Goal: Transaction & Acquisition: Register for event/course

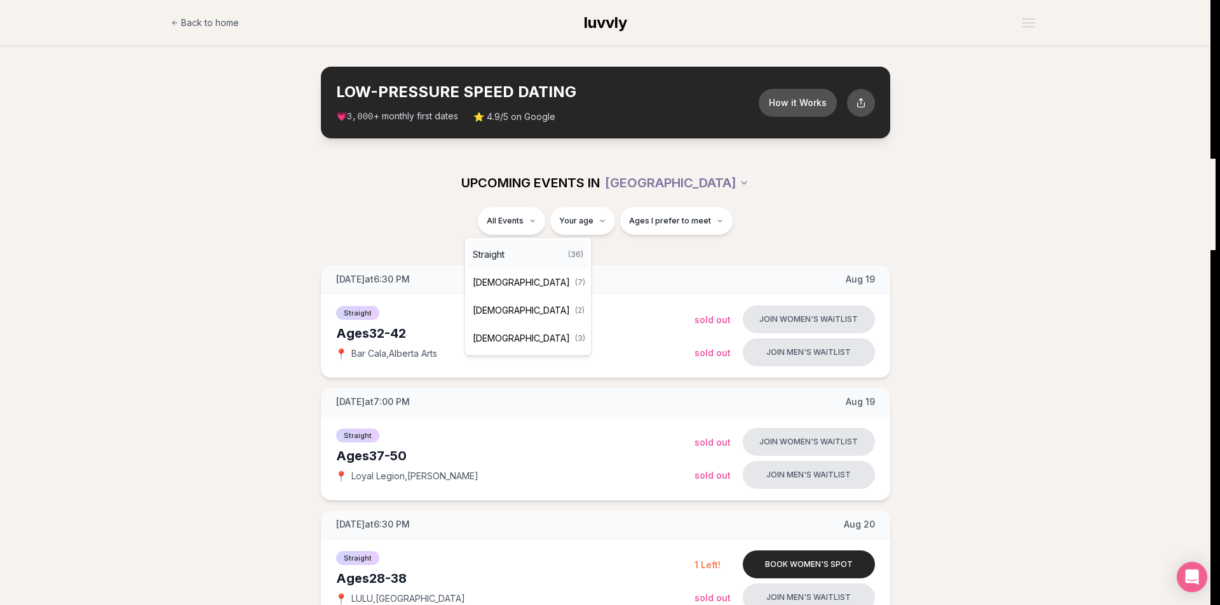
click at [504, 257] on span "Straight" at bounding box center [489, 254] width 32 height 13
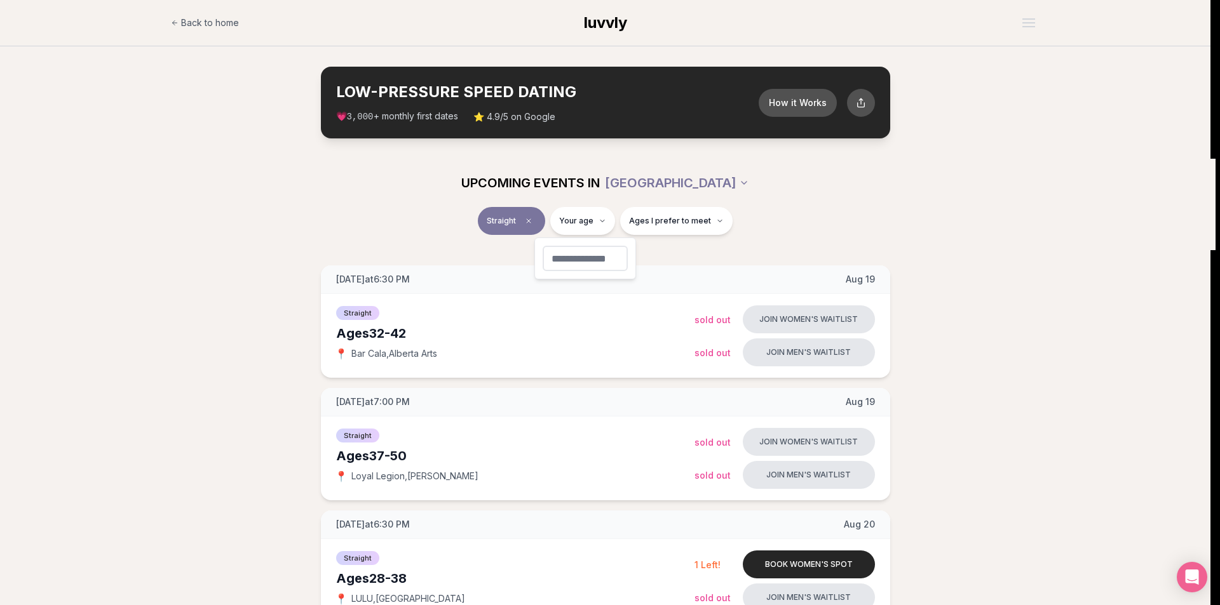
type input "**"
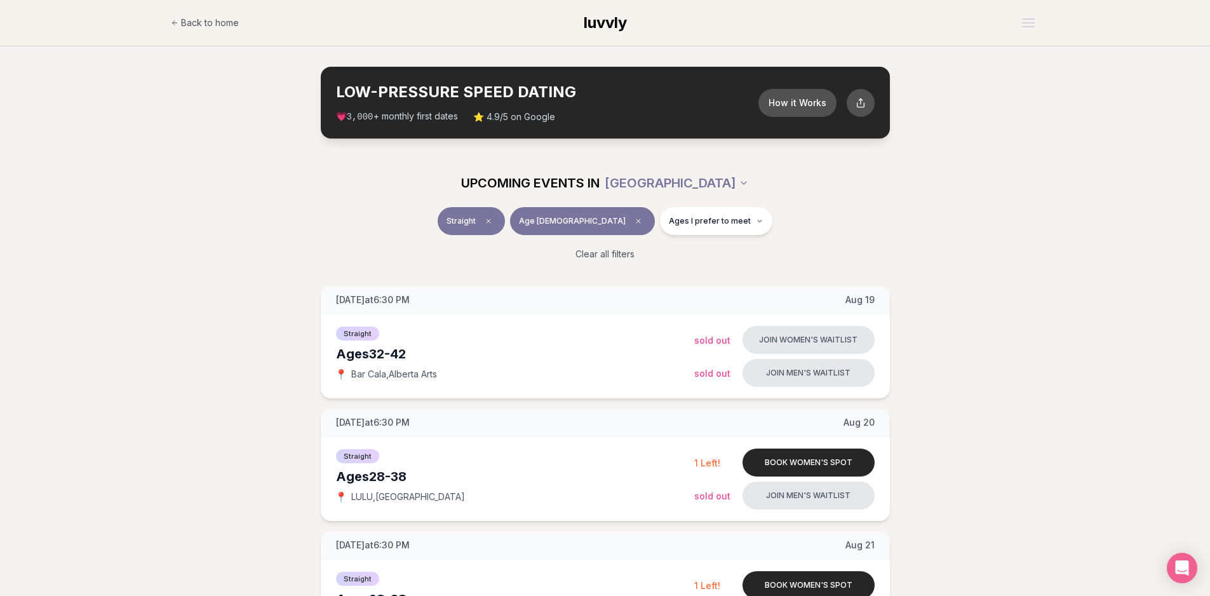
click at [1103, 190] on div "UPCOMING EVENTS IN PORTLAND Straight Age 30 Ages I prefer to meet Clear all fil…" at bounding box center [605, 215] width 1210 height 112
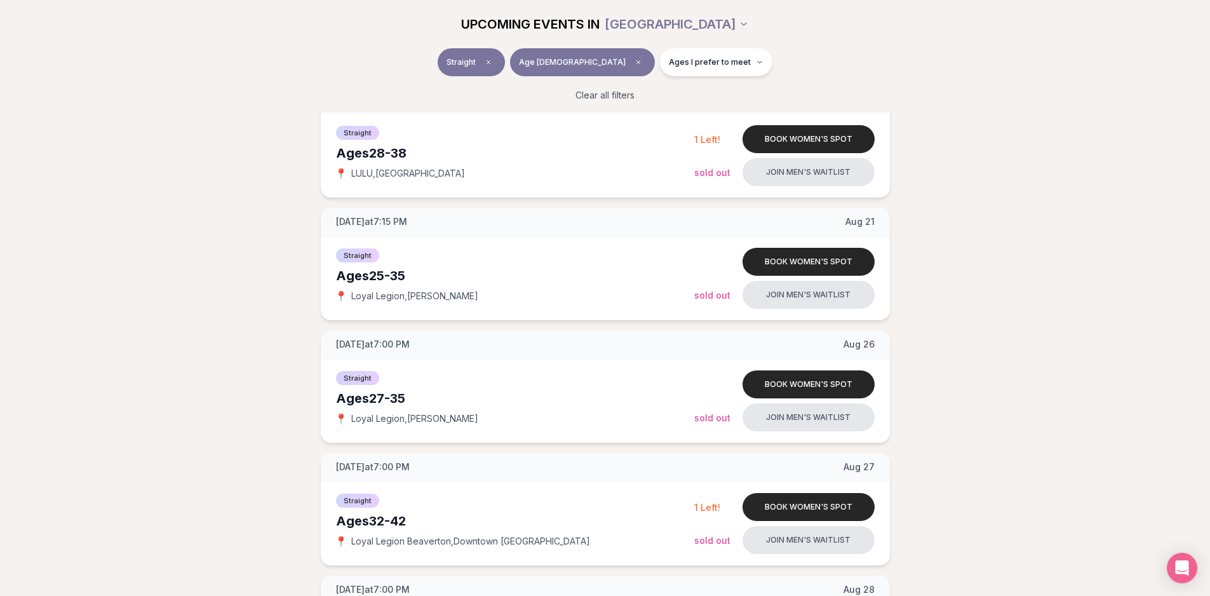
scroll to position [508, 0]
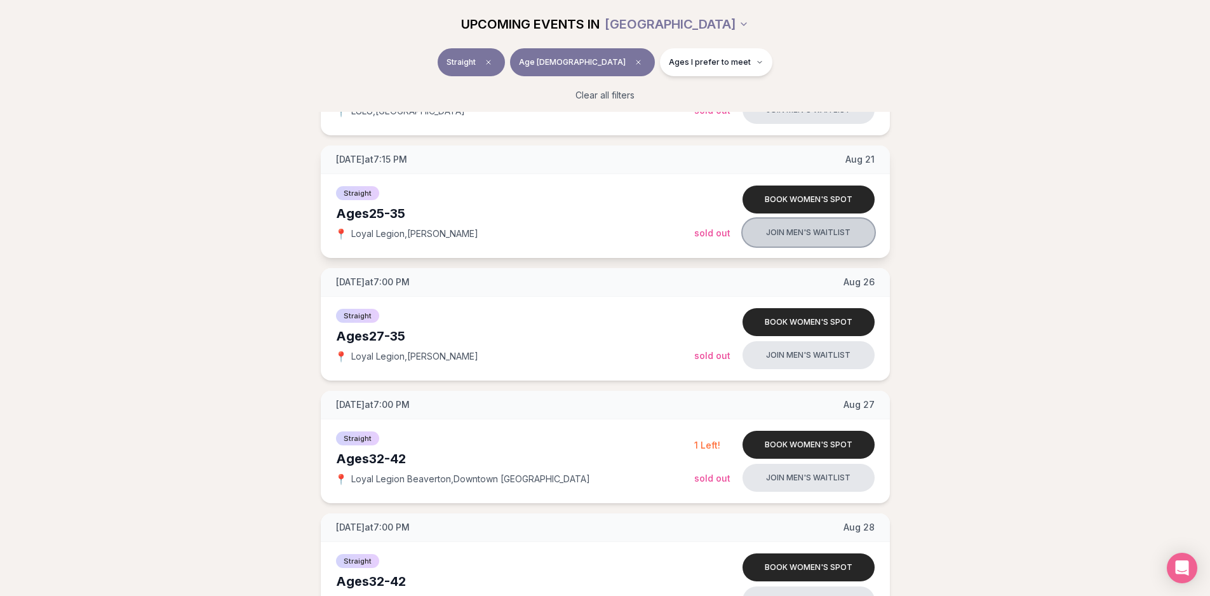
click at [799, 234] on button "Join men's waitlist" at bounding box center [809, 233] width 132 height 28
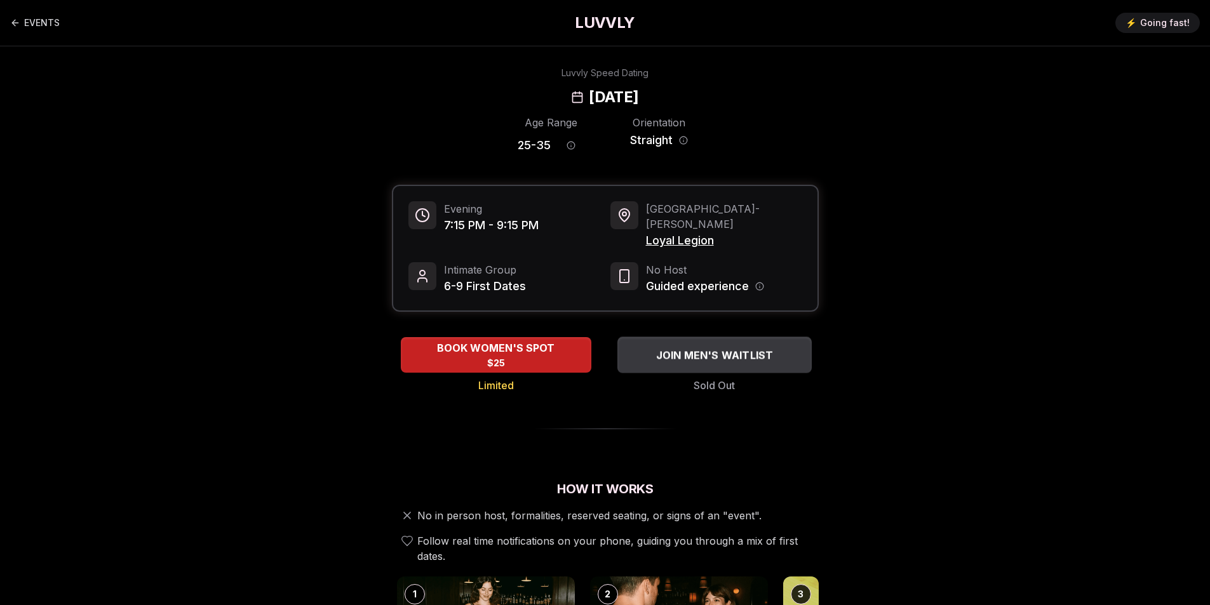
click at [765, 348] on span "JOIN MEN'S WAITLIST" at bounding box center [714, 355] width 123 height 15
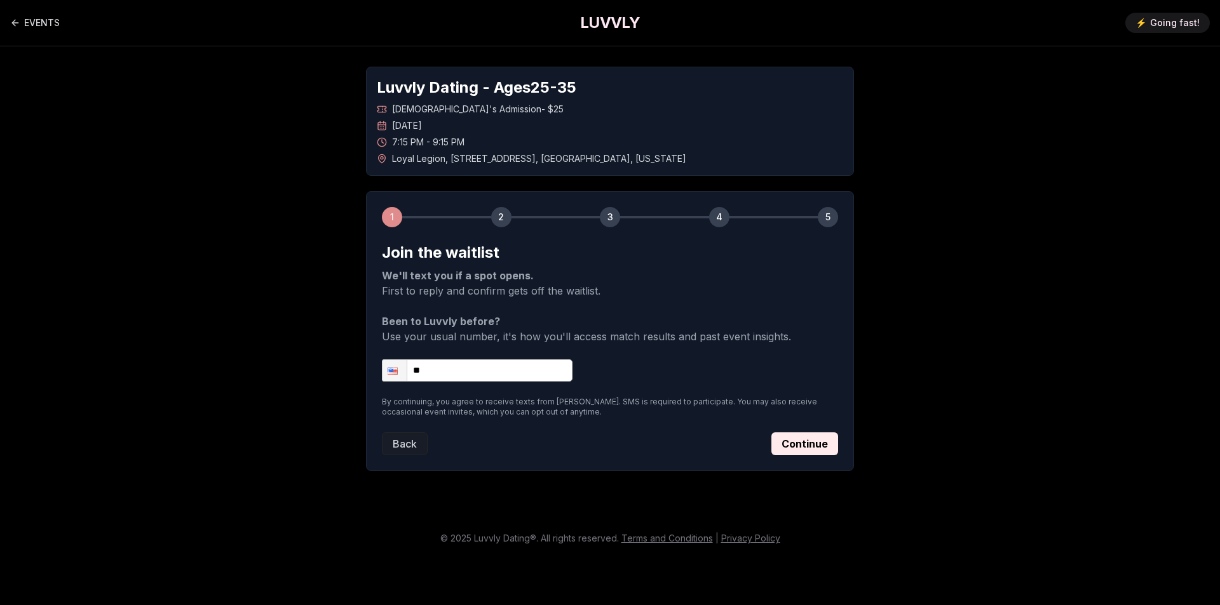
click at [487, 368] on input "**" at bounding box center [477, 371] width 191 height 22
type input "**********"
click at [805, 433] on form "**********" at bounding box center [610, 349] width 456 height 213
click at [807, 449] on button "Continue" at bounding box center [804, 444] width 67 height 23
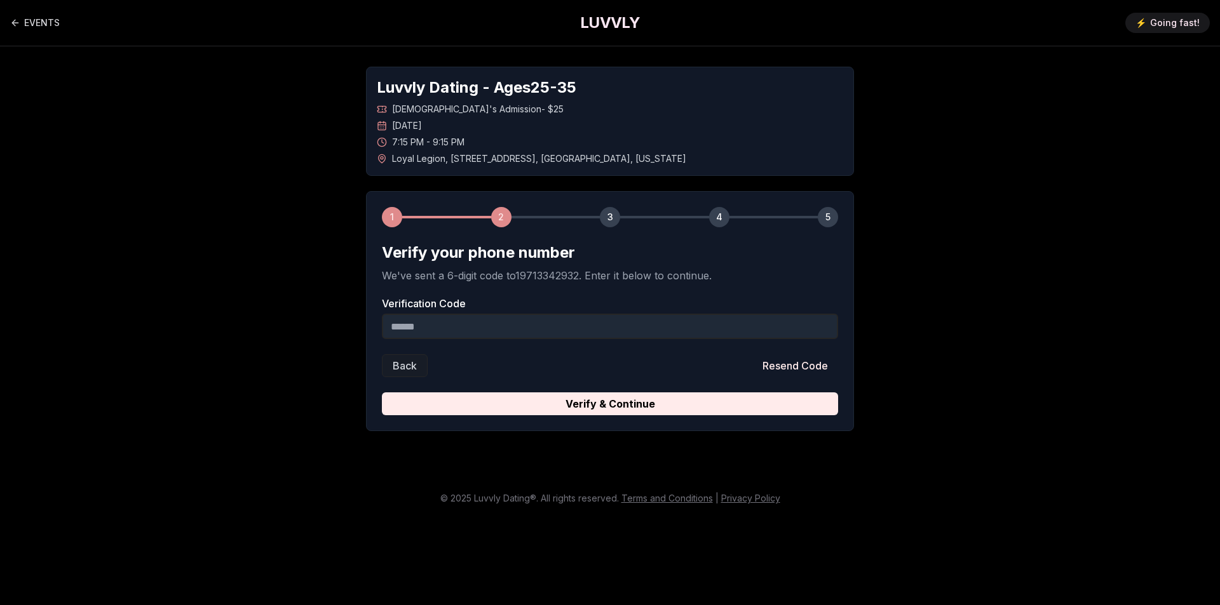
click at [661, 331] on input "Verification Code" at bounding box center [610, 326] width 456 height 25
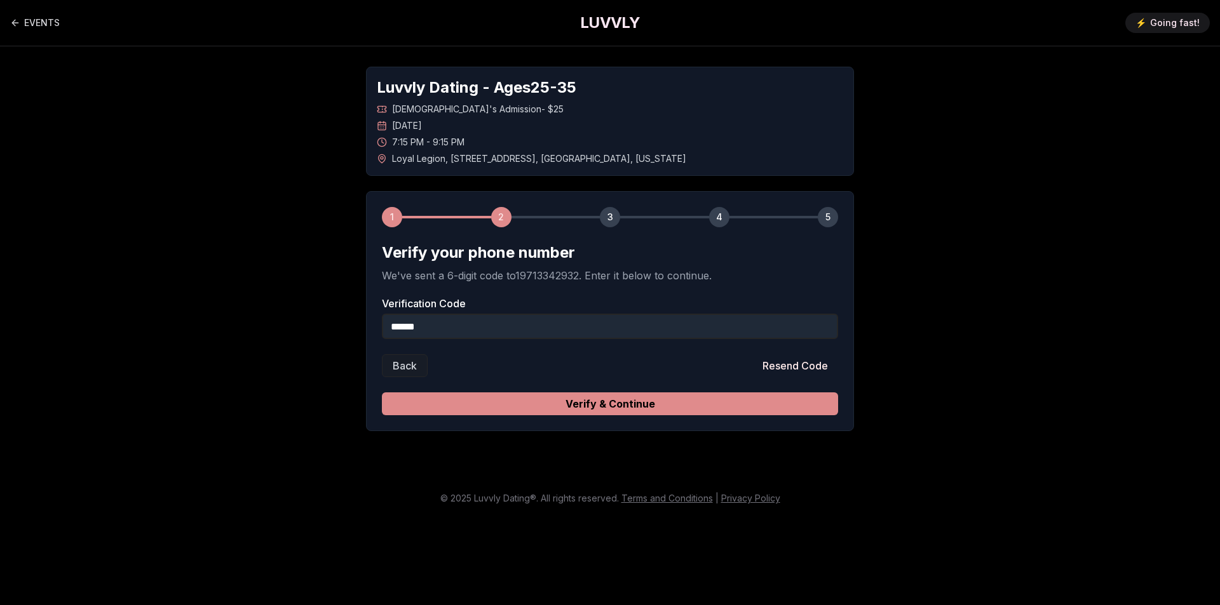
type input "******"
click at [646, 408] on button "Verify & Continue" at bounding box center [610, 404] width 456 height 23
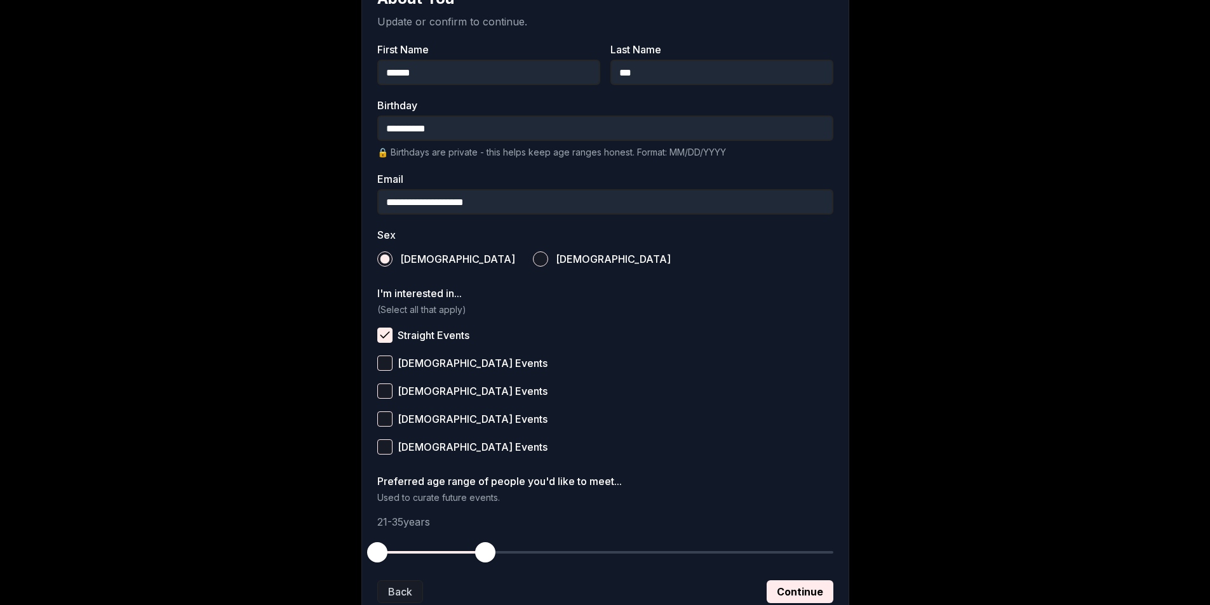
scroll to position [352, 0]
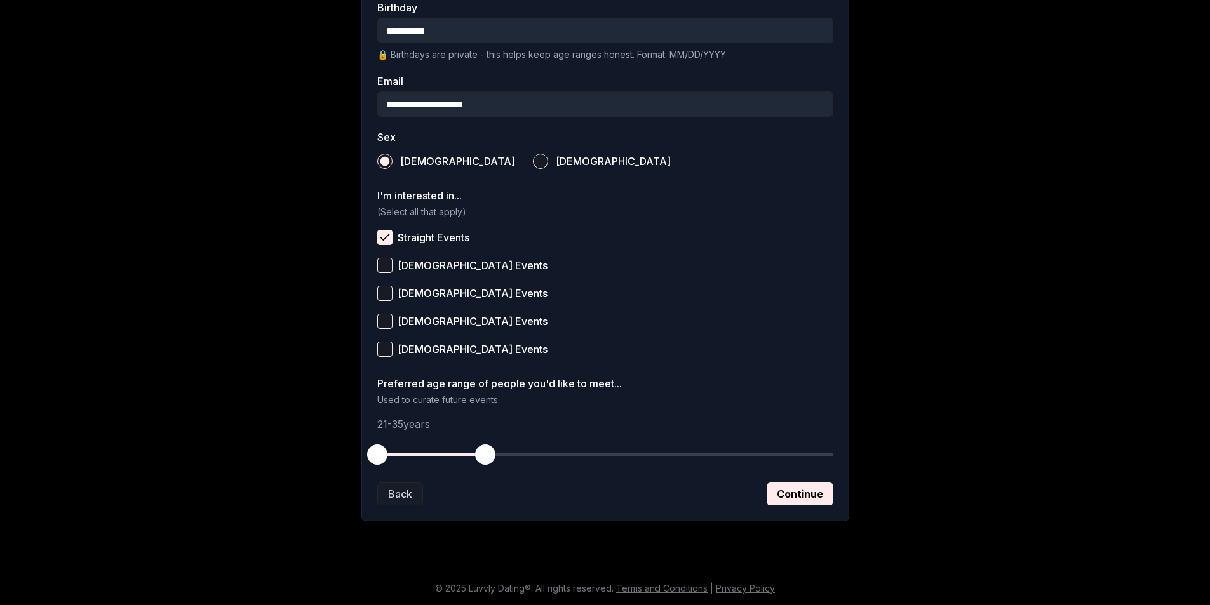
click at [488, 452] on span "button" at bounding box center [485, 455] width 20 height 20
click at [369, 456] on span "button" at bounding box center [377, 455] width 20 height 20
drag, startPoint x: 487, startPoint y: 458, endPoint x: 513, endPoint y: 454, distance: 26.4
click at [513, 454] on span "button" at bounding box center [516, 455] width 20 height 20
drag, startPoint x: 519, startPoint y: 453, endPoint x: 485, endPoint y: 462, distance: 35.4
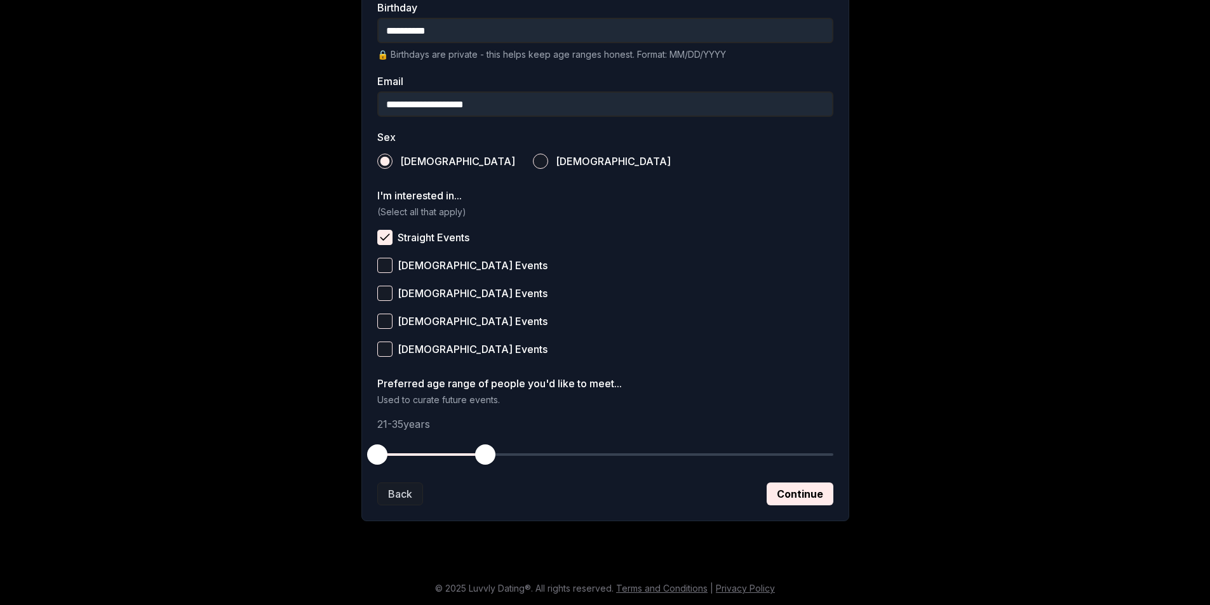
click at [485, 462] on span "button" at bounding box center [485, 455] width 20 height 20
drag, startPoint x: 372, startPoint y: 463, endPoint x: 407, endPoint y: 461, distance: 34.4
click at [407, 461] on span "button" at bounding box center [408, 455] width 20 height 20
drag, startPoint x: 406, startPoint y: 454, endPoint x: 321, endPoint y: 461, distance: 85.4
click at [321, 461] on div "**********" at bounding box center [605, 117] width 889 height 847
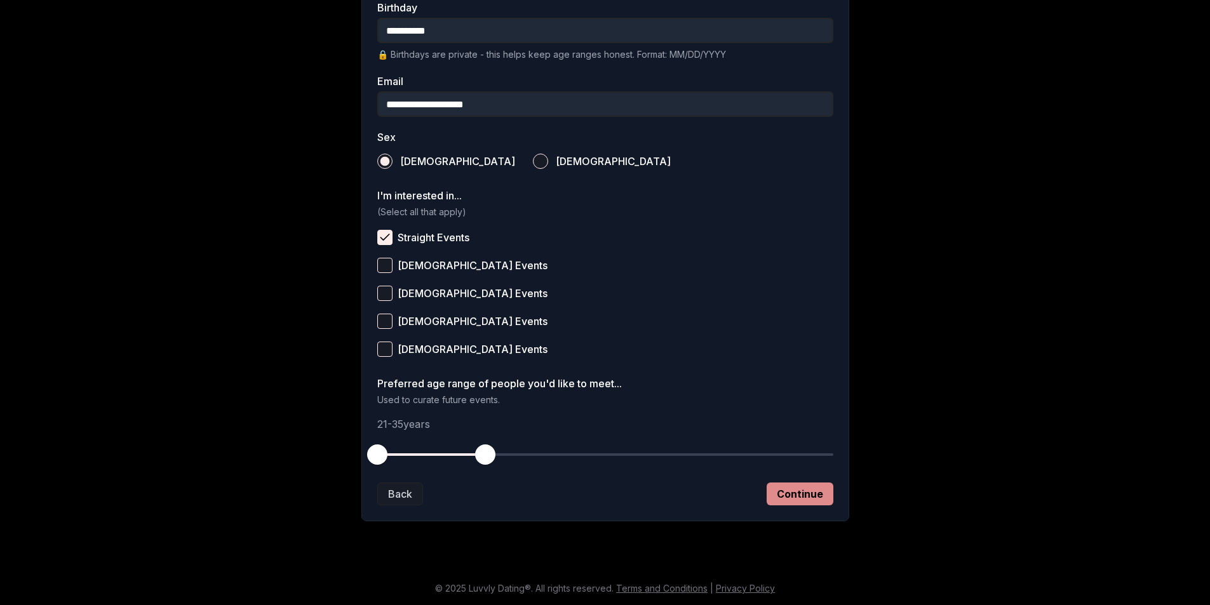
click at [818, 502] on button "Continue" at bounding box center [800, 494] width 67 height 23
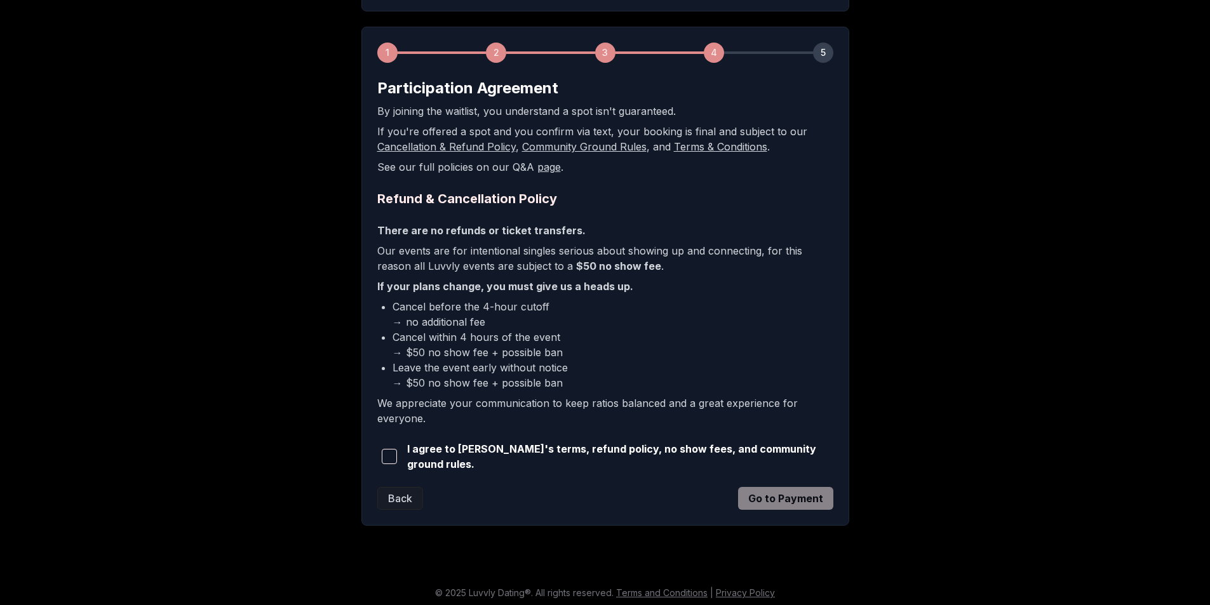
scroll to position [166, 0]
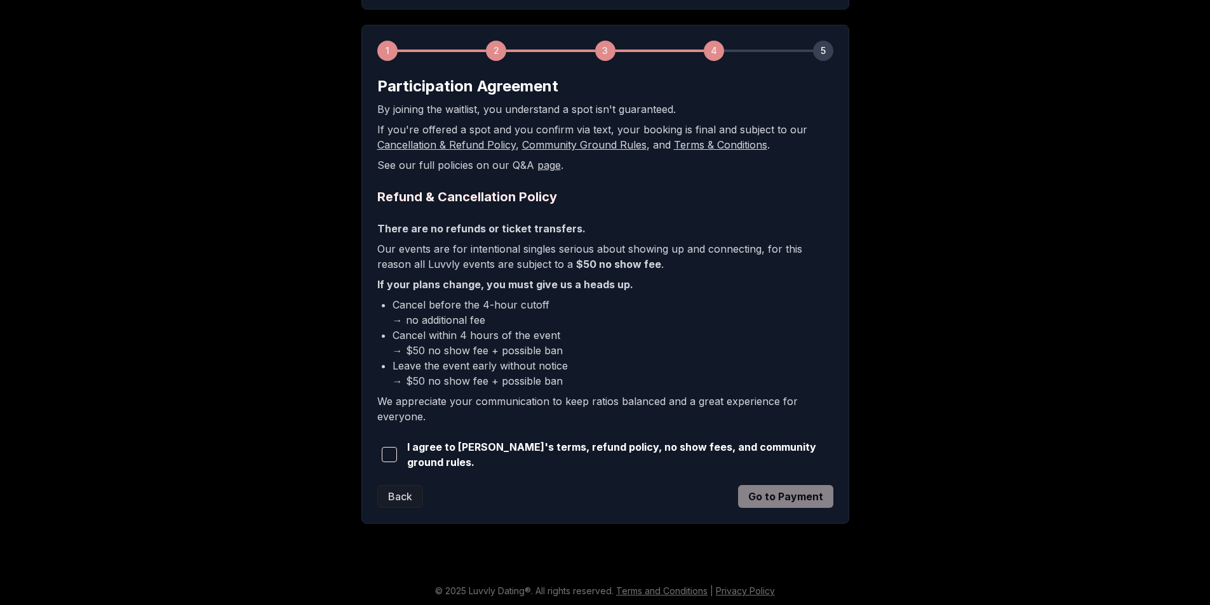
click at [388, 453] on span "button" at bounding box center [389, 454] width 15 height 15
click at [785, 497] on button "Go to Payment" at bounding box center [785, 496] width 95 height 23
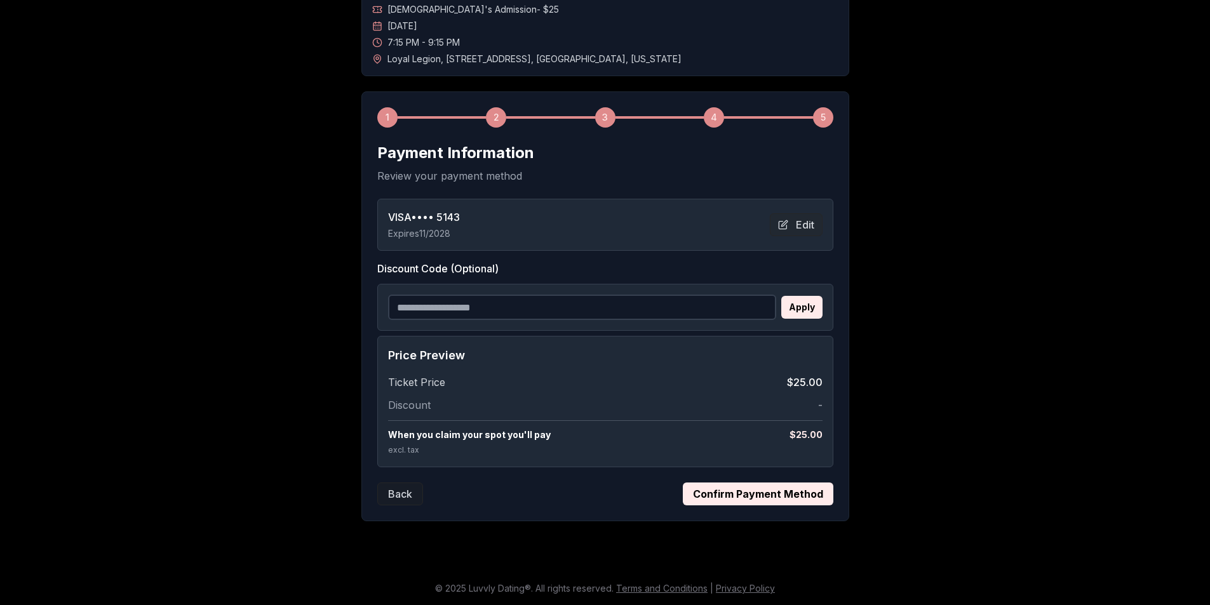
click at [745, 494] on button "Confirm Payment Method" at bounding box center [758, 494] width 151 height 23
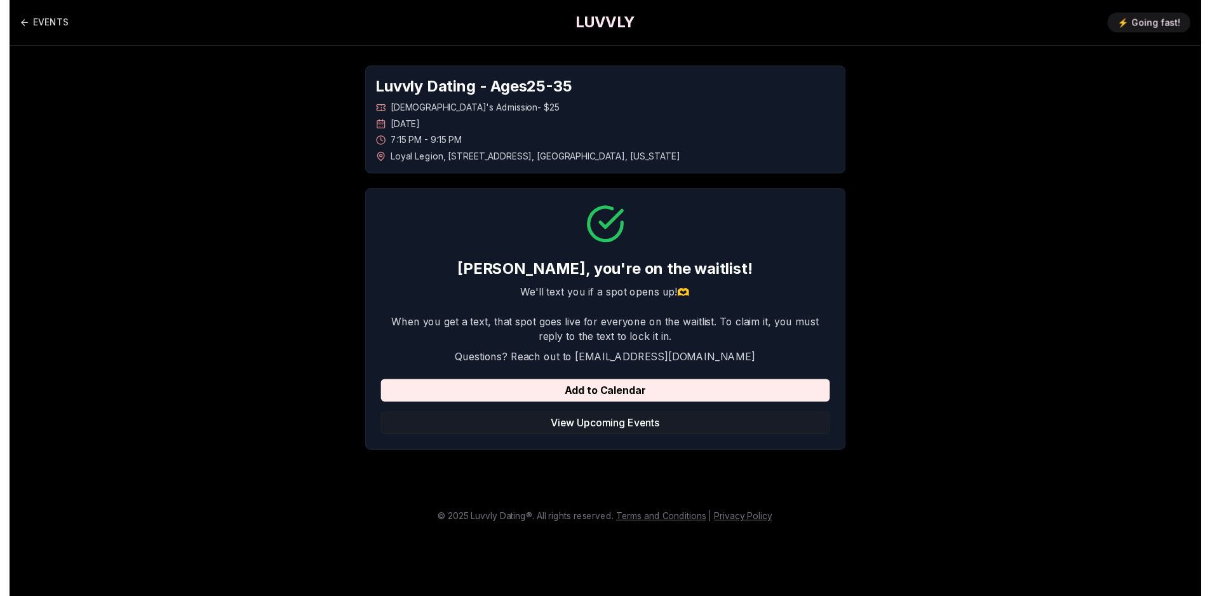
scroll to position [0, 0]
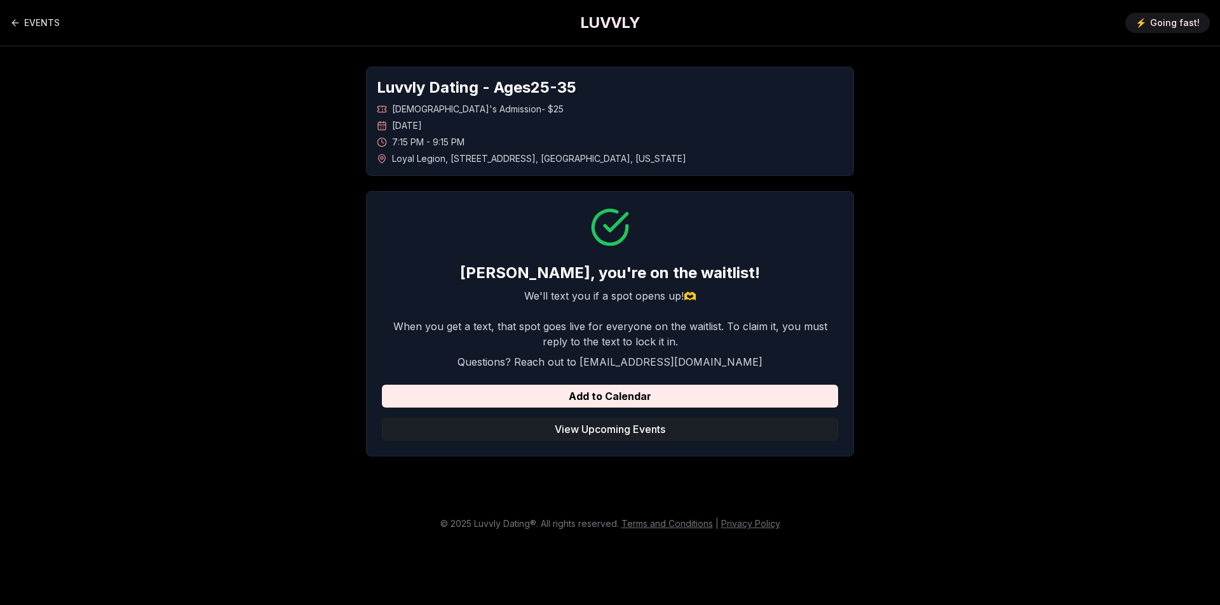
click at [619, 431] on button "View Upcoming Events" at bounding box center [610, 429] width 456 height 23
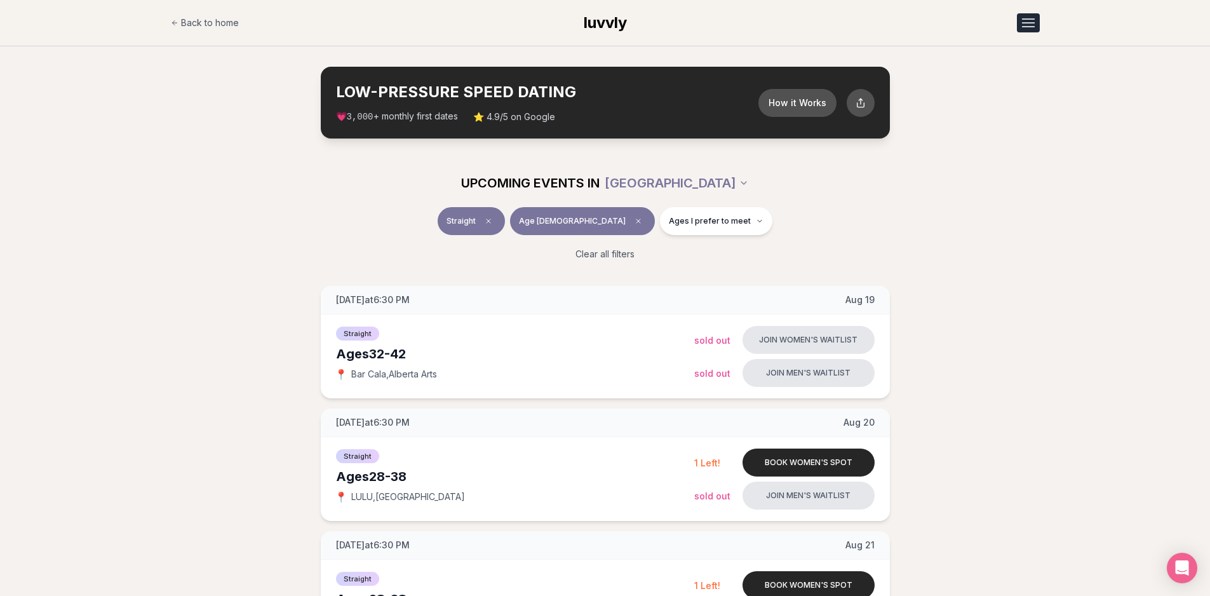
click at [1037, 20] on button "Open menu" at bounding box center [1028, 22] width 23 height 19
click at [995, 76] on link "Member Login" at bounding box center [996, 77] width 88 height 23
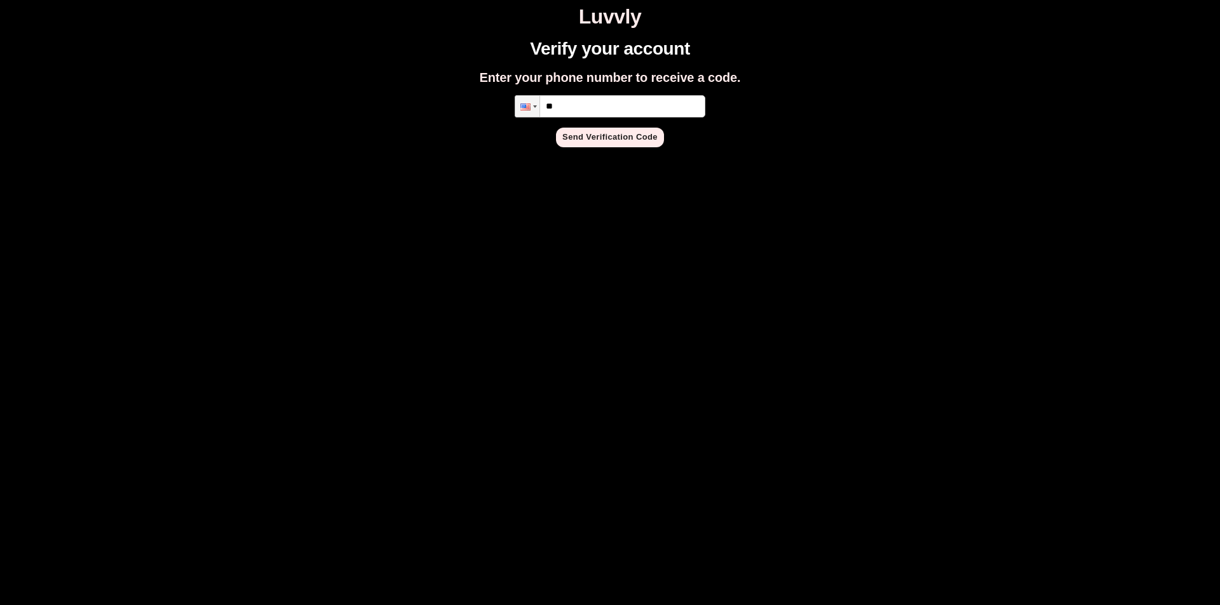
click at [655, 98] on input "**" at bounding box center [610, 106] width 191 height 22
type input "**********"
click at [629, 140] on button "Send Verification Code" at bounding box center [610, 138] width 108 height 20
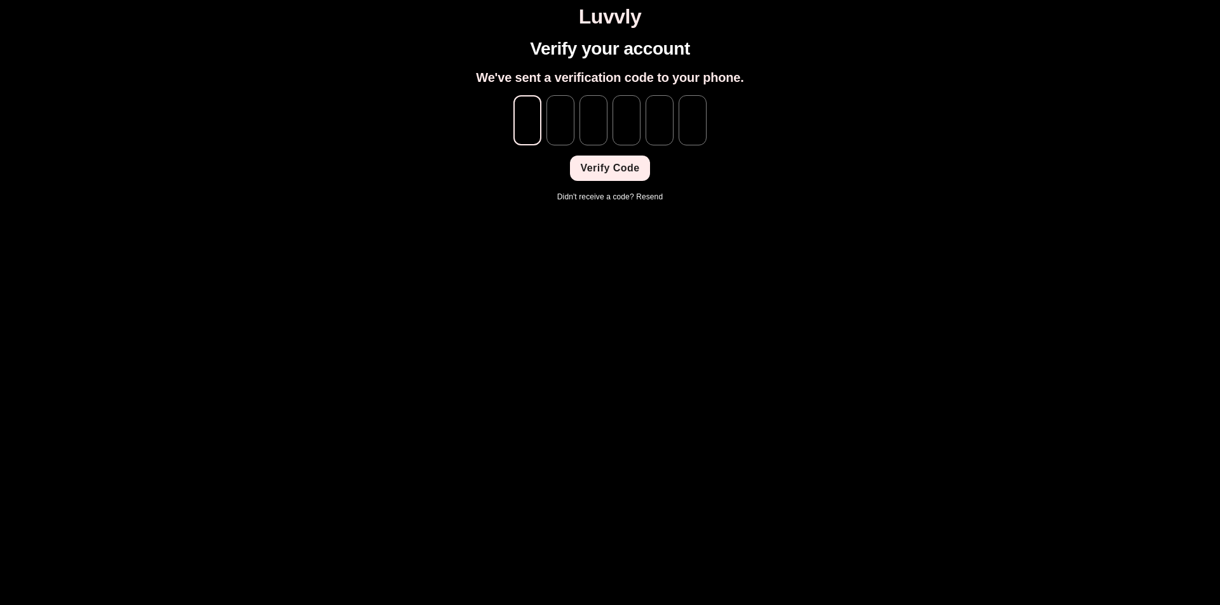
type input "*"
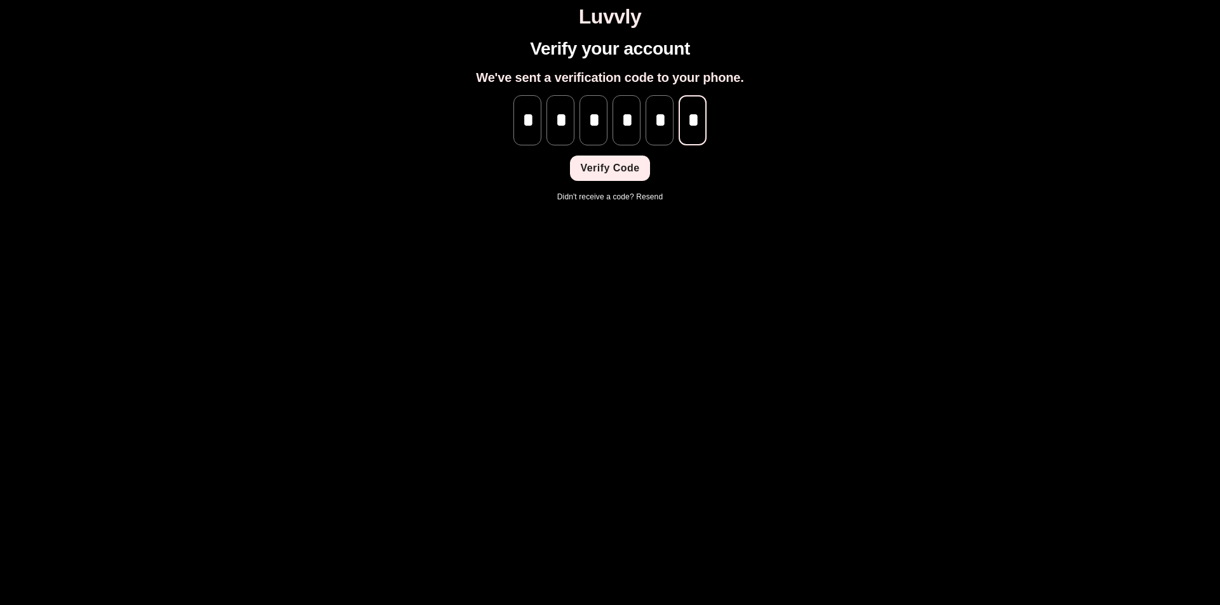
scroll to position [0, 1]
type input "*"
click at [626, 161] on button "Verify Code" at bounding box center [609, 168] width 79 height 25
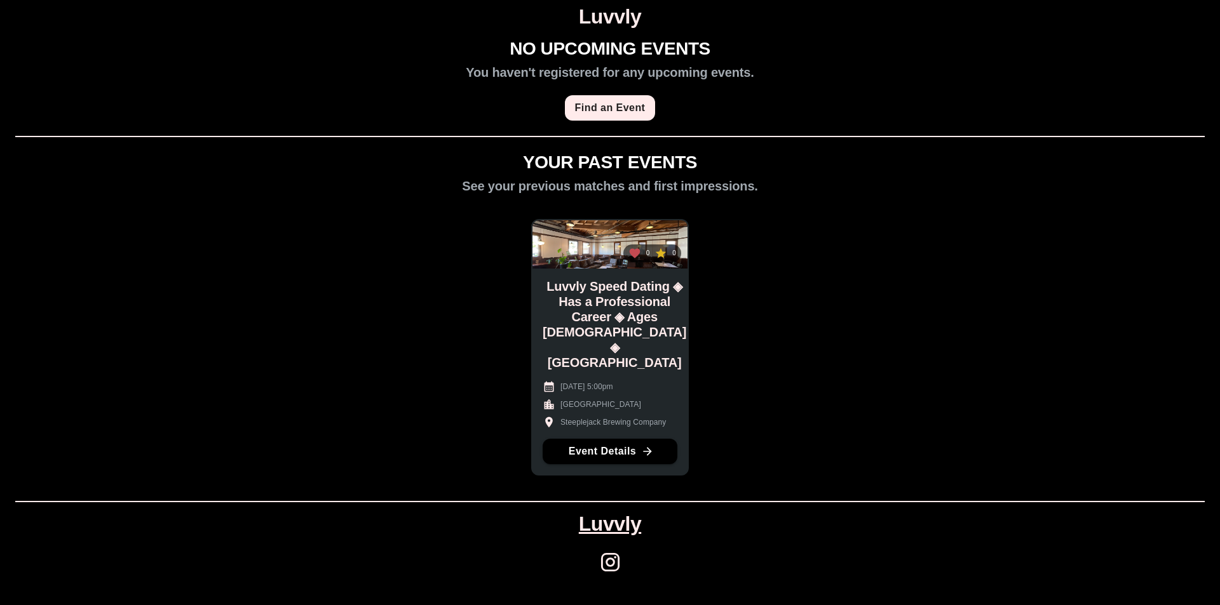
click at [640, 114] on link "Find an Event" at bounding box center [610, 107] width 91 height 25
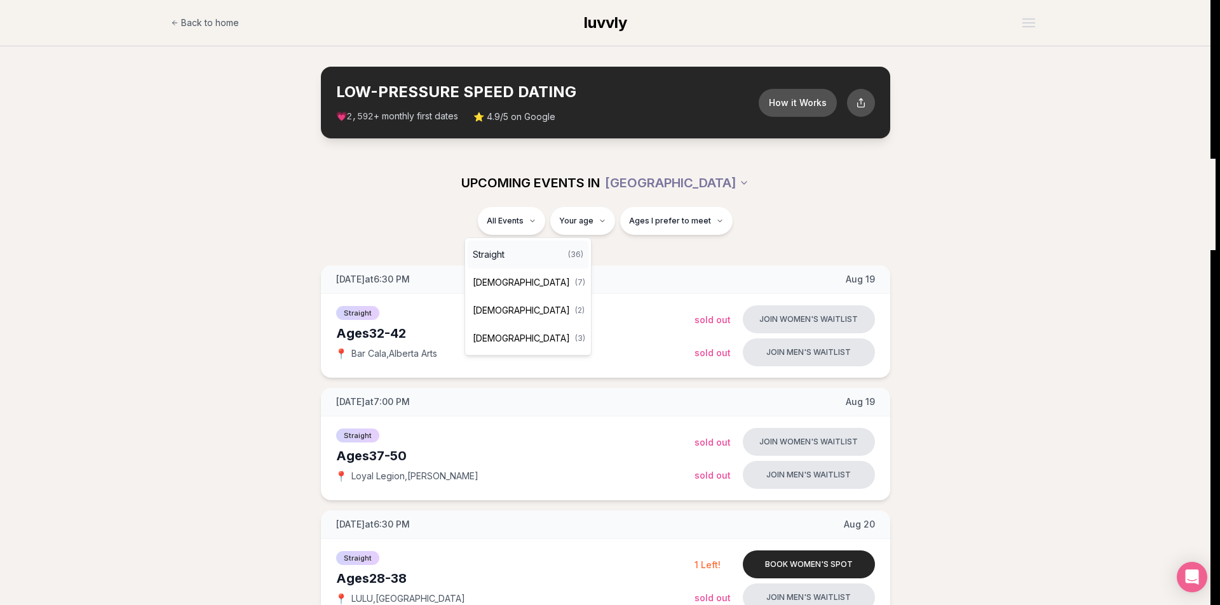
click at [521, 255] on div "Straight ( 36 )" at bounding box center [528, 255] width 121 height 28
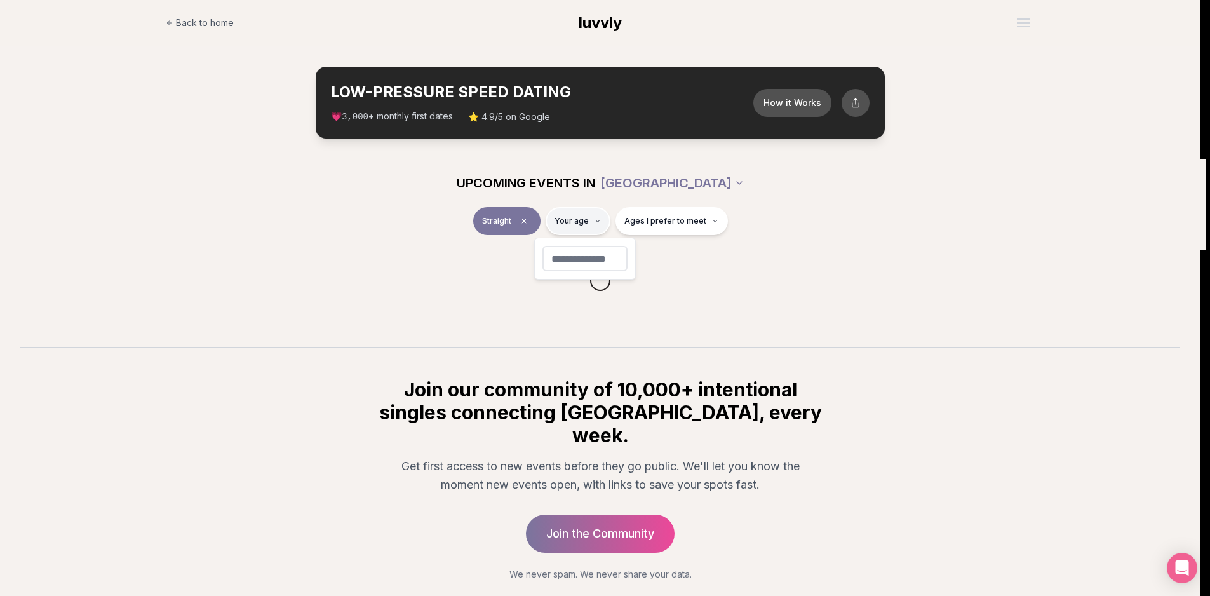
click at [593, 217] on html "Back to home luvvly LOW-PRESSURE SPEED DATING How it Works 💗 3,000 + monthly fi…" at bounding box center [605, 332] width 1210 height 665
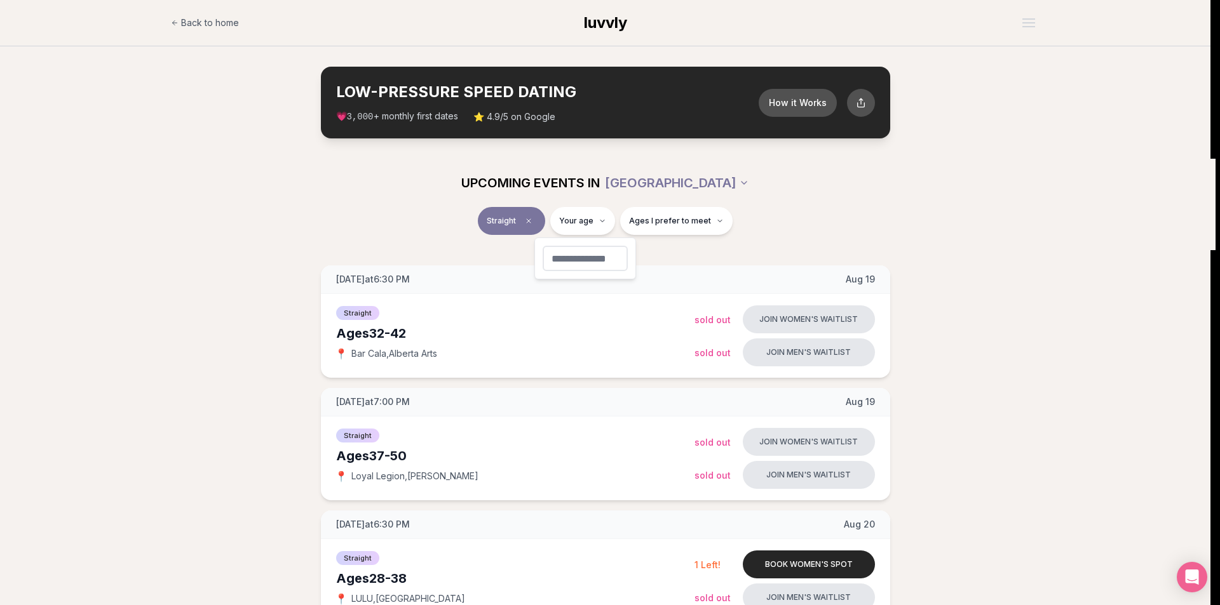
type input "**"
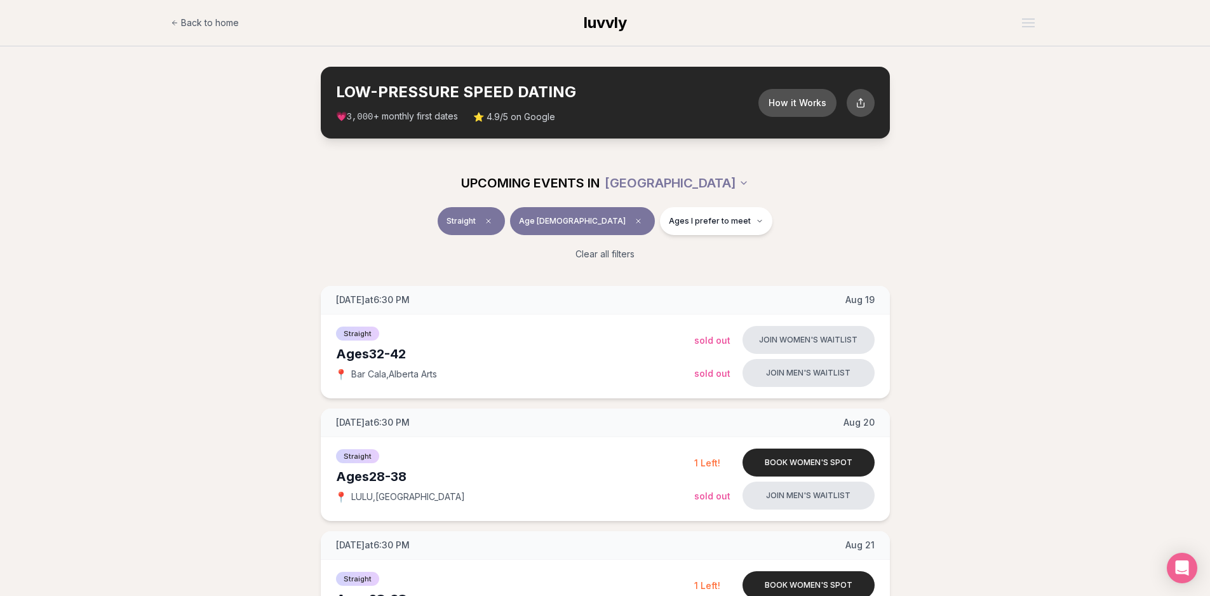
click at [273, 228] on div "Straight Age [DEMOGRAPHIC_DATA] Ages I prefer to meet" at bounding box center [606, 223] width 712 height 33
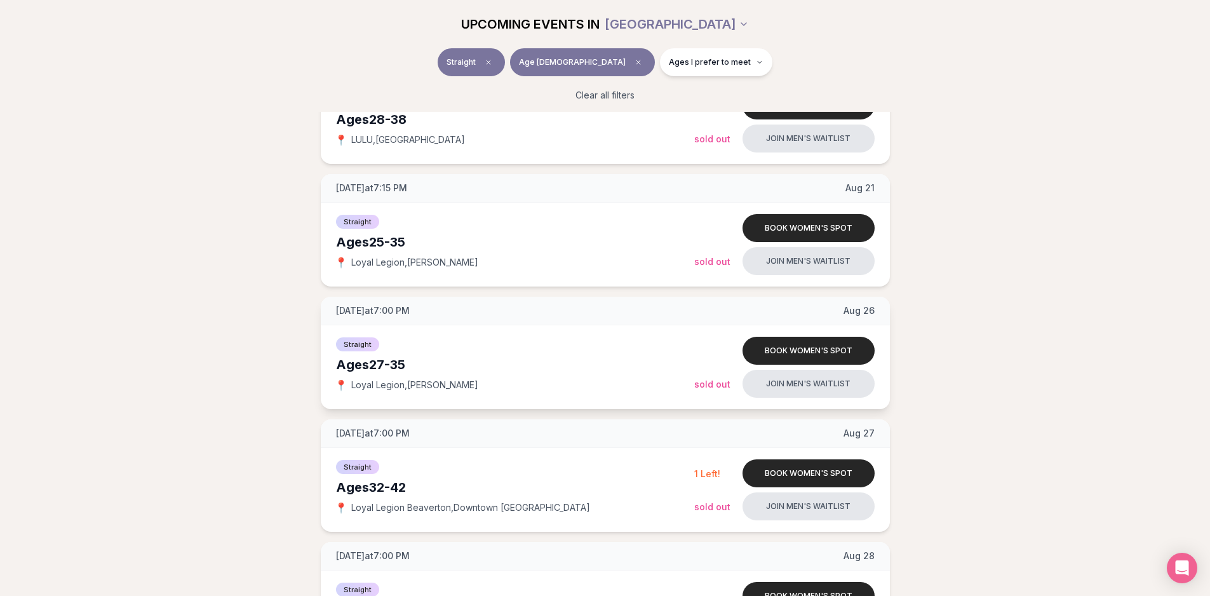
scroll to position [508, 0]
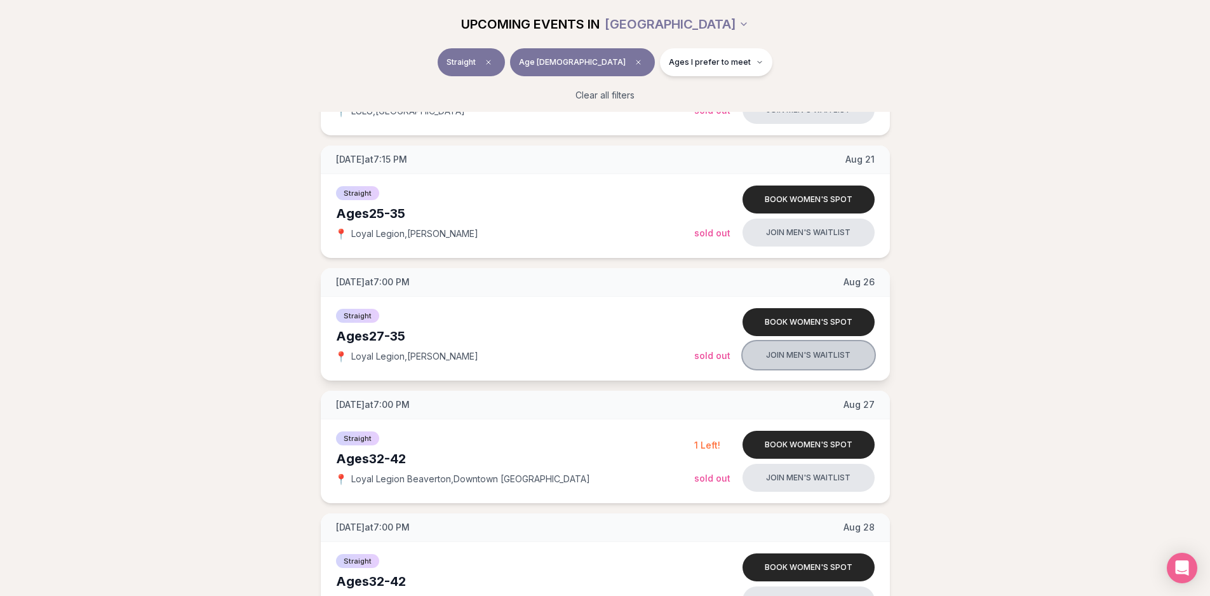
click at [799, 358] on button "Join men's waitlist" at bounding box center [809, 355] width 132 height 28
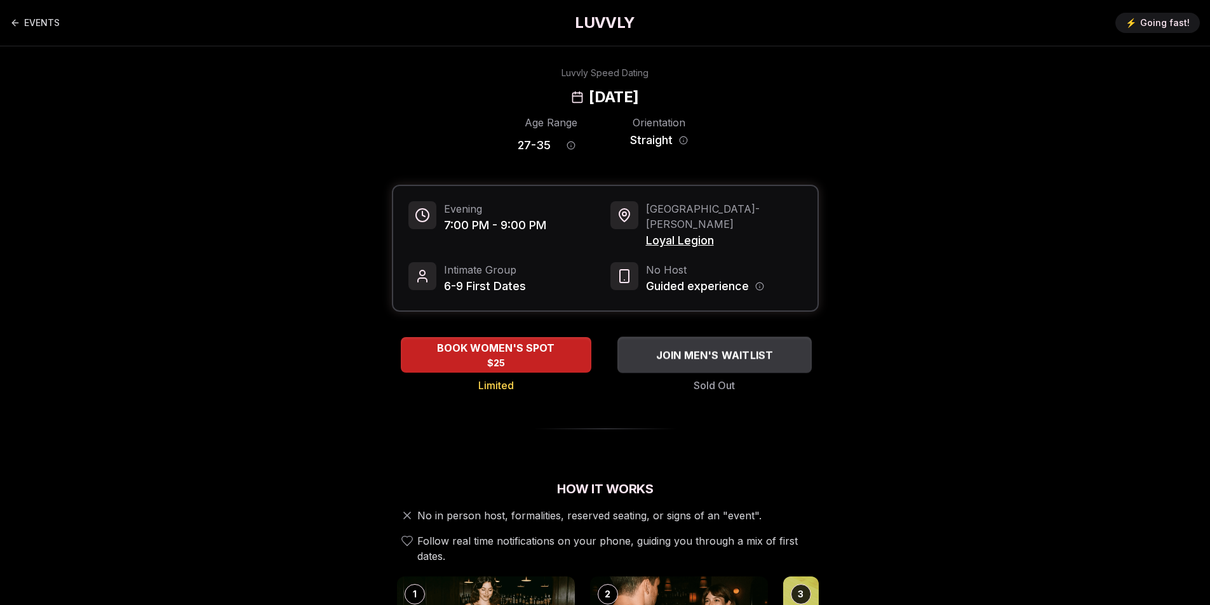
click at [716, 348] on span "JOIN MEN'S WAITLIST" at bounding box center [714, 355] width 123 height 15
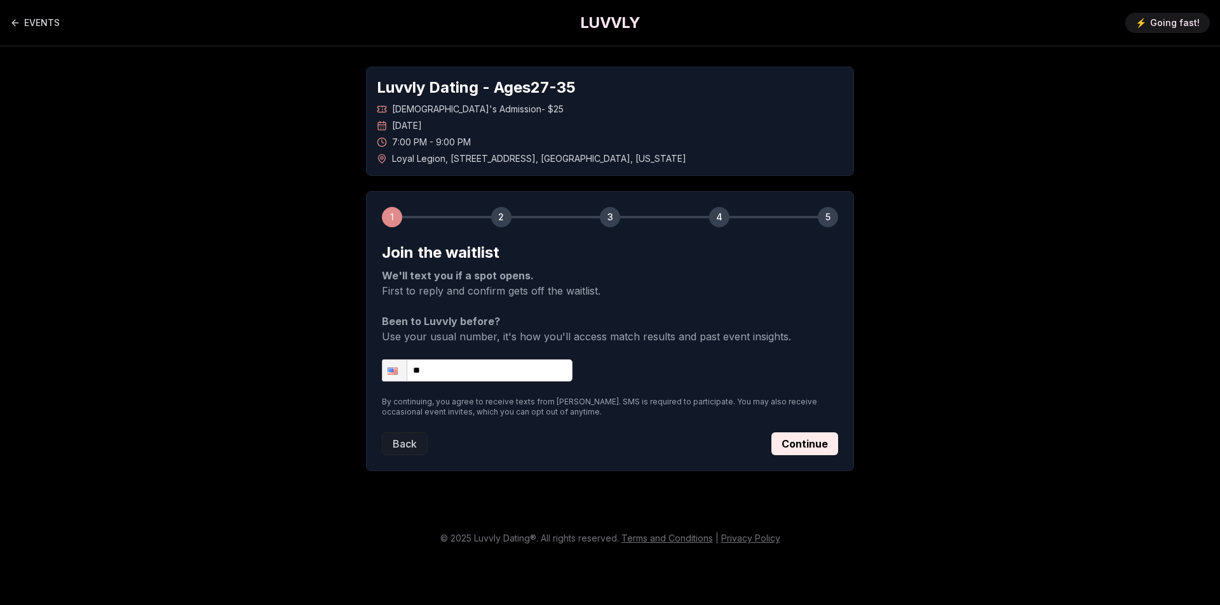
click at [497, 373] on input "**" at bounding box center [477, 371] width 191 height 22
type input "**********"
click at [495, 373] on input "**********" at bounding box center [477, 371] width 191 height 22
drag, startPoint x: 503, startPoint y: 371, endPoint x: 511, endPoint y: 365, distance: 10.0
click at [503, 371] on input "**********" at bounding box center [477, 371] width 191 height 22
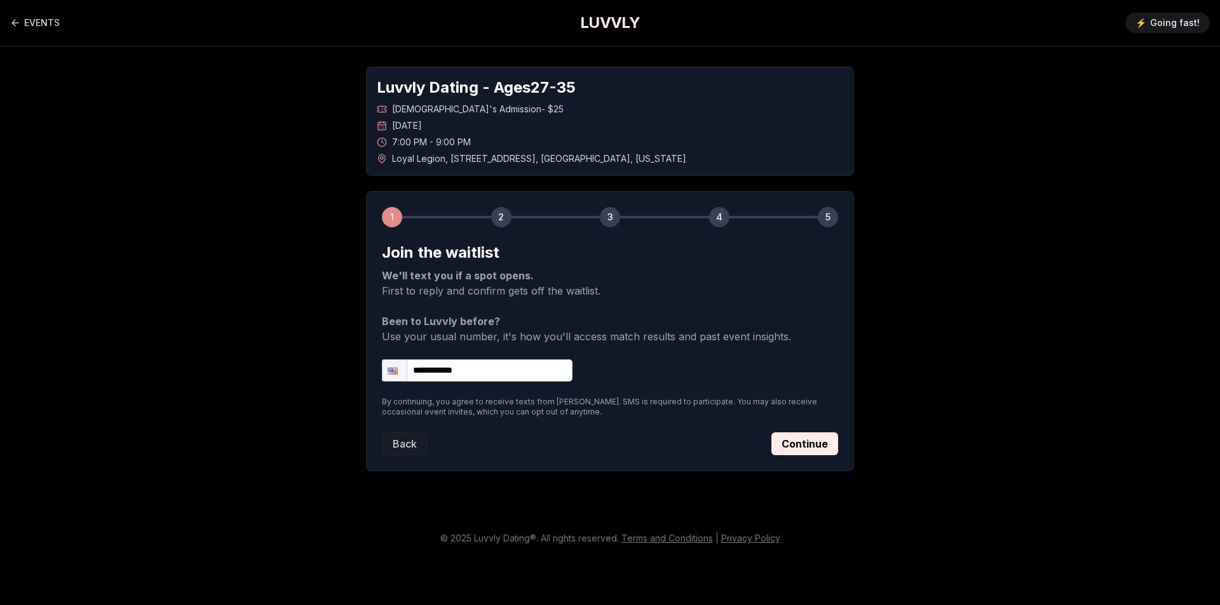
type input "**********"
click at [787, 441] on button "Continue" at bounding box center [804, 444] width 67 height 23
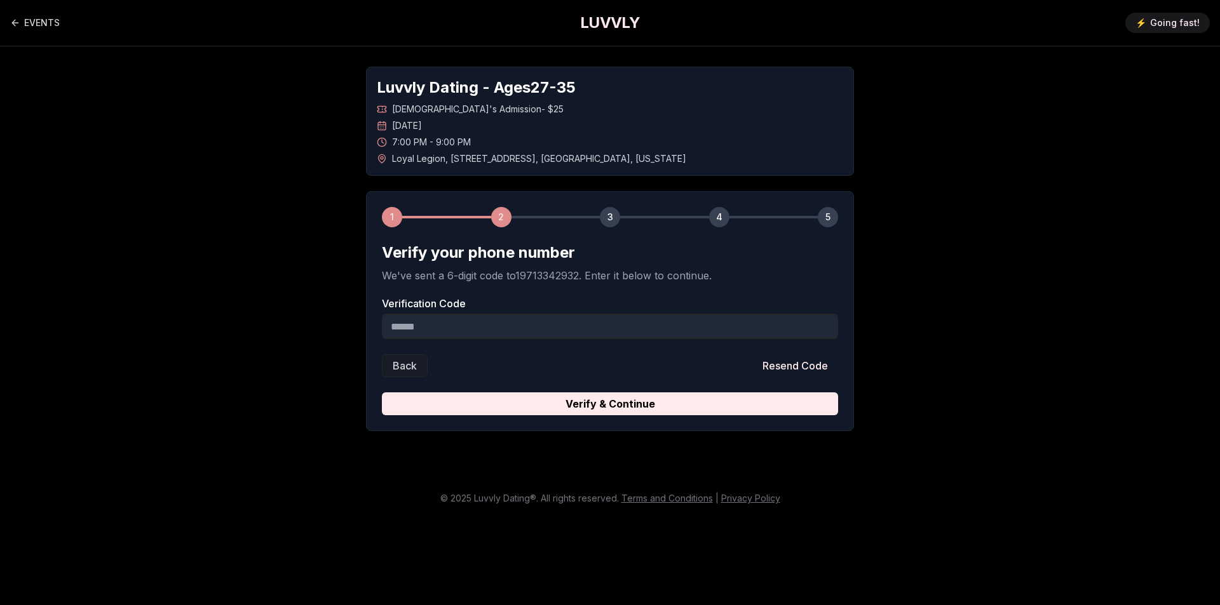
click at [573, 322] on input "Verification Code" at bounding box center [610, 326] width 456 height 25
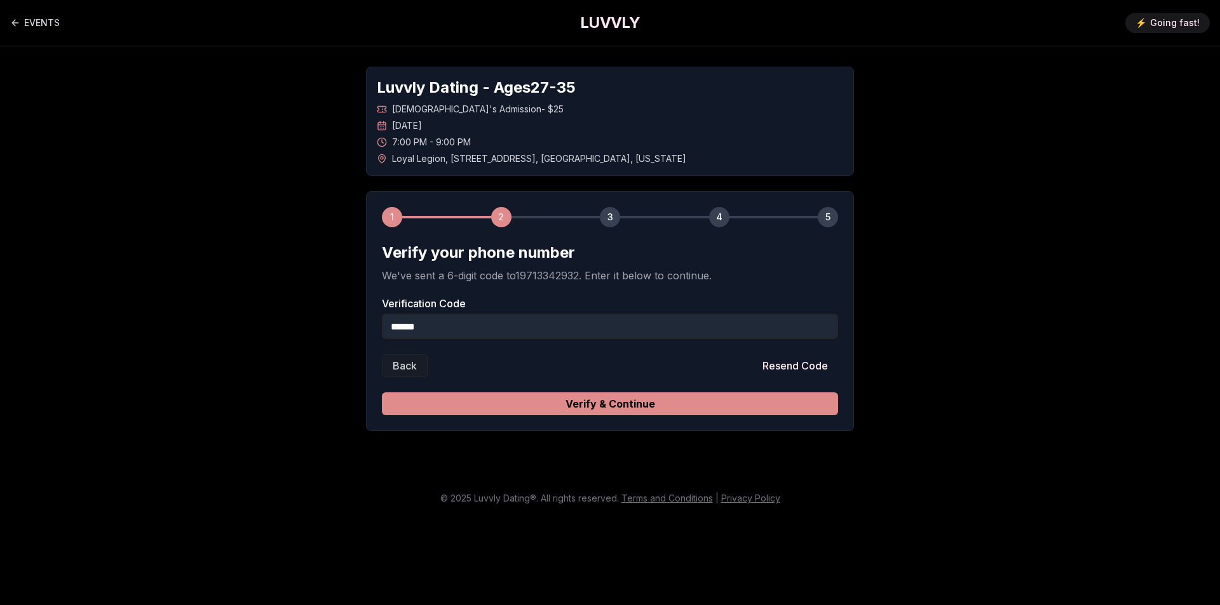
type input "******"
click at [577, 407] on button "Verify & Continue" at bounding box center [610, 404] width 456 height 23
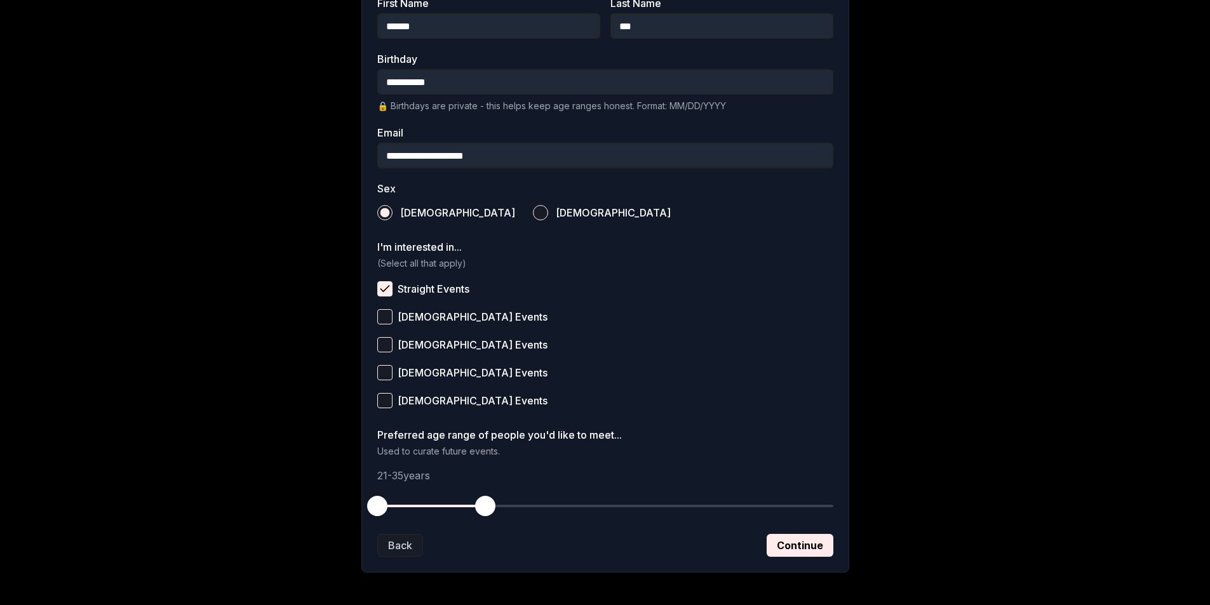
scroll to position [352, 0]
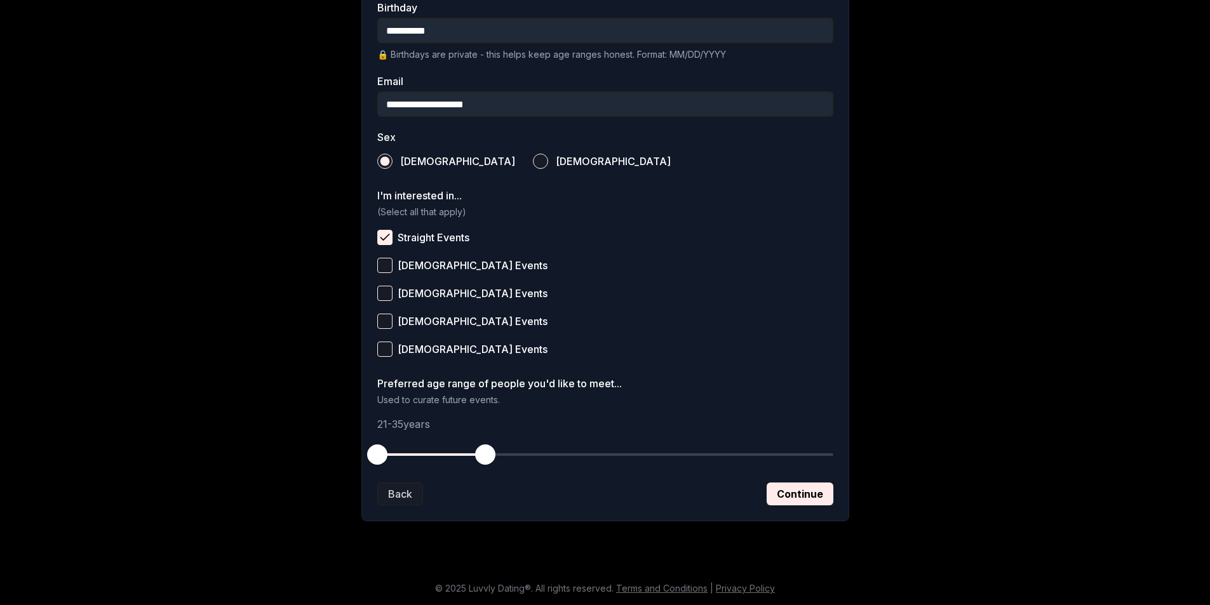
click at [814, 490] on button "Continue" at bounding box center [800, 494] width 67 height 23
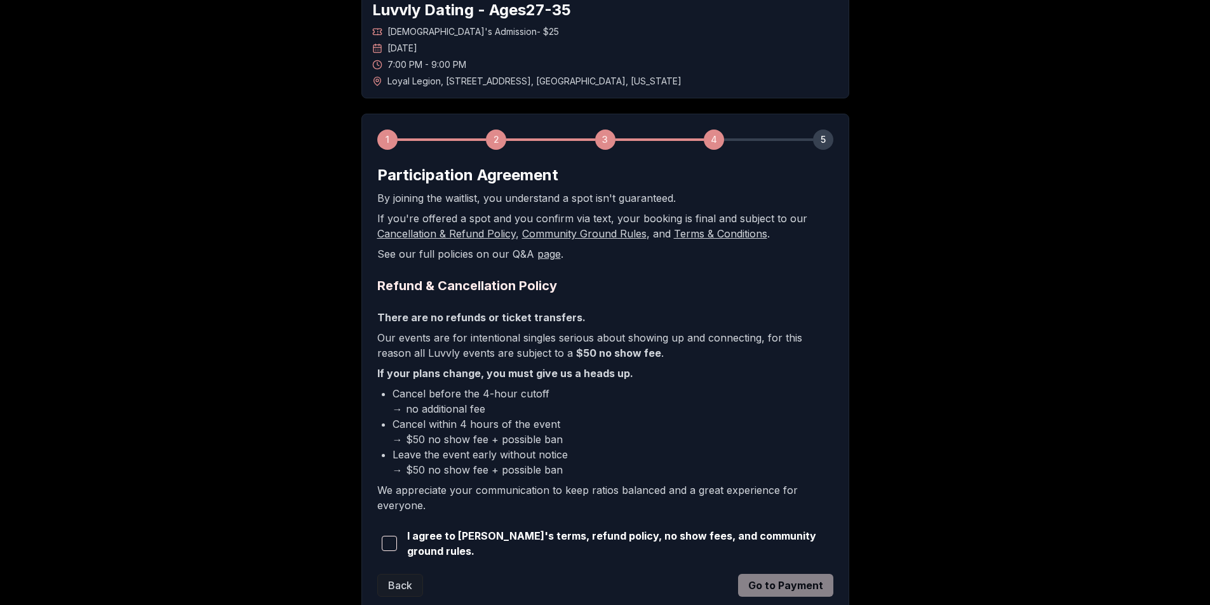
scroll to position [166, 0]
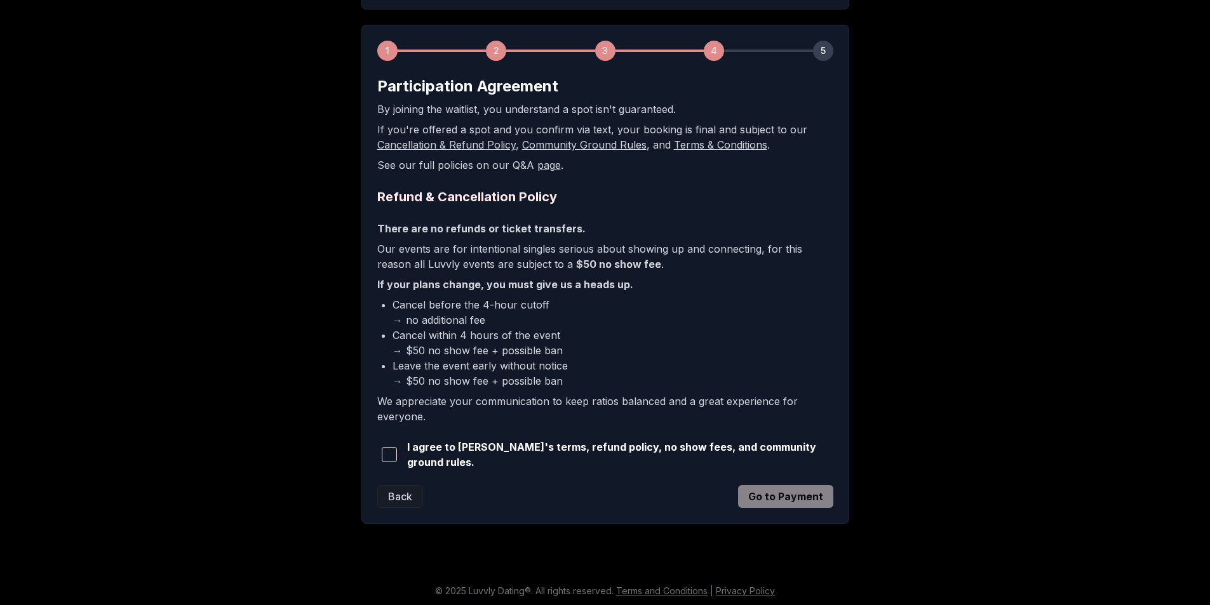
click at [389, 453] on span "button" at bounding box center [389, 454] width 15 height 15
click at [804, 487] on button "Go to Payment" at bounding box center [785, 496] width 95 height 23
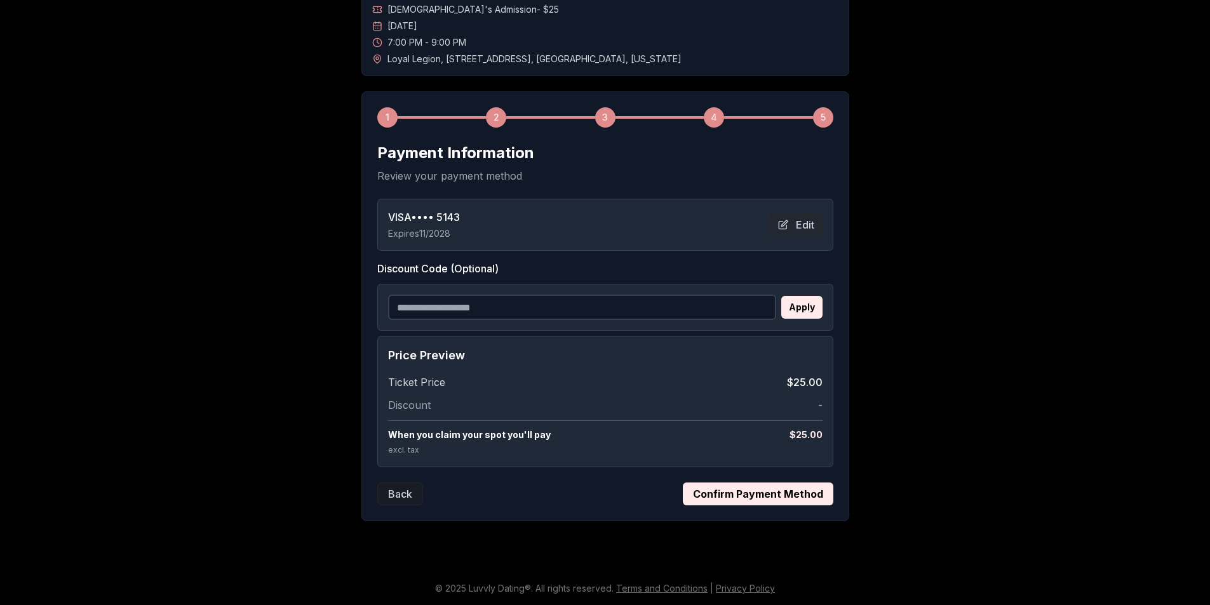
click at [732, 496] on button "Confirm Payment Method" at bounding box center [758, 494] width 151 height 23
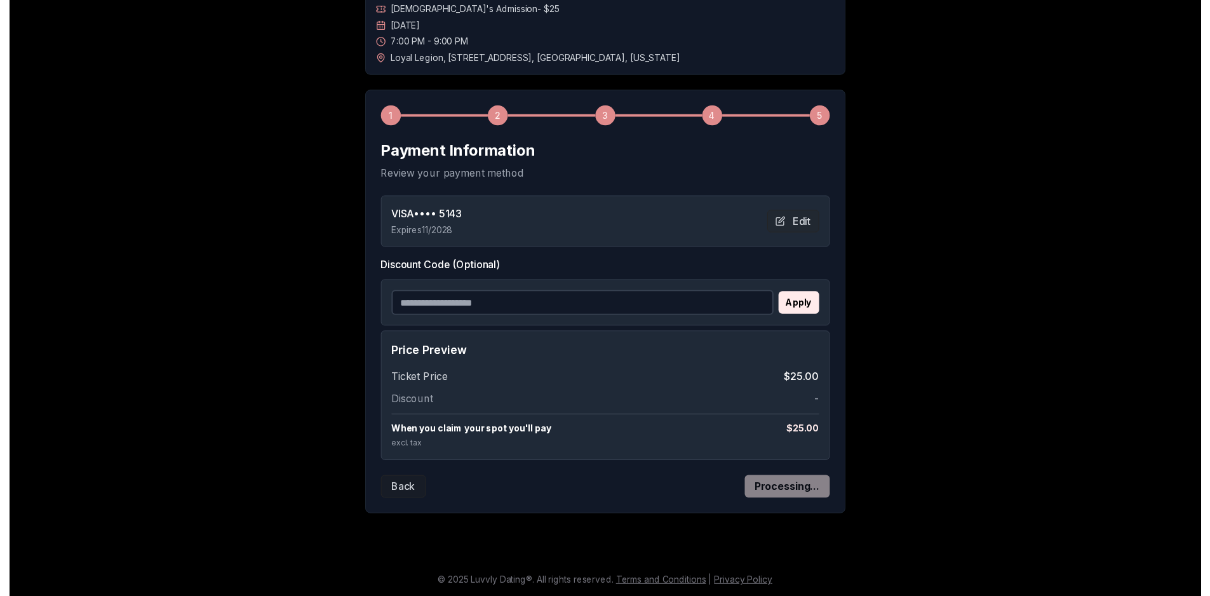
scroll to position [0, 0]
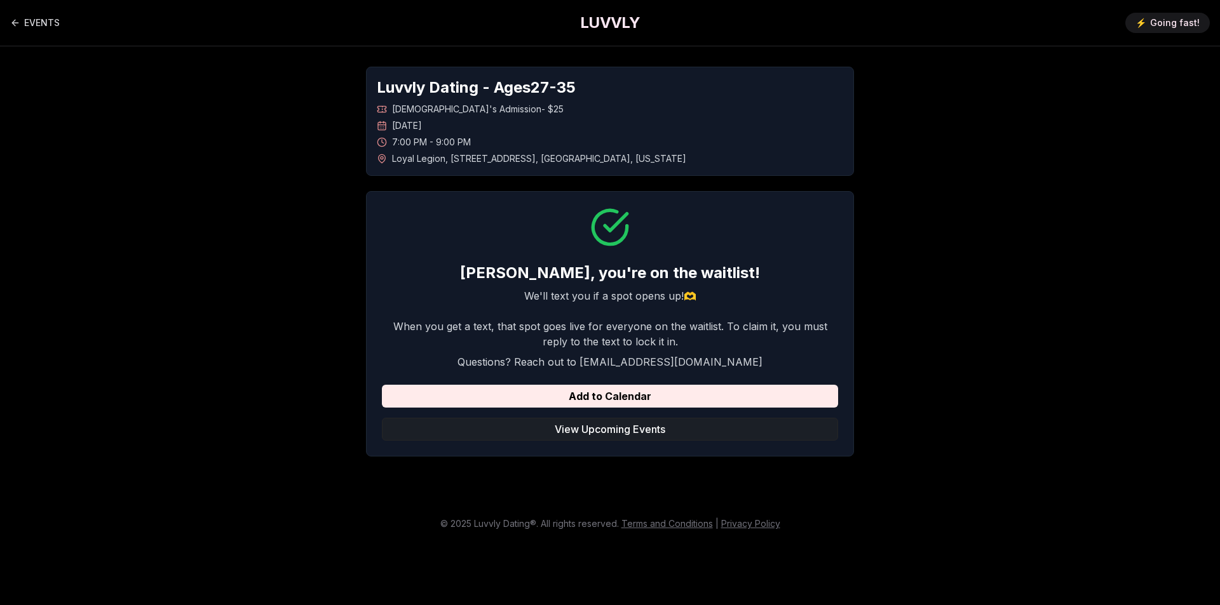
click at [611, 429] on button "View Upcoming Events" at bounding box center [610, 429] width 456 height 23
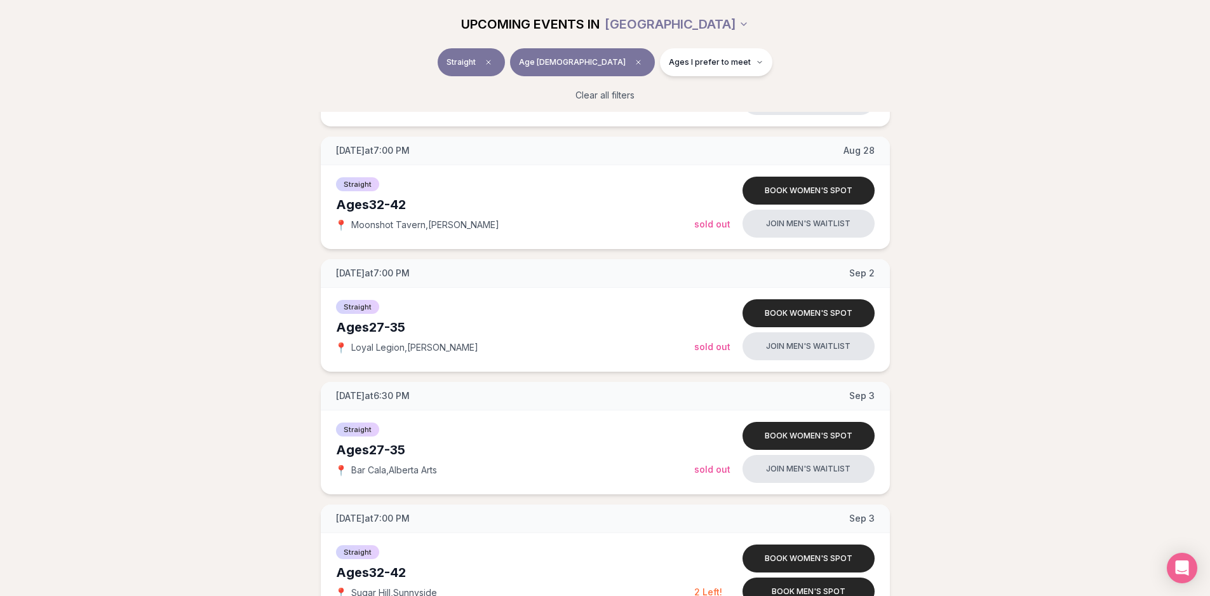
scroll to position [889, 0]
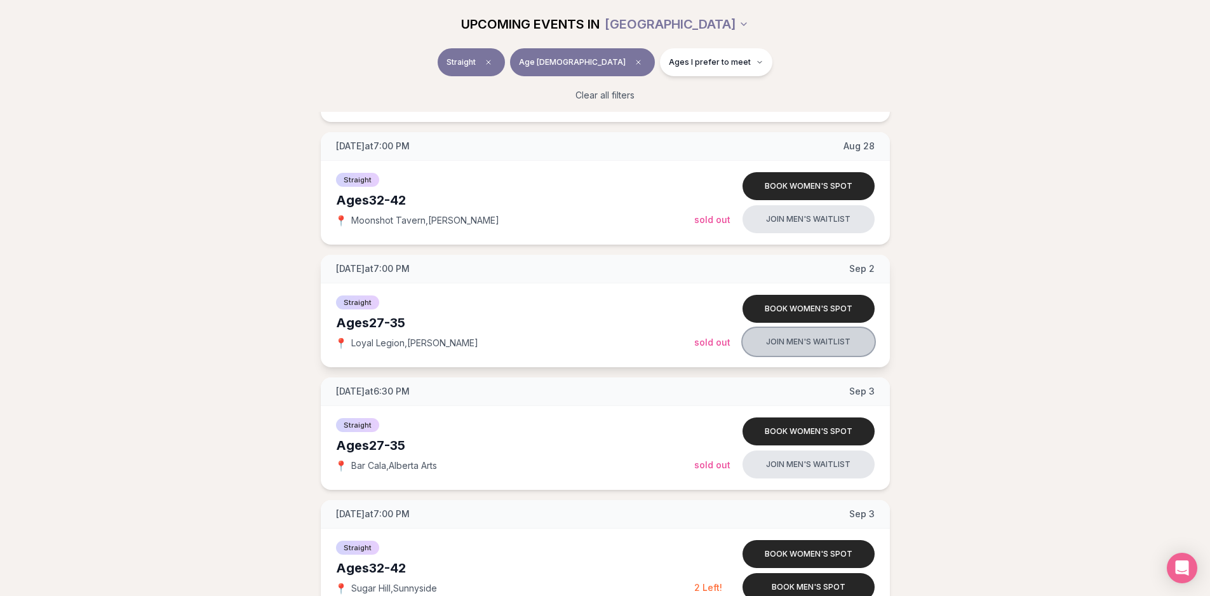
click at [788, 339] on button "Join men's waitlist" at bounding box center [809, 342] width 132 height 28
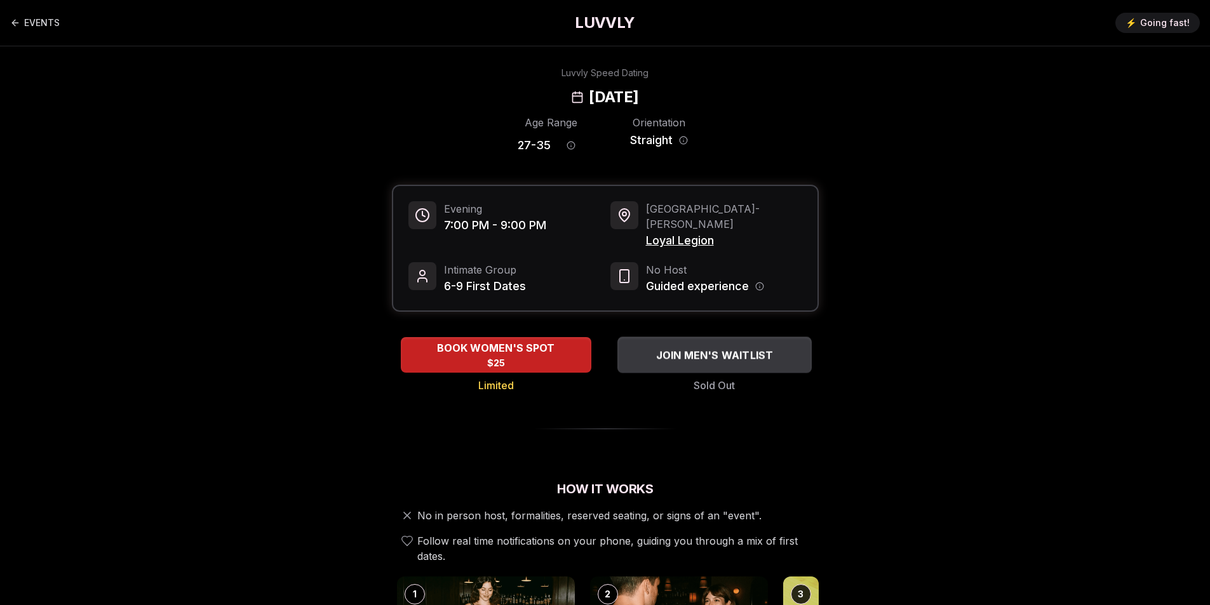
click at [741, 348] on span "JOIN MEN'S WAITLIST" at bounding box center [714, 355] width 123 height 15
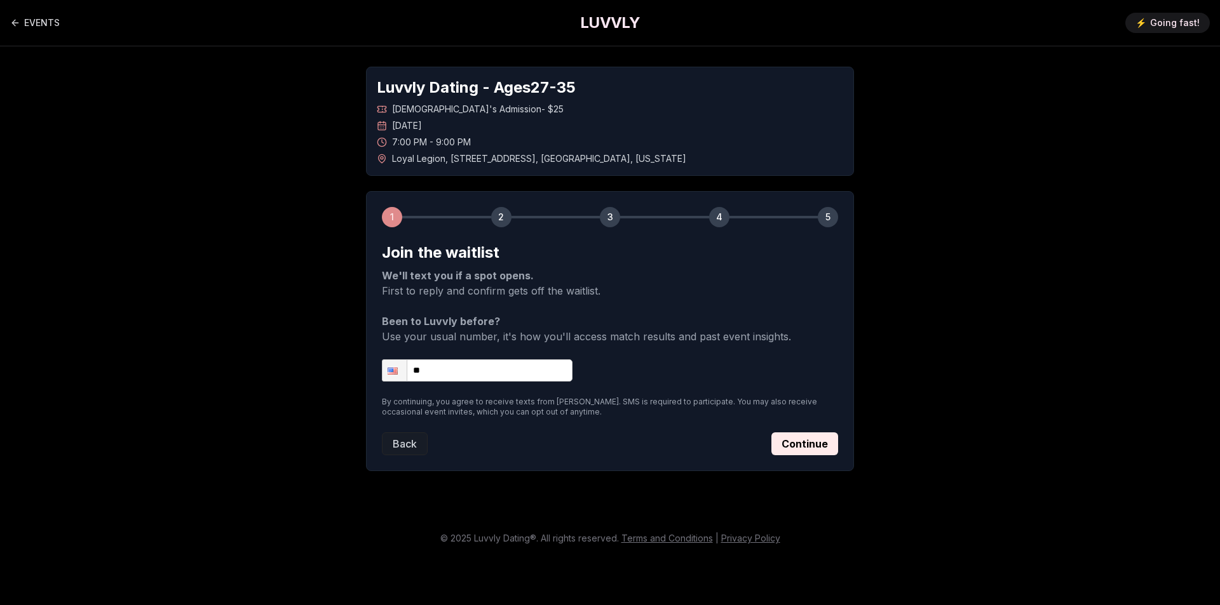
click at [468, 378] on input "**" at bounding box center [477, 371] width 191 height 22
type input "**********"
click at [803, 449] on button "Continue" at bounding box center [804, 444] width 67 height 23
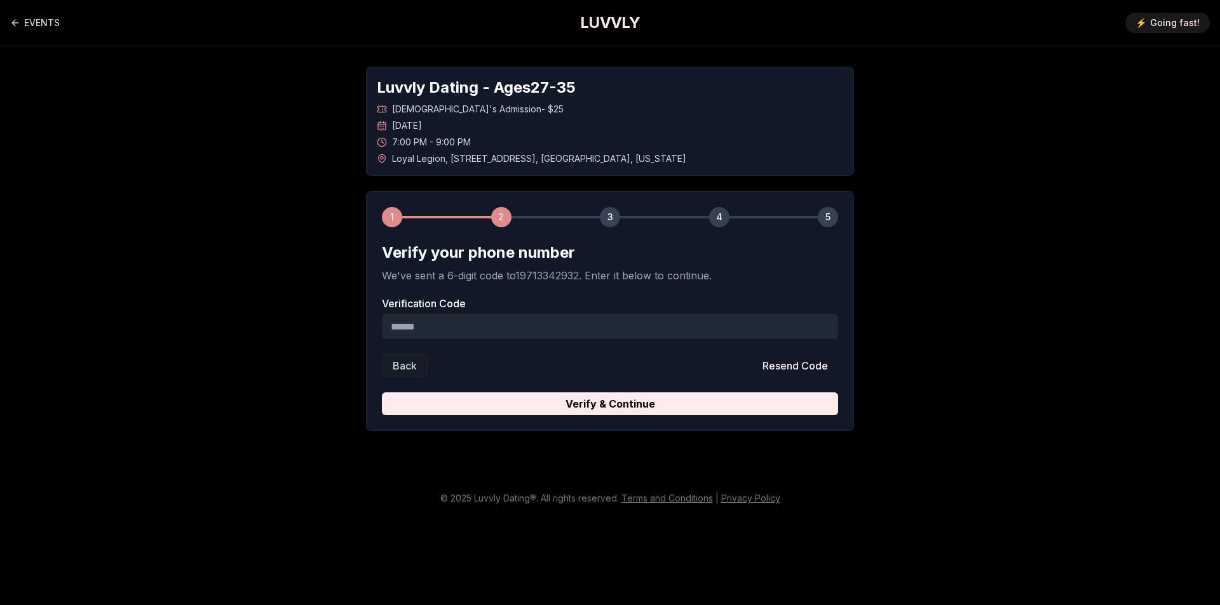
click at [599, 321] on input "Verification Code" at bounding box center [610, 326] width 456 height 25
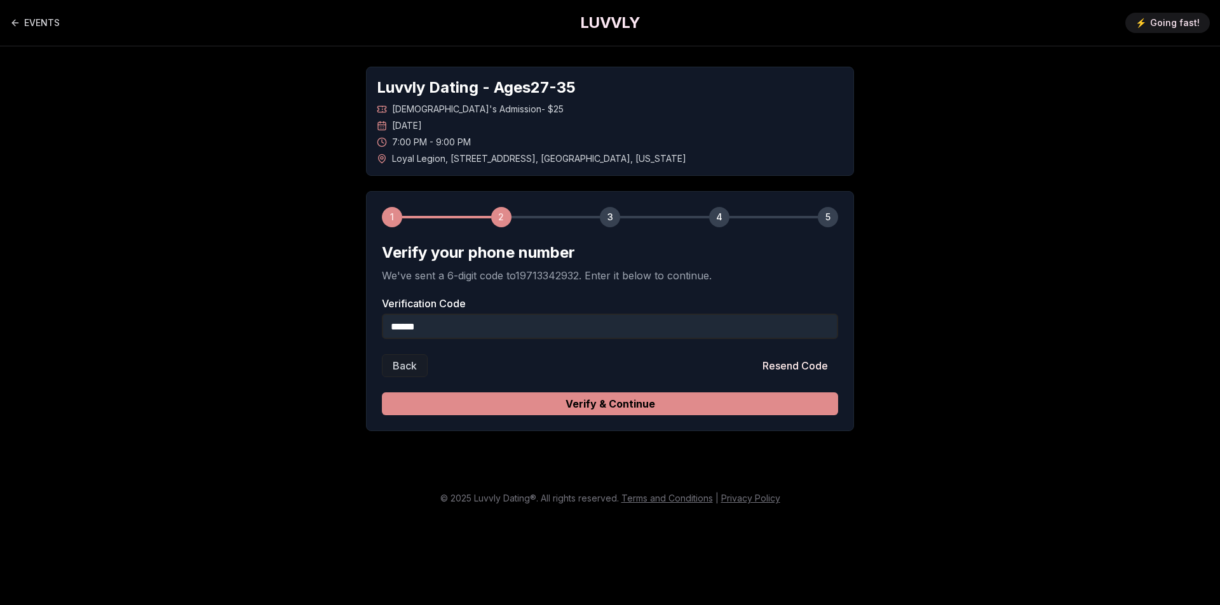
type input "******"
click at [584, 401] on button "Verify & Continue" at bounding box center [610, 404] width 456 height 23
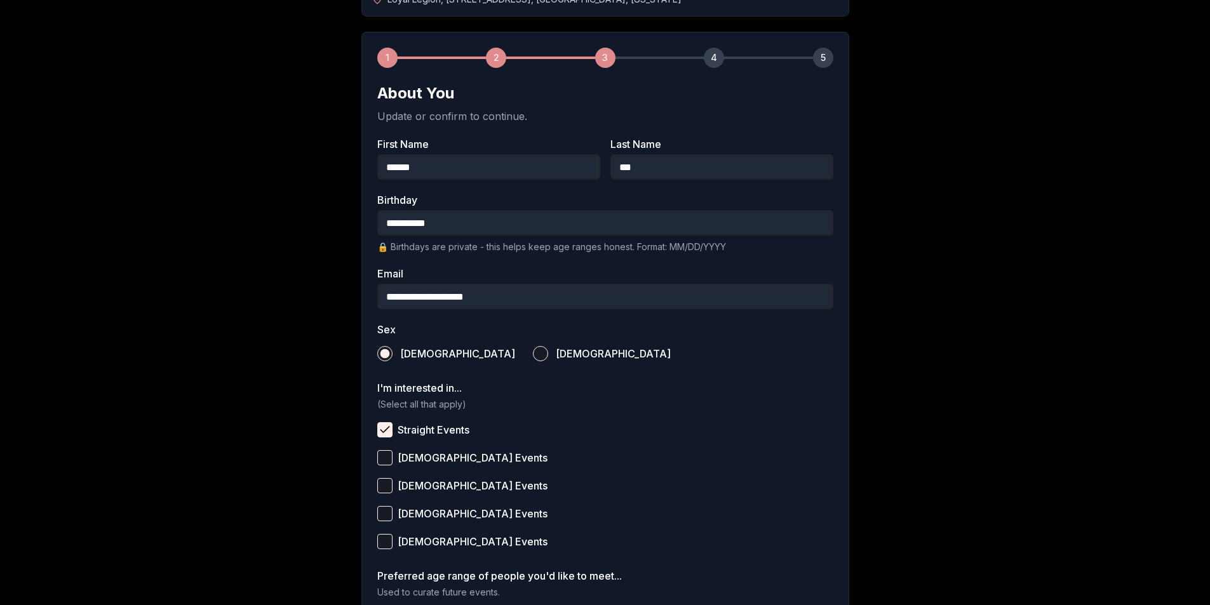
scroll to position [352, 0]
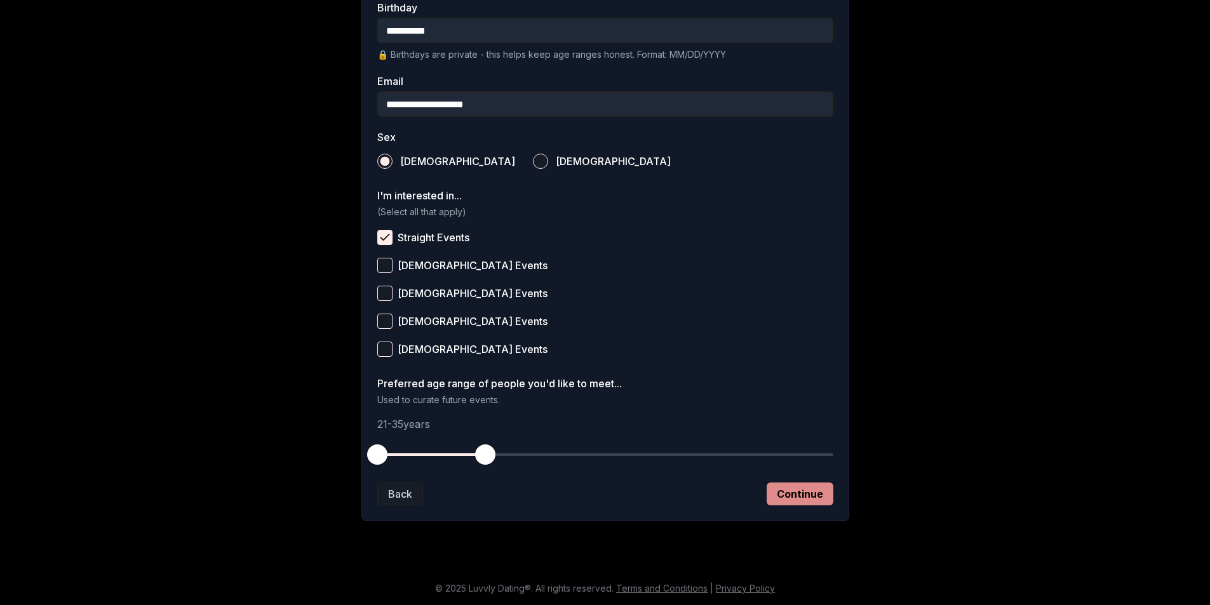
click at [801, 496] on button "Continue" at bounding box center [800, 494] width 67 height 23
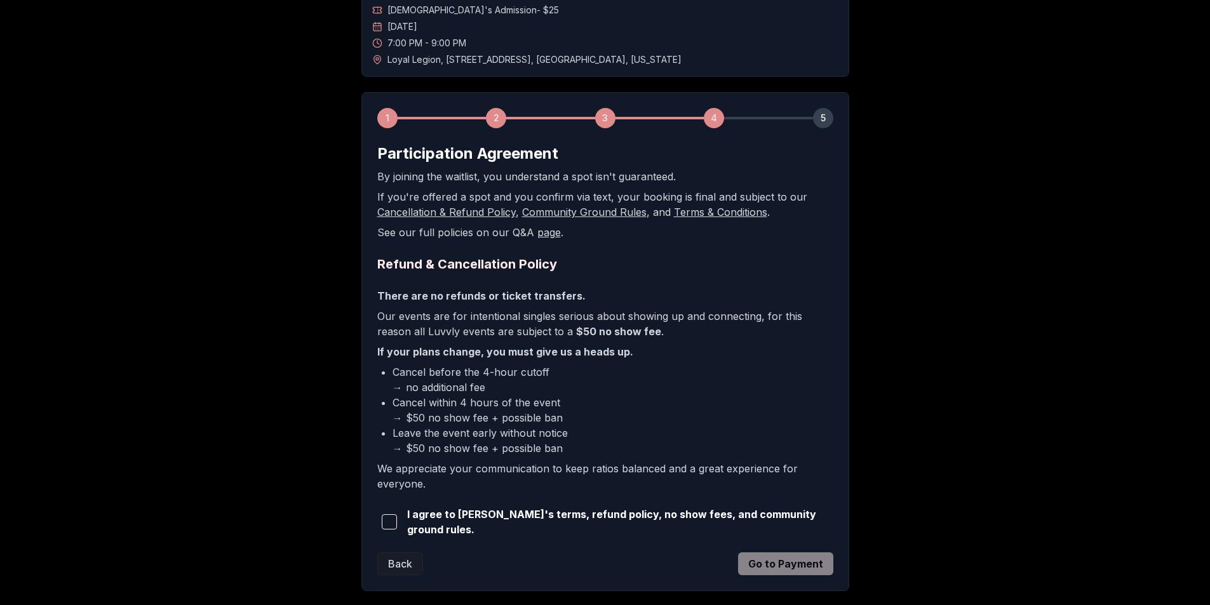
scroll to position [166, 0]
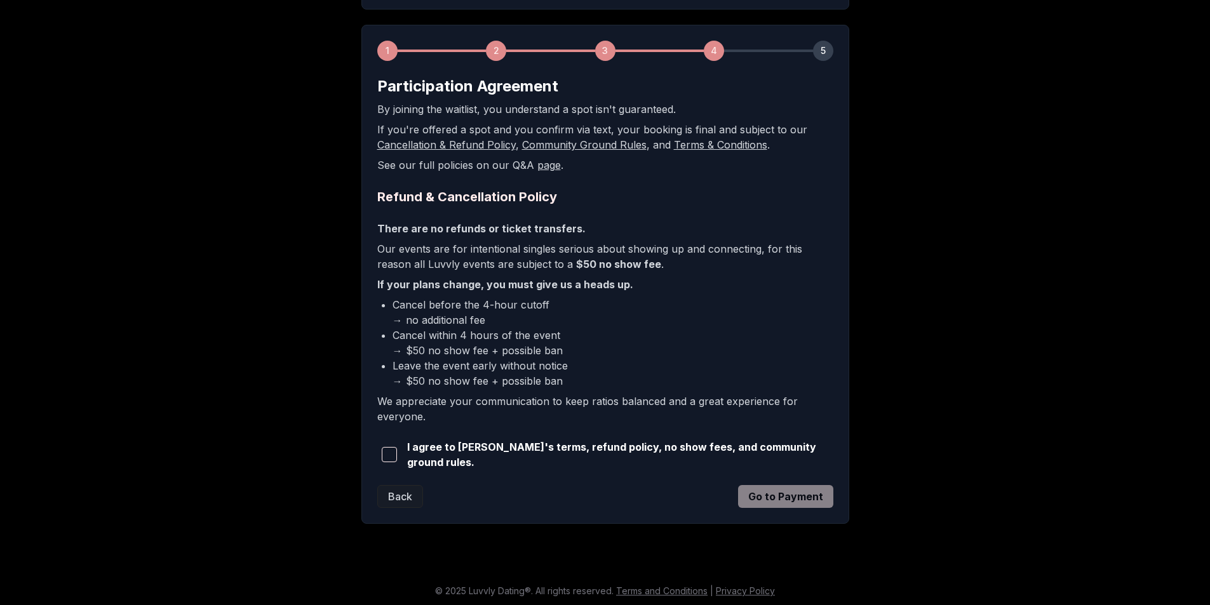
click at [395, 457] on span "button" at bounding box center [389, 454] width 15 height 15
click at [773, 496] on button "Go to Payment" at bounding box center [785, 496] width 95 height 23
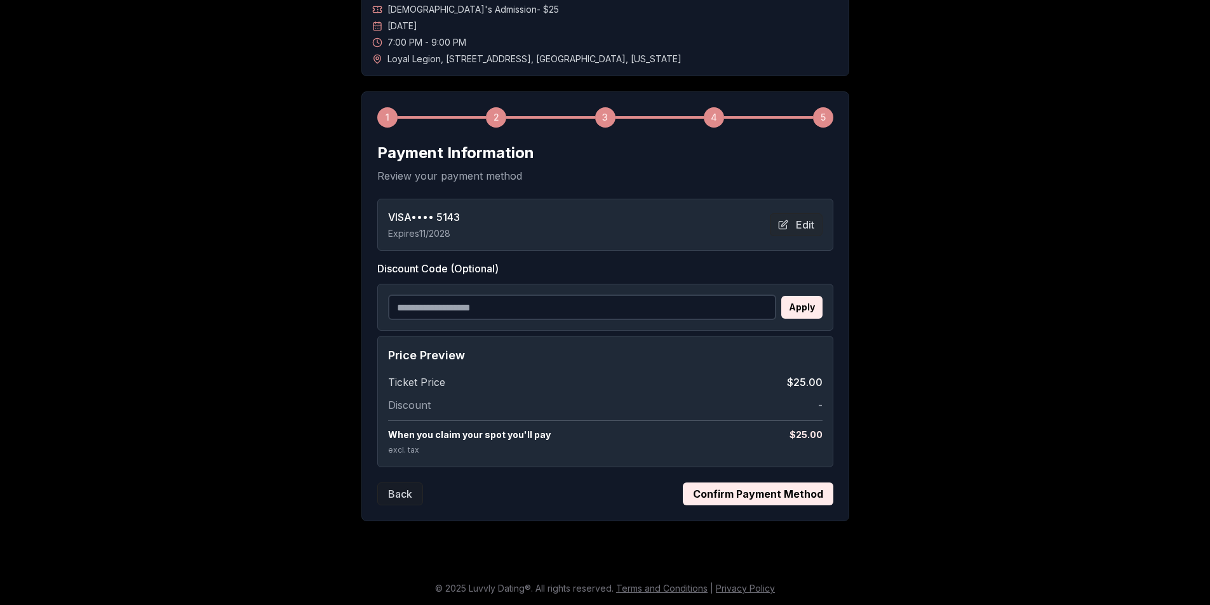
scroll to position [100, 0]
click at [727, 502] on button "Confirm Payment Method" at bounding box center [758, 494] width 151 height 23
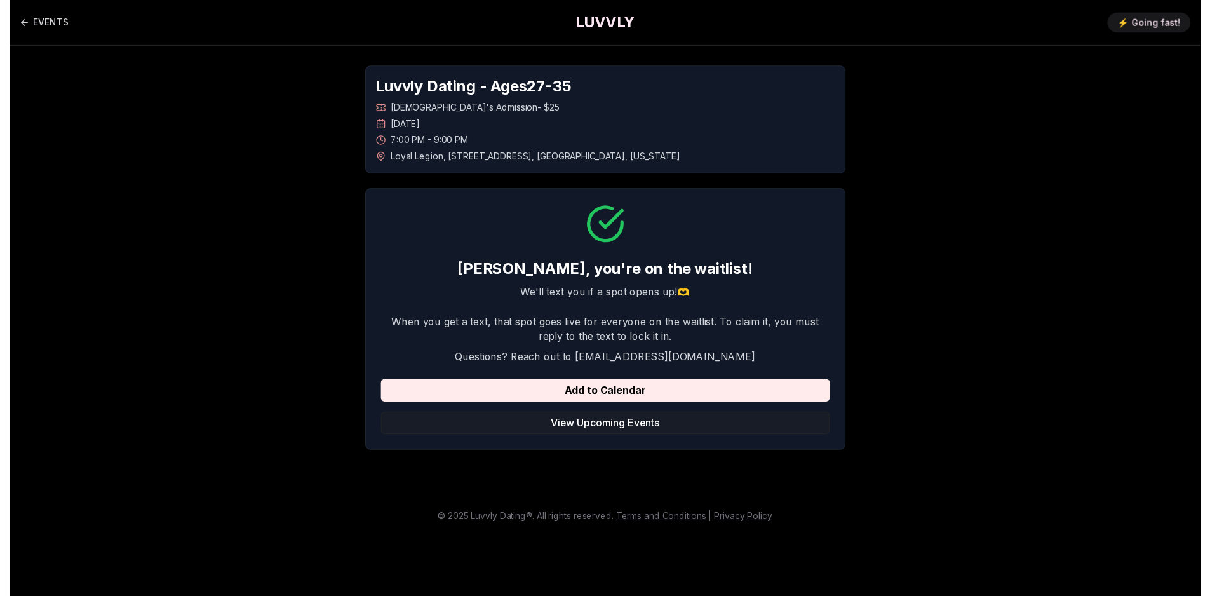
scroll to position [0, 0]
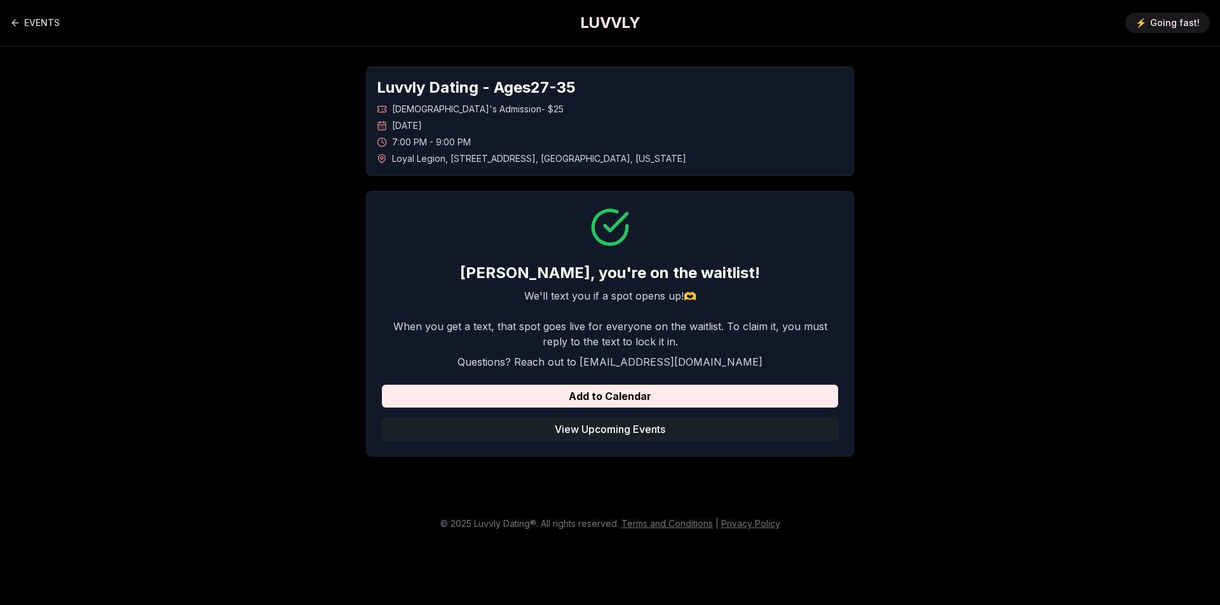
click at [680, 430] on button "View Upcoming Events" at bounding box center [610, 429] width 456 height 23
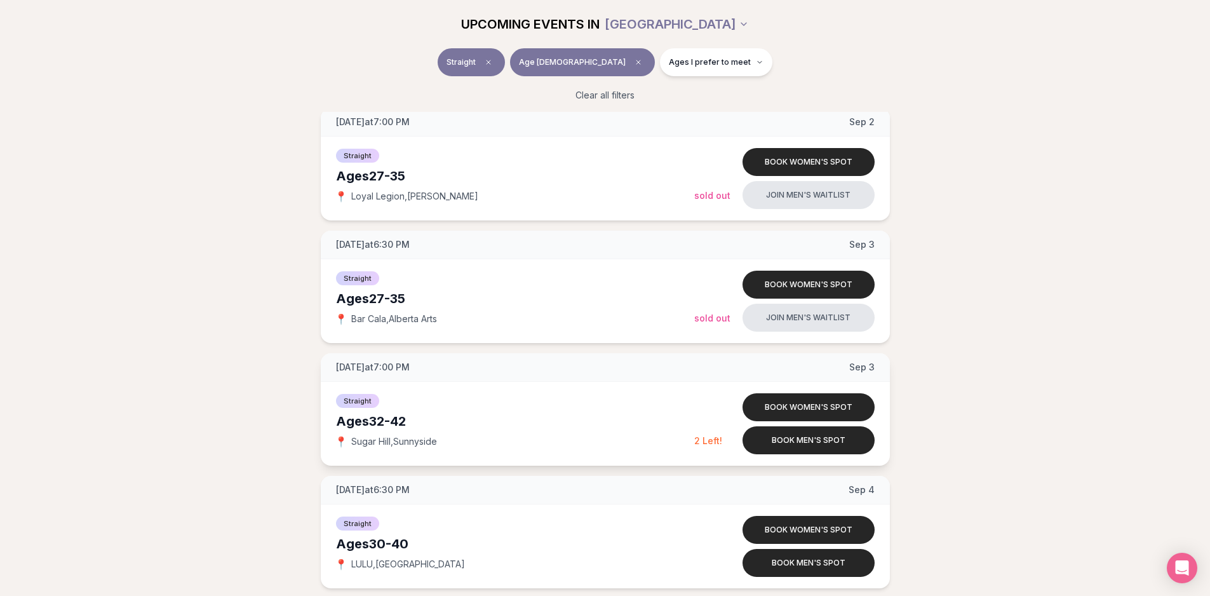
scroll to position [1016, 0]
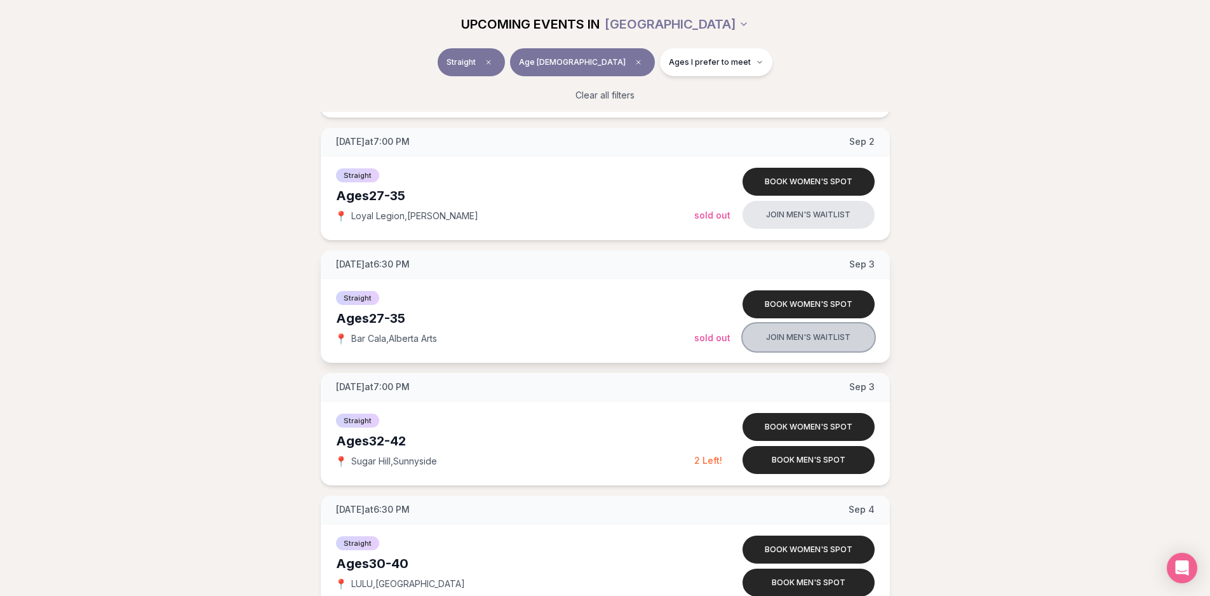
click at [805, 338] on button "Join men's waitlist" at bounding box center [809, 337] width 132 height 28
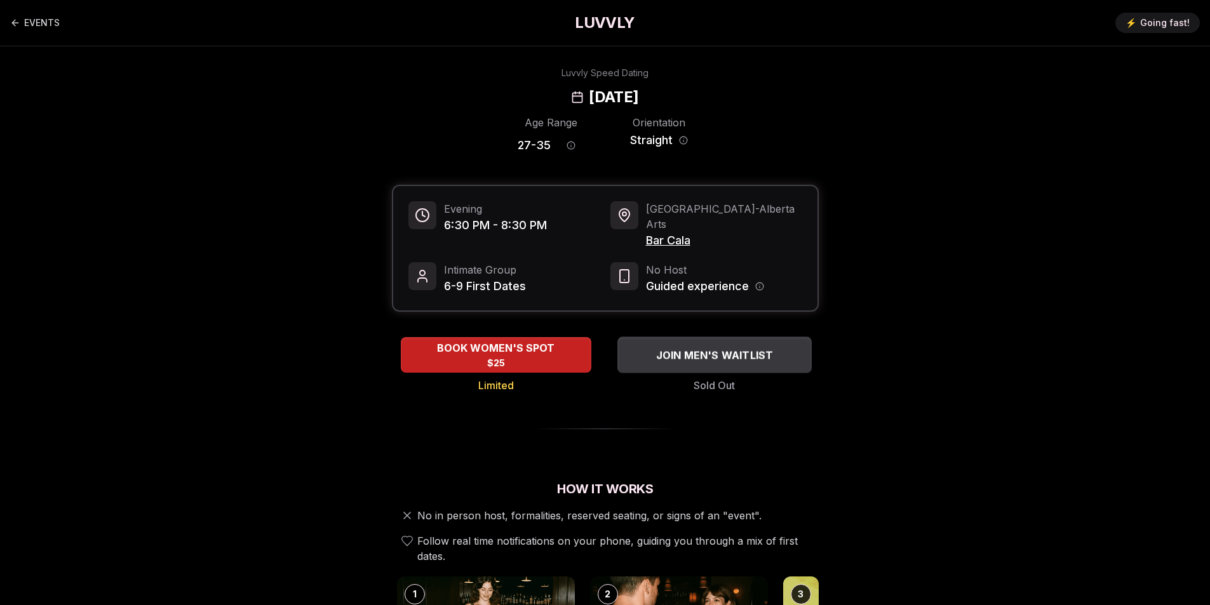
click at [684, 348] on span "JOIN MEN'S WAITLIST" at bounding box center [714, 355] width 123 height 15
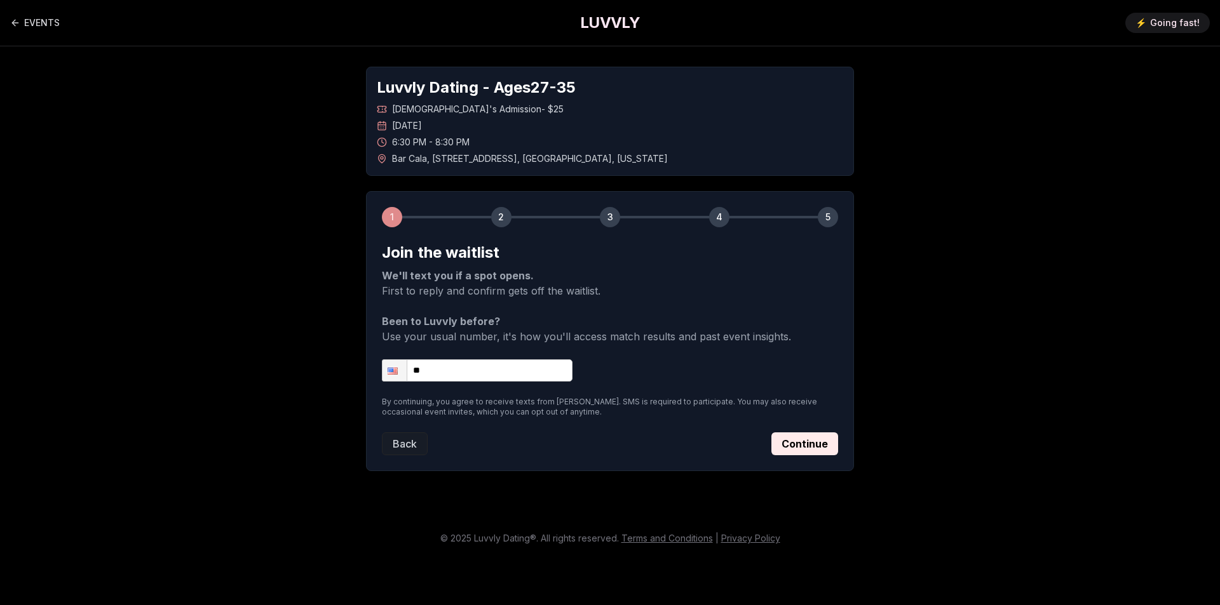
click at [483, 370] on input "**" at bounding box center [477, 371] width 191 height 22
type input "**********"
click at [813, 450] on button "Continue" at bounding box center [804, 444] width 67 height 23
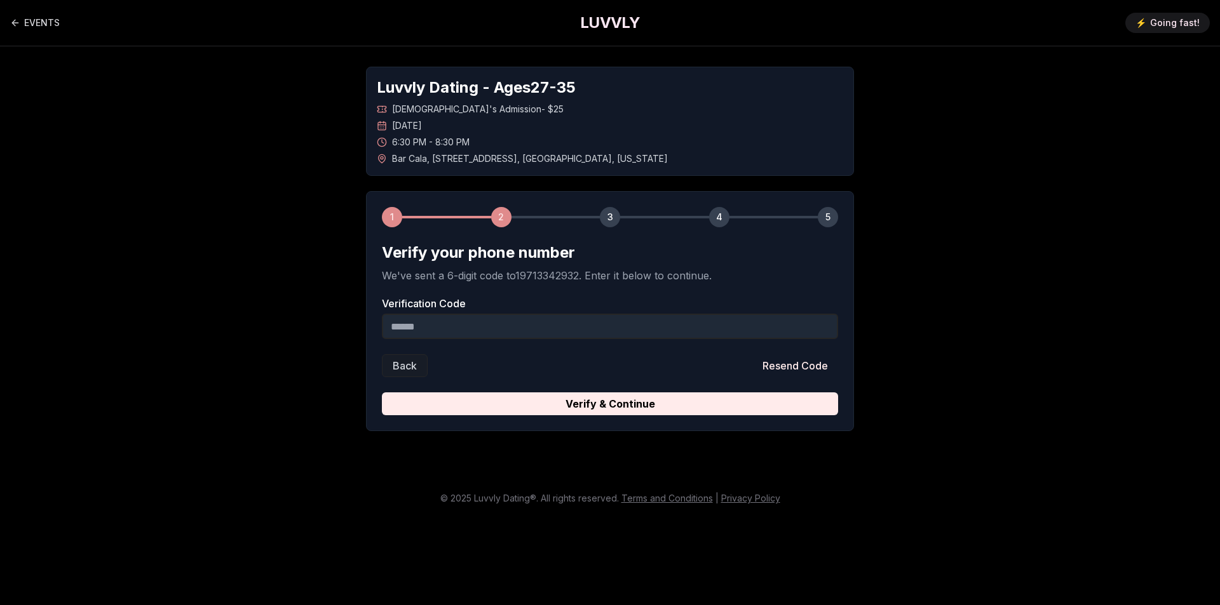
click at [560, 326] on input "Verification Code" at bounding box center [610, 326] width 456 height 25
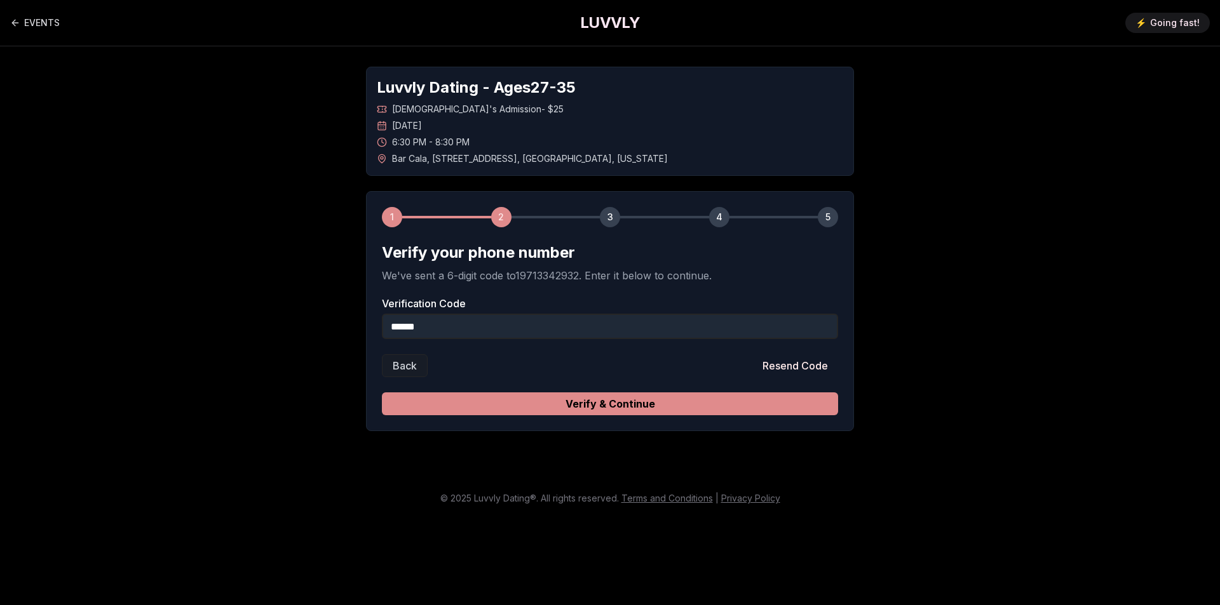
type input "******"
click at [551, 407] on button "Verify & Continue" at bounding box center [610, 404] width 456 height 23
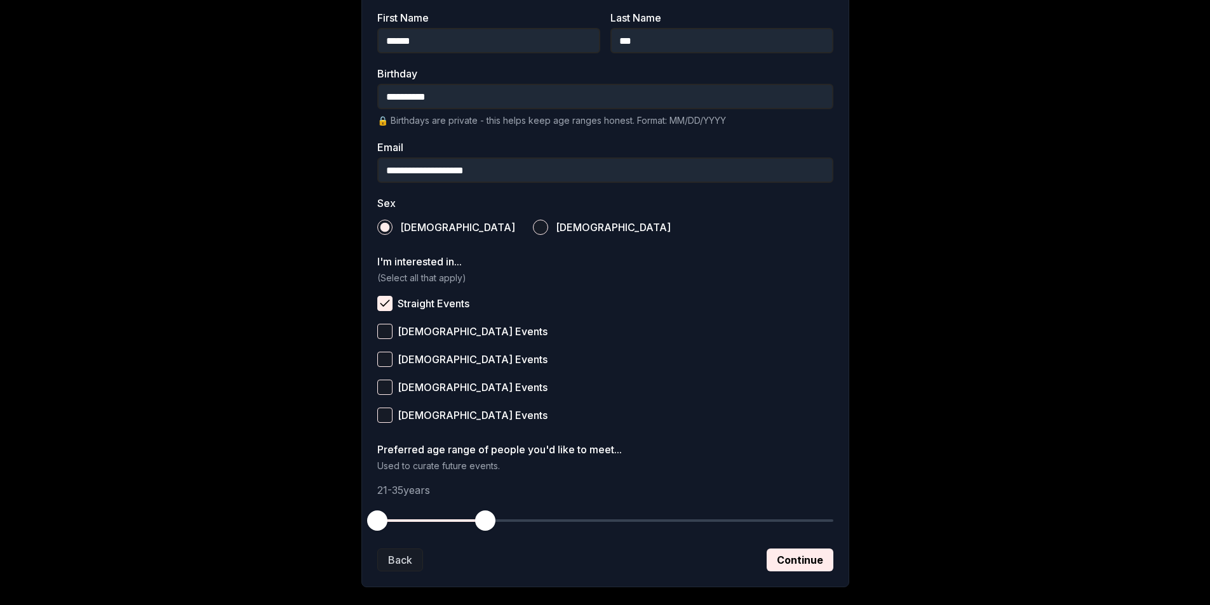
scroll to position [352, 0]
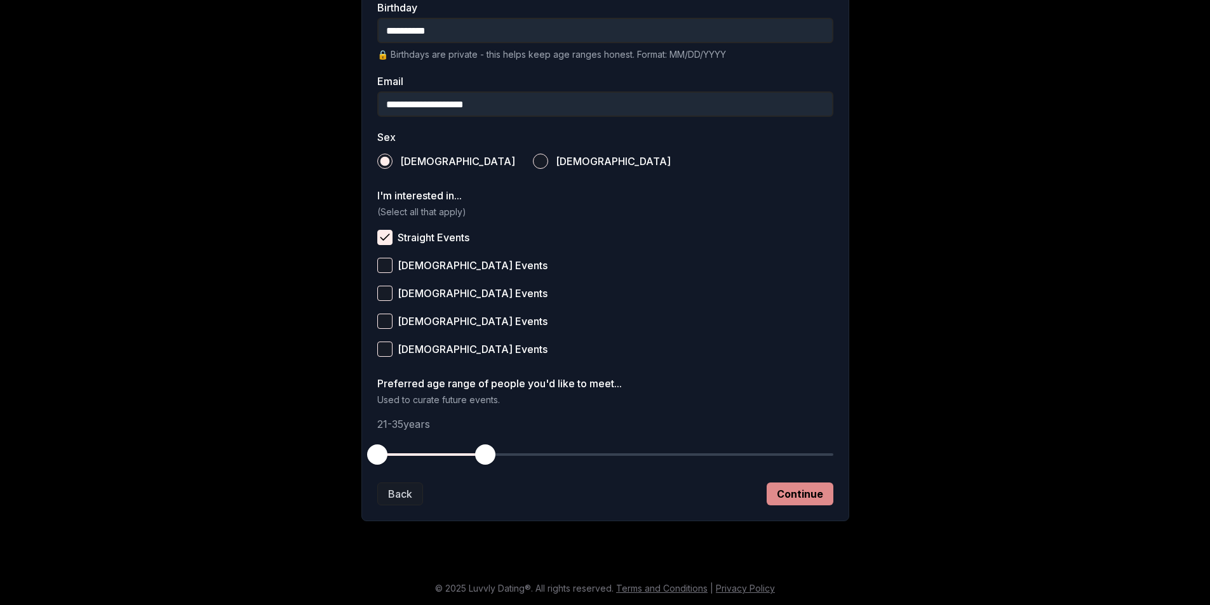
click at [814, 497] on button "Continue" at bounding box center [800, 494] width 67 height 23
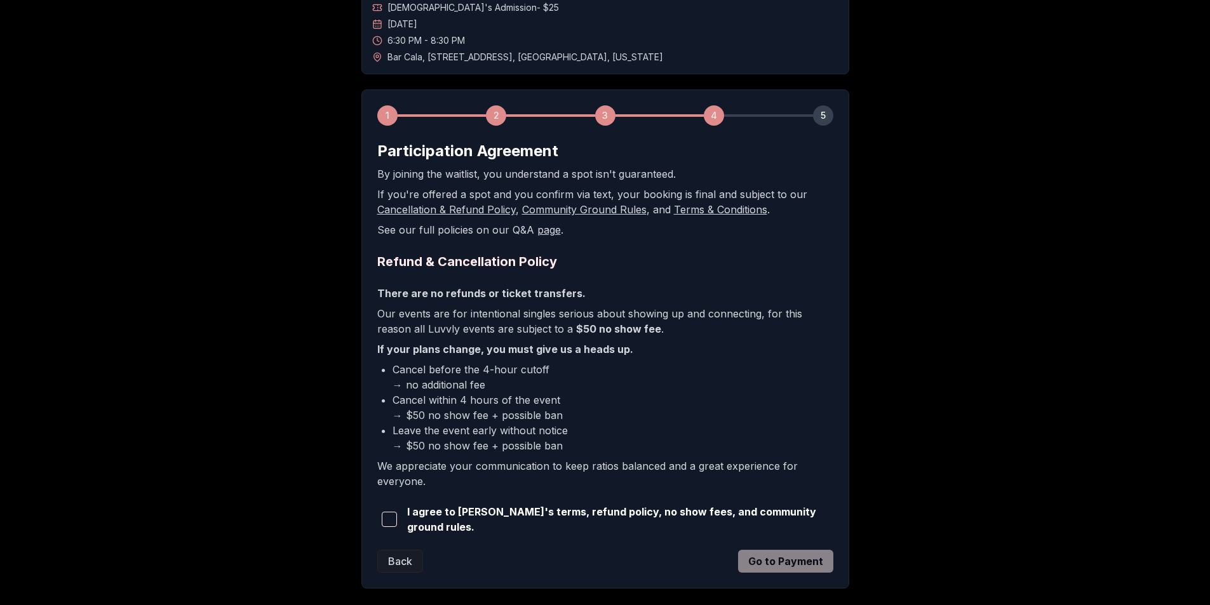
scroll to position [166, 0]
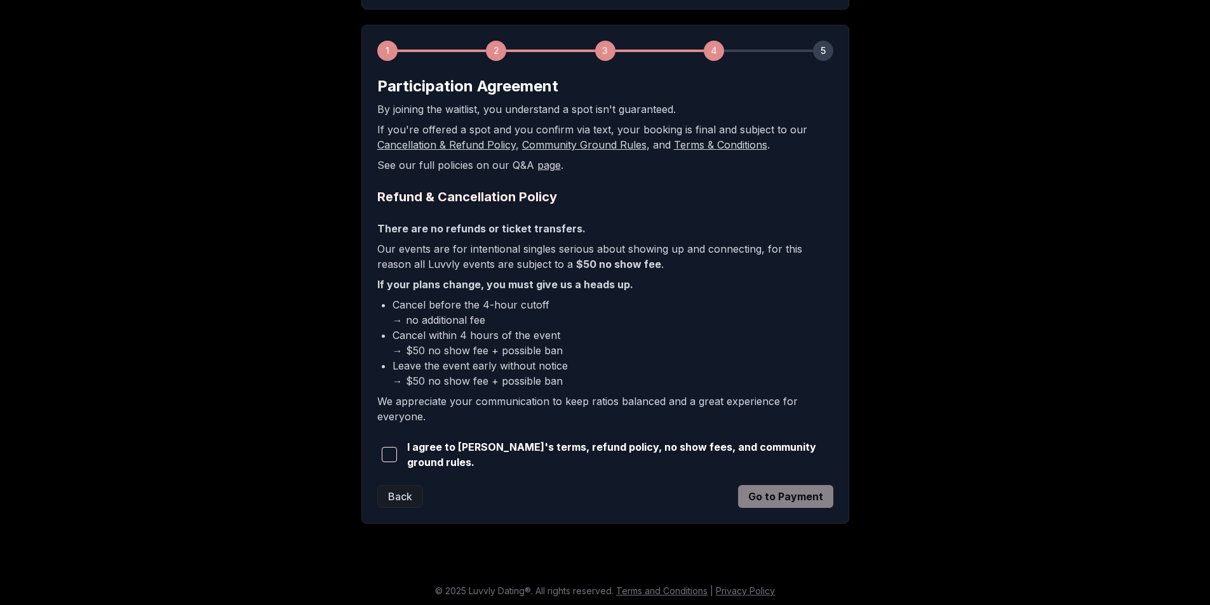
click at [393, 452] on span "button" at bounding box center [389, 454] width 15 height 15
click at [779, 494] on button "Go to Payment" at bounding box center [785, 496] width 95 height 23
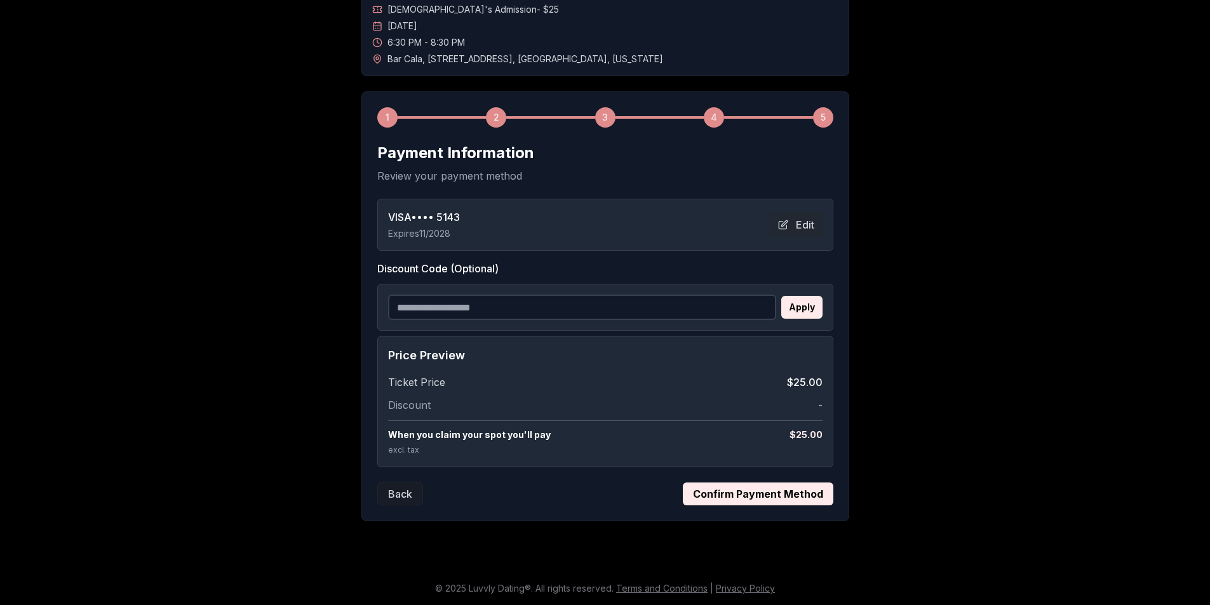
scroll to position [100, 0]
click at [749, 490] on button "Confirm Payment Method" at bounding box center [758, 494] width 151 height 23
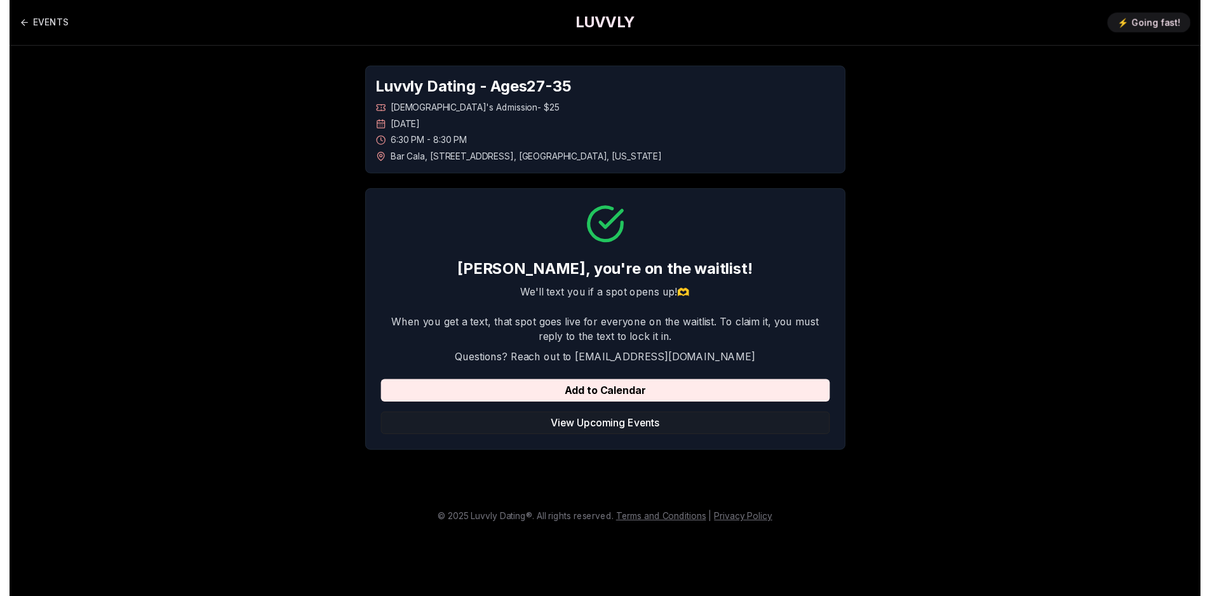
scroll to position [0, 0]
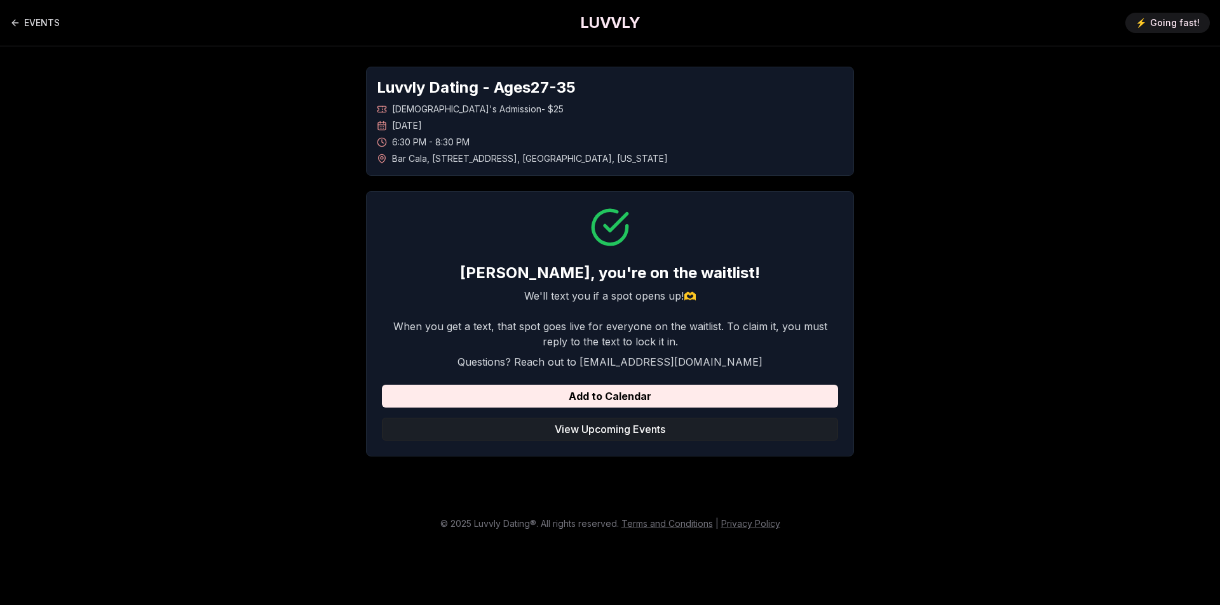
click at [602, 435] on button "View Upcoming Events" at bounding box center [610, 429] width 456 height 23
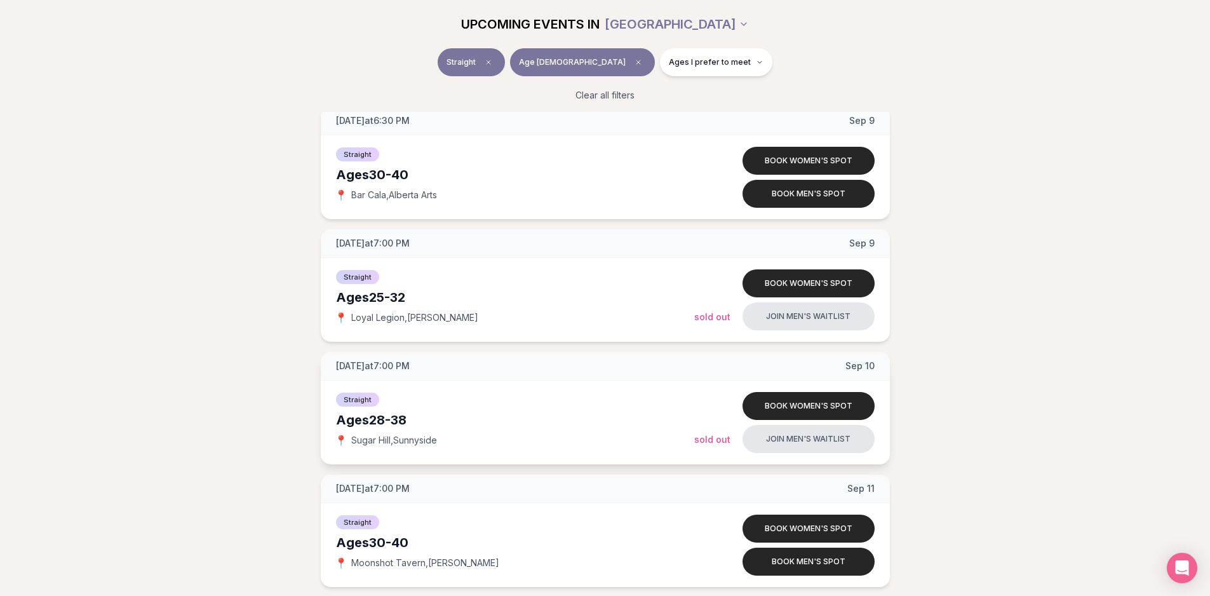
scroll to position [1652, 0]
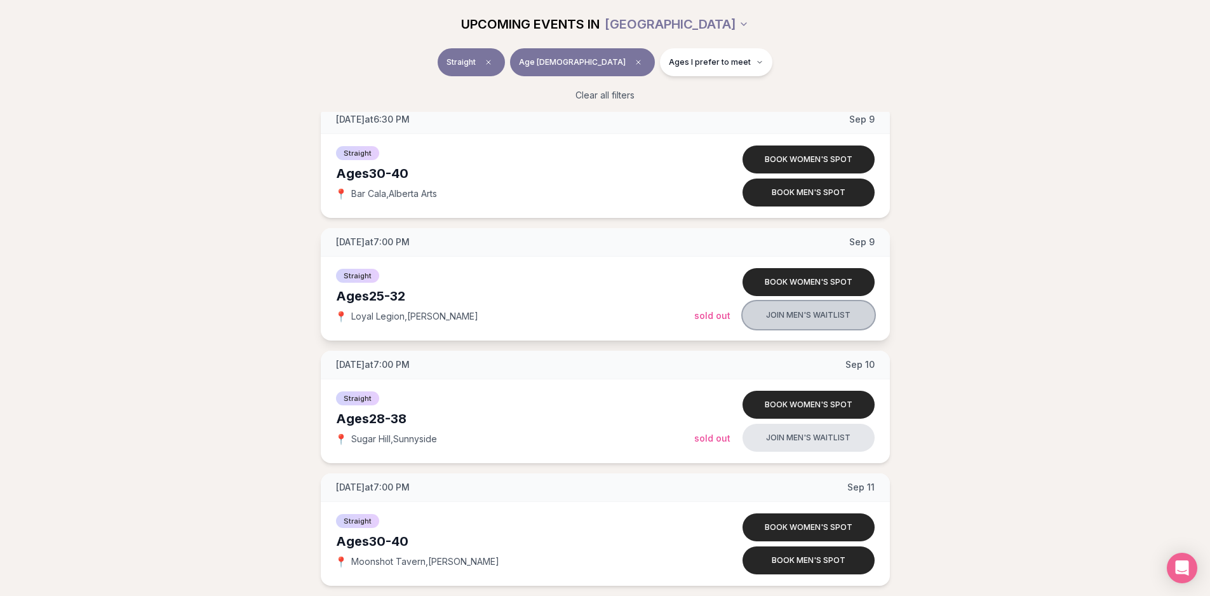
click at [774, 318] on button "Join men's waitlist" at bounding box center [809, 315] width 132 height 28
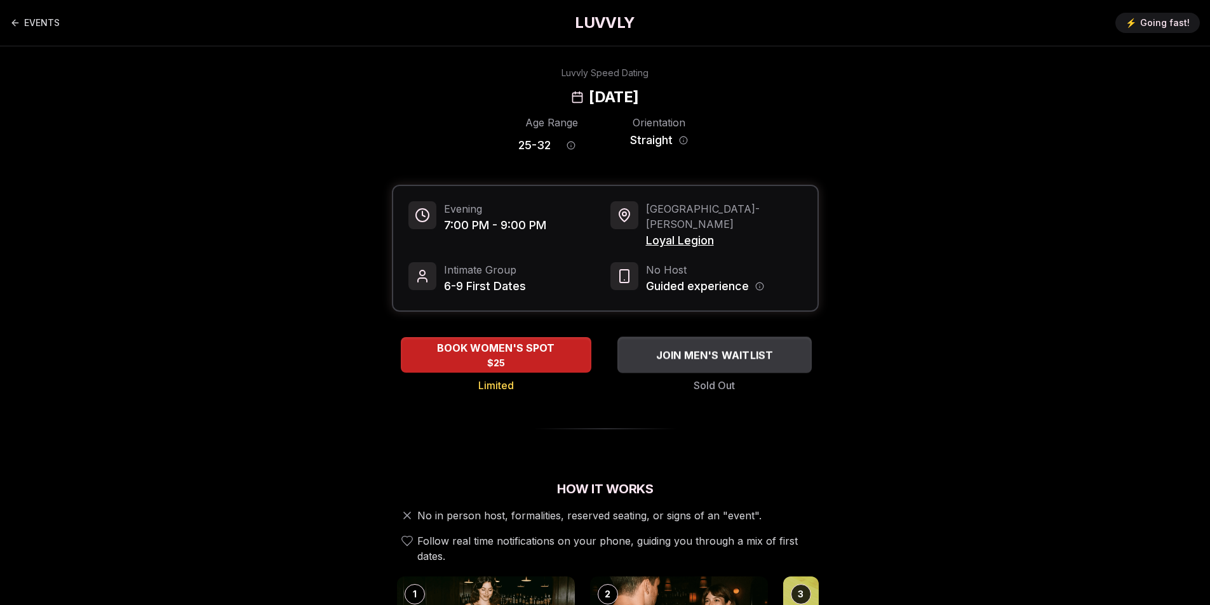
click at [747, 348] on span "JOIN MEN'S WAITLIST" at bounding box center [714, 355] width 123 height 15
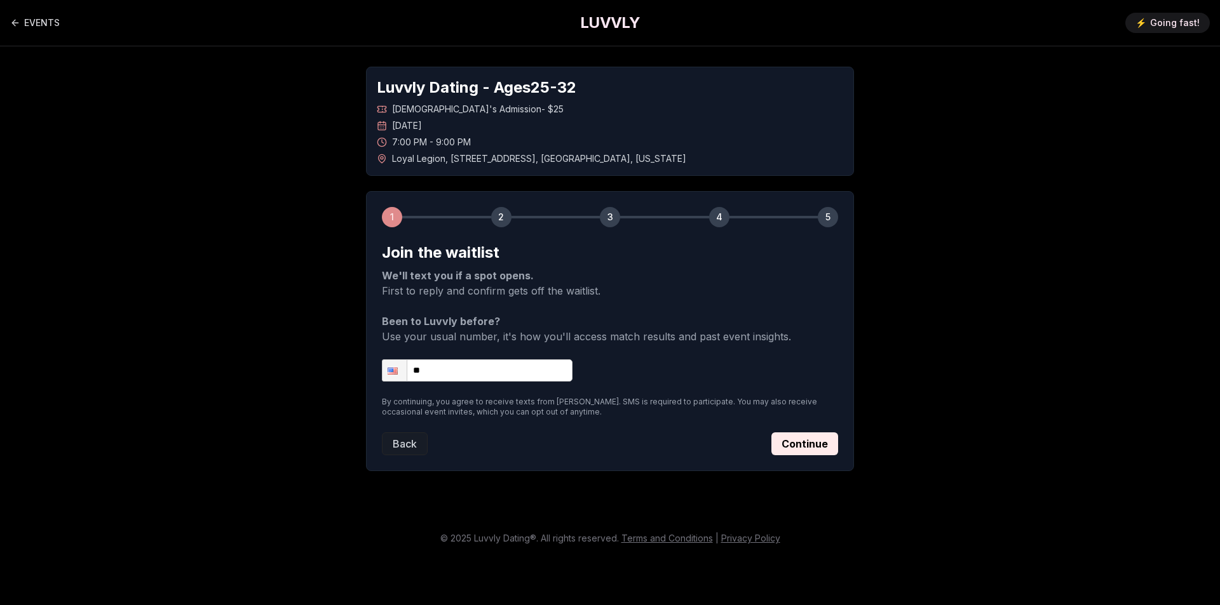
click at [490, 361] on input "**" at bounding box center [477, 371] width 191 height 22
type input "**********"
click at [792, 448] on button "Continue" at bounding box center [804, 444] width 67 height 23
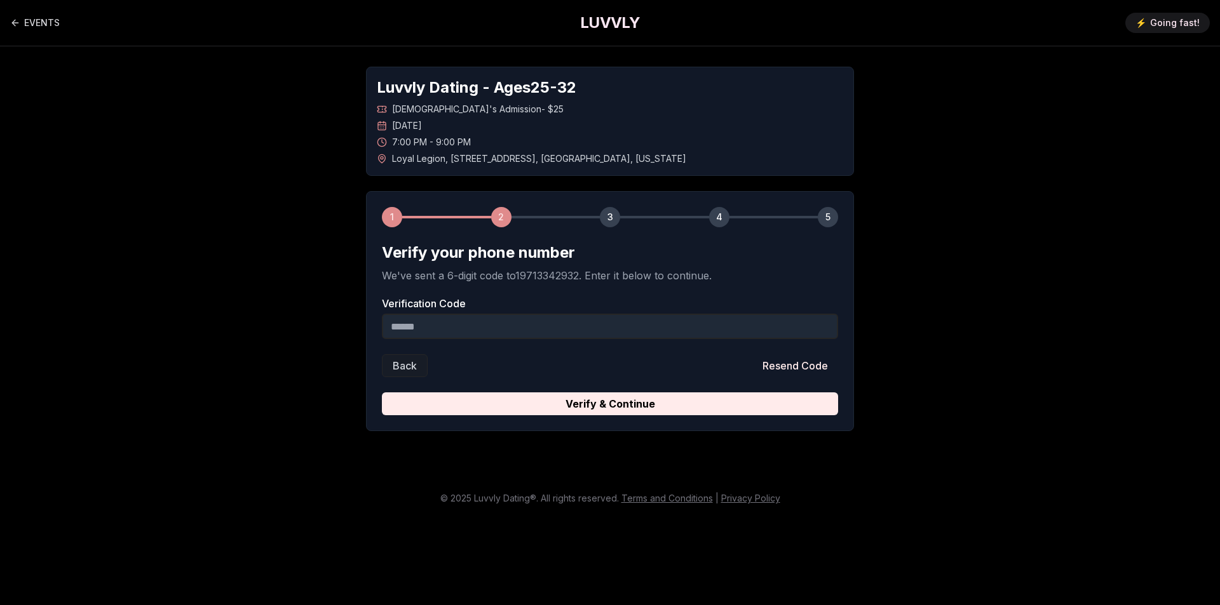
click at [539, 335] on input "Verification Code" at bounding box center [610, 326] width 456 height 25
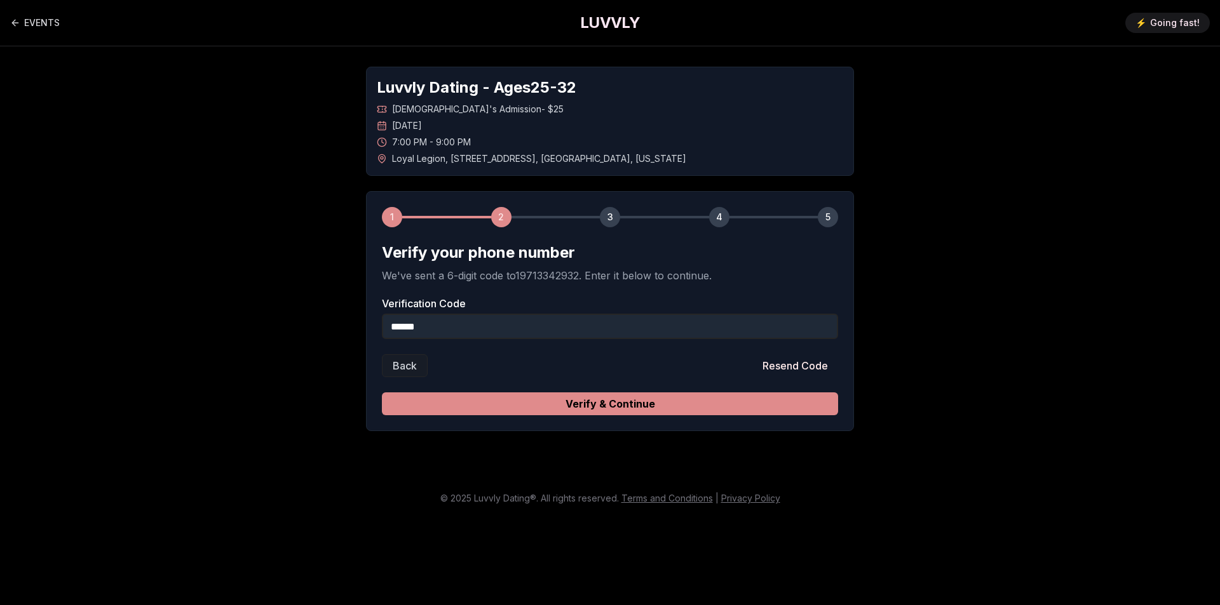
type input "******"
click at [586, 401] on button "Verify & Continue" at bounding box center [610, 404] width 456 height 23
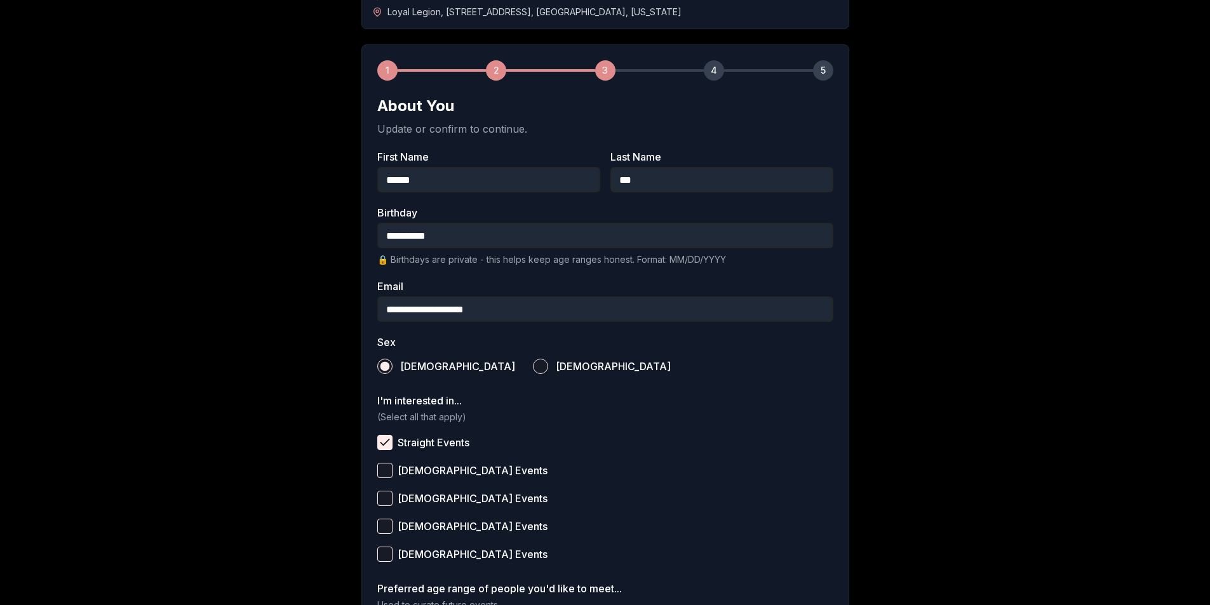
scroll to position [318, 0]
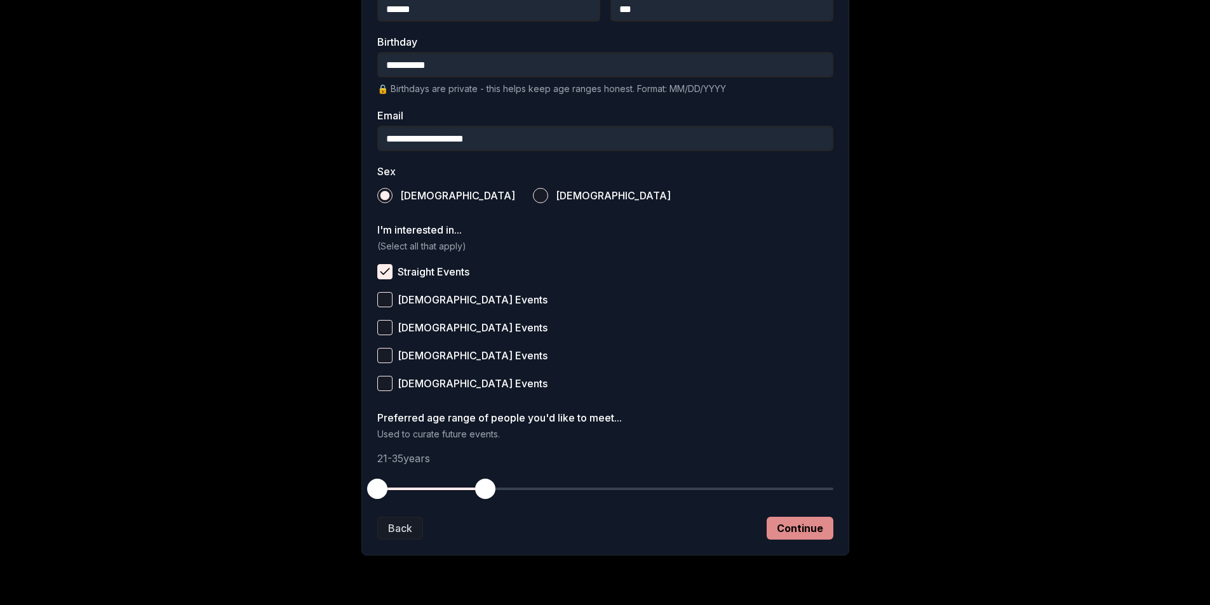
click at [783, 535] on button "Continue" at bounding box center [800, 528] width 67 height 23
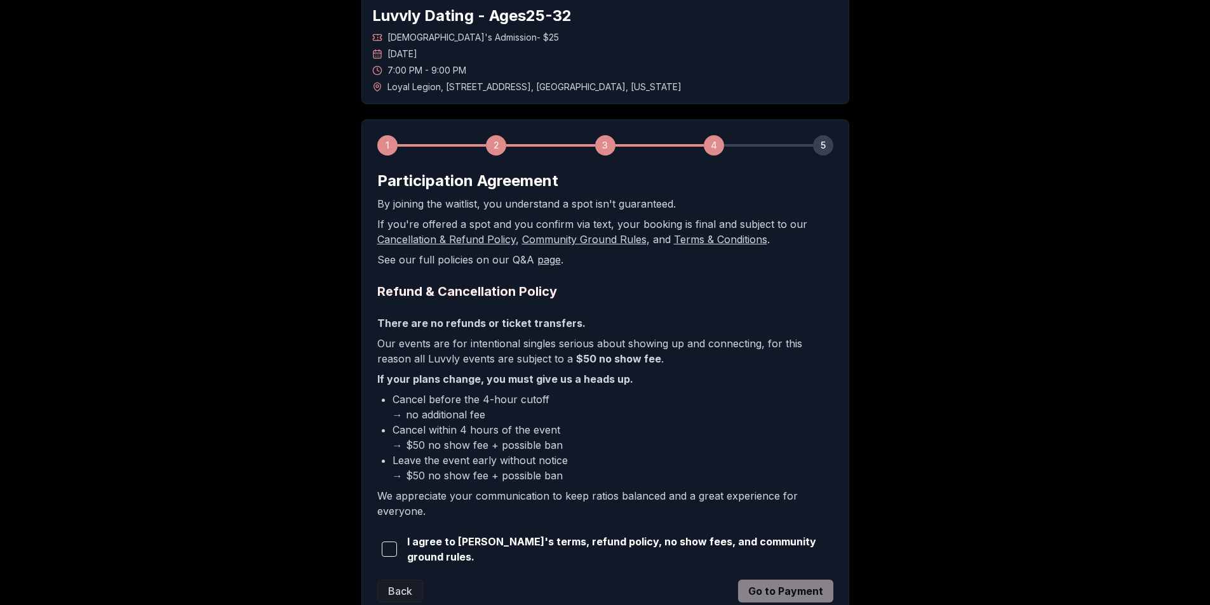
scroll to position [166, 0]
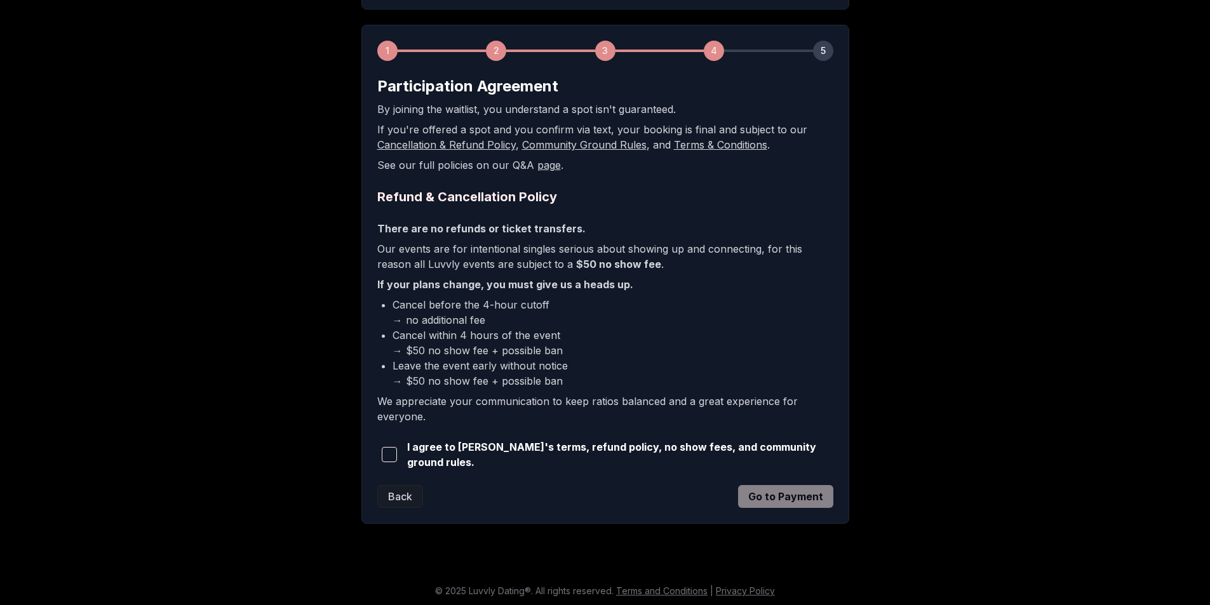
click at [390, 454] on span "button" at bounding box center [389, 454] width 15 height 15
click at [769, 489] on button "Go to Payment" at bounding box center [785, 496] width 95 height 23
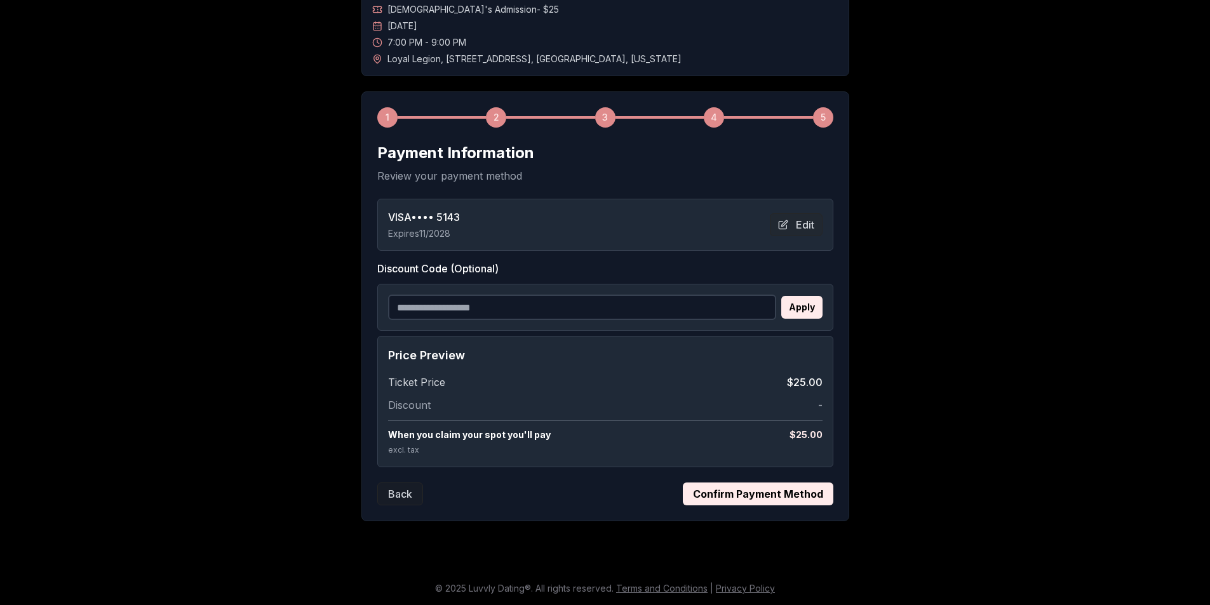
scroll to position [100, 0]
click at [721, 493] on button "Confirm Payment Method" at bounding box center [758, 494] width 151 height 23
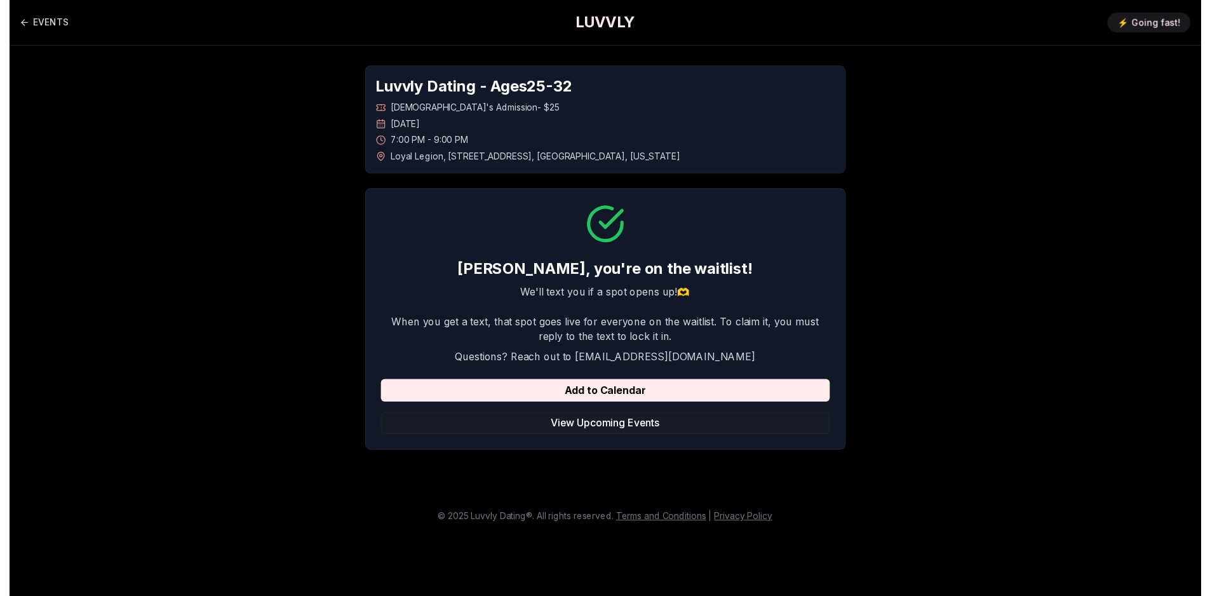
scroll to position [0, 0]
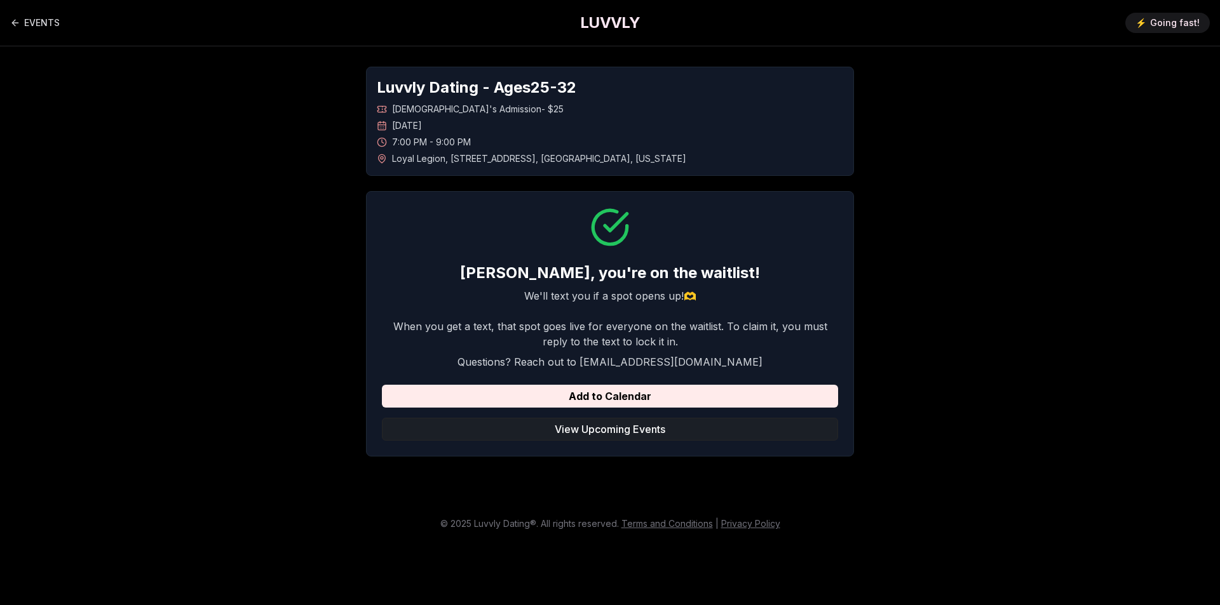
click at [638, 431] on button "View Upcoming Events" at bounding box center [610, 429] width 456 height 23
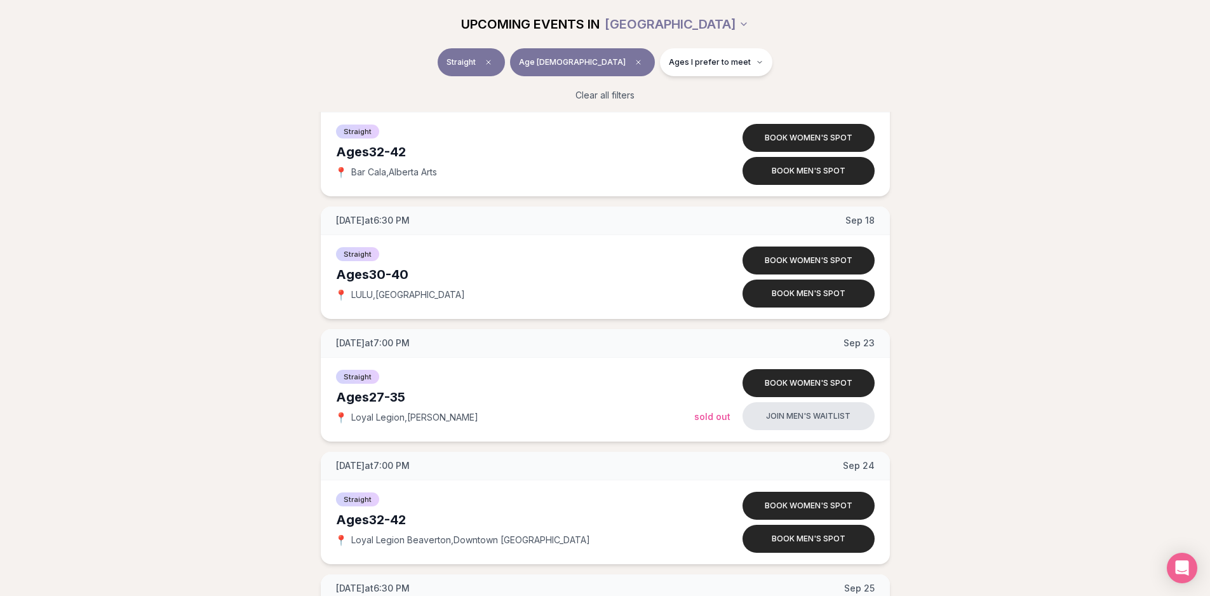
scroll to position [2287, 0]
click at [791, 423] on button "Join men's waitlist" at bounding box center [809, 416] width 132 height 28
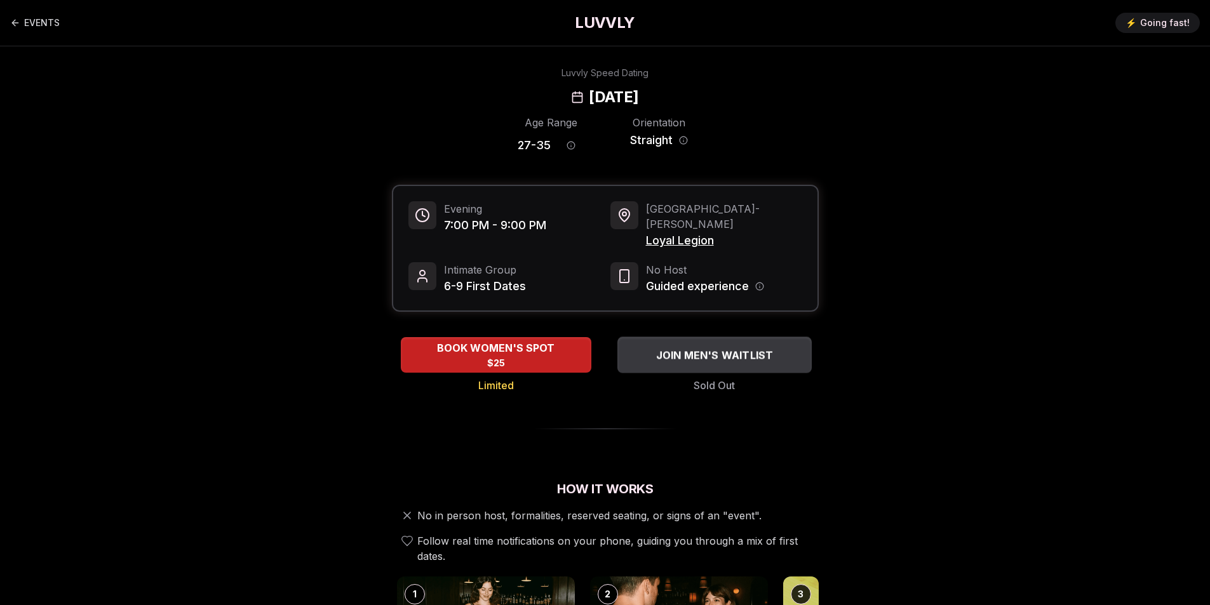
click at [718, 348] on span "JOIN MEN'S WAITLIST" at bounding box center [714, 355] width 123 height 15
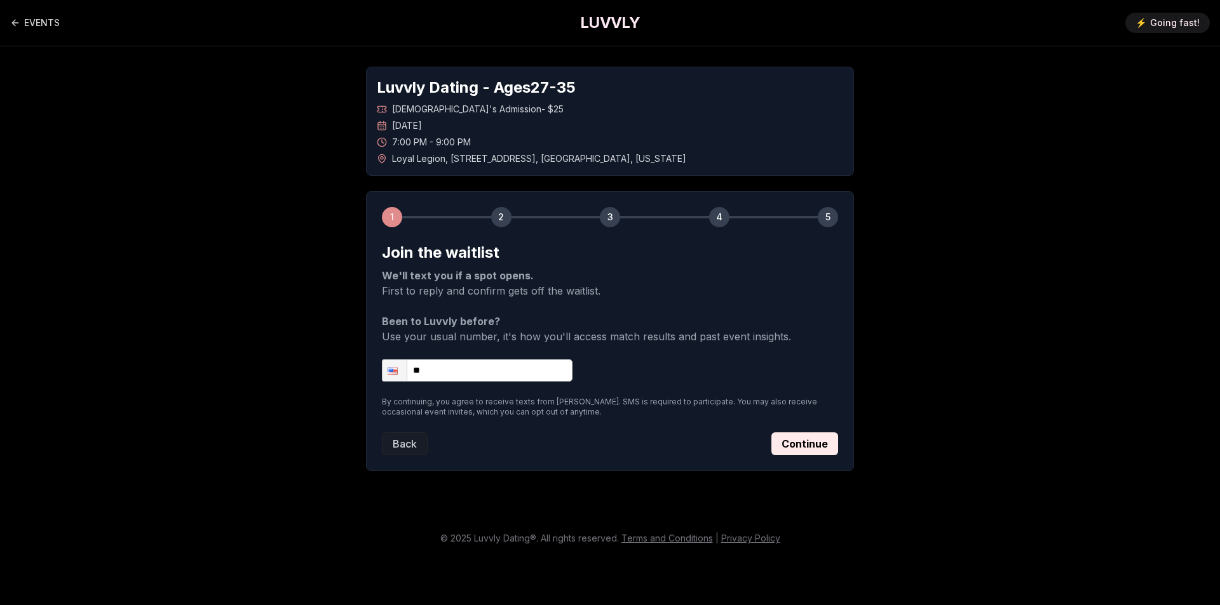
click at [457, 380] on input "**" at bounding box center [477, 371] width 191 height 22
type input "**********"
click at [809, 447] on button "Continue" at bounding box center [804, 444] width 67 height 23
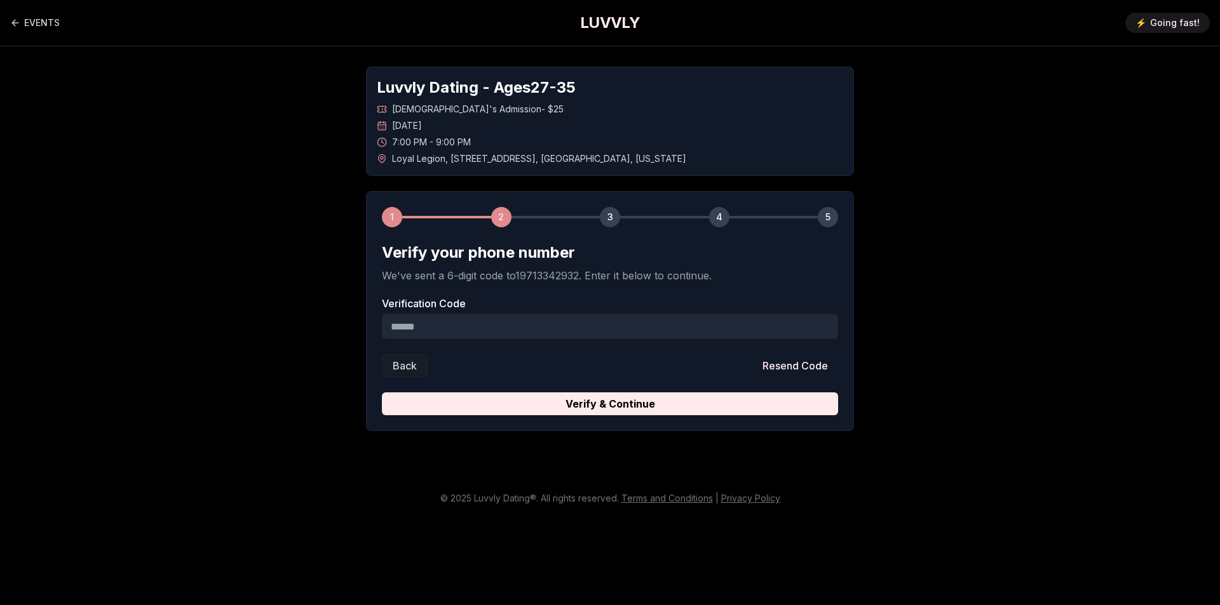
click at [518, 323] on input "Verification Code" at bounding box center [610, 326] width 456 height 25
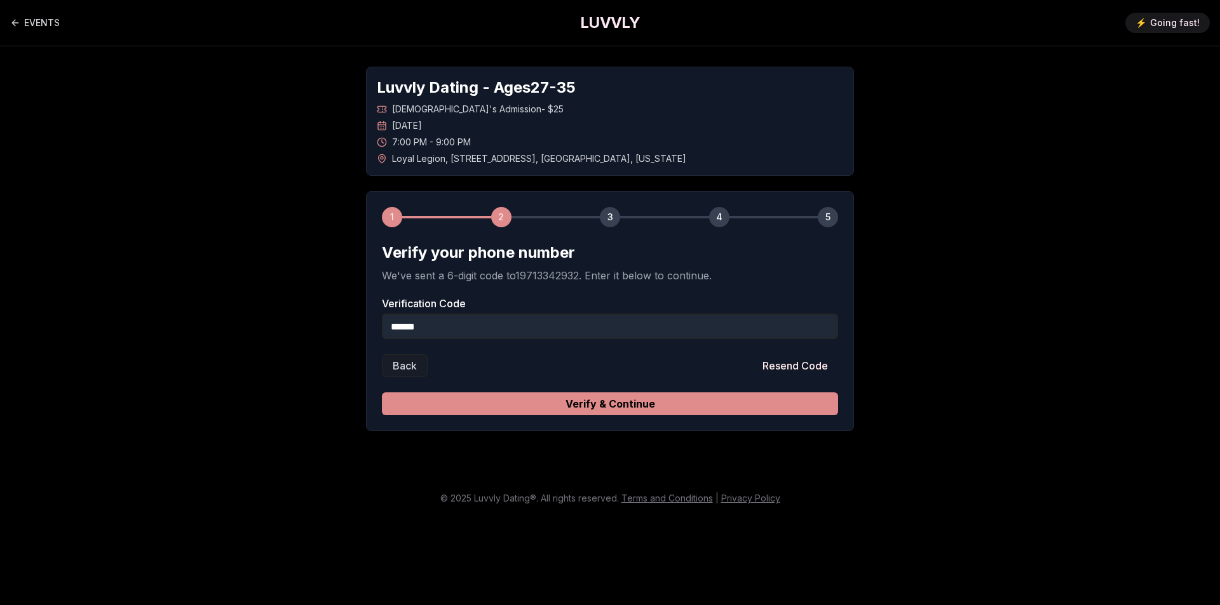
type input "******"
click at [544, 400] on button "Verify & Continue" at bounding box center [610, 404] width 456 height 23
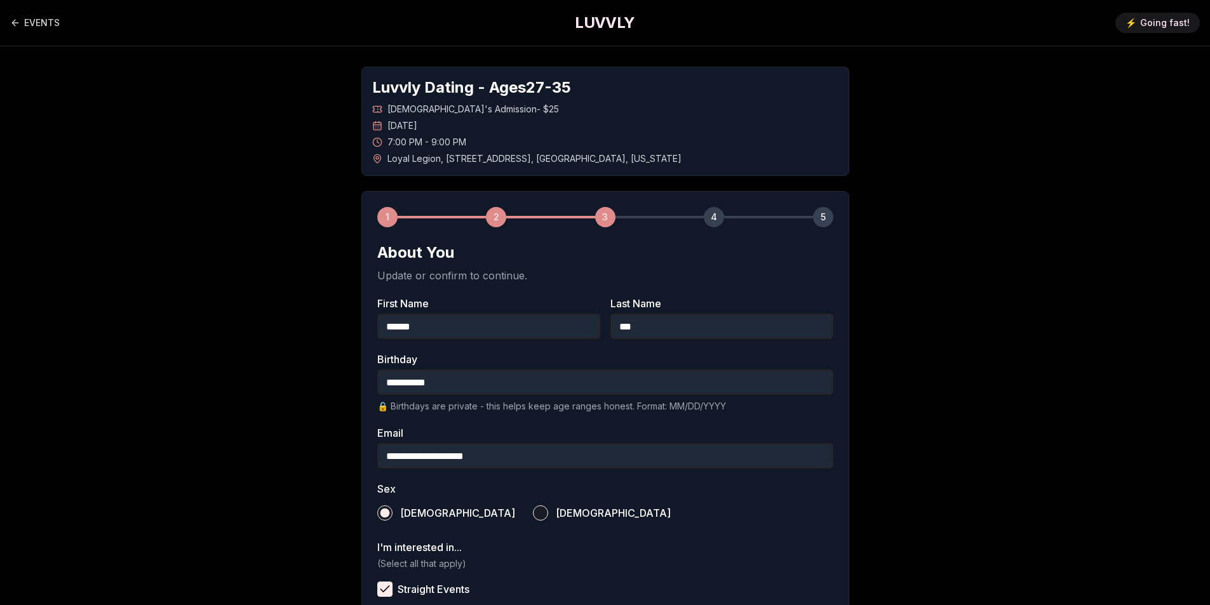
scroll to position [352, 0]
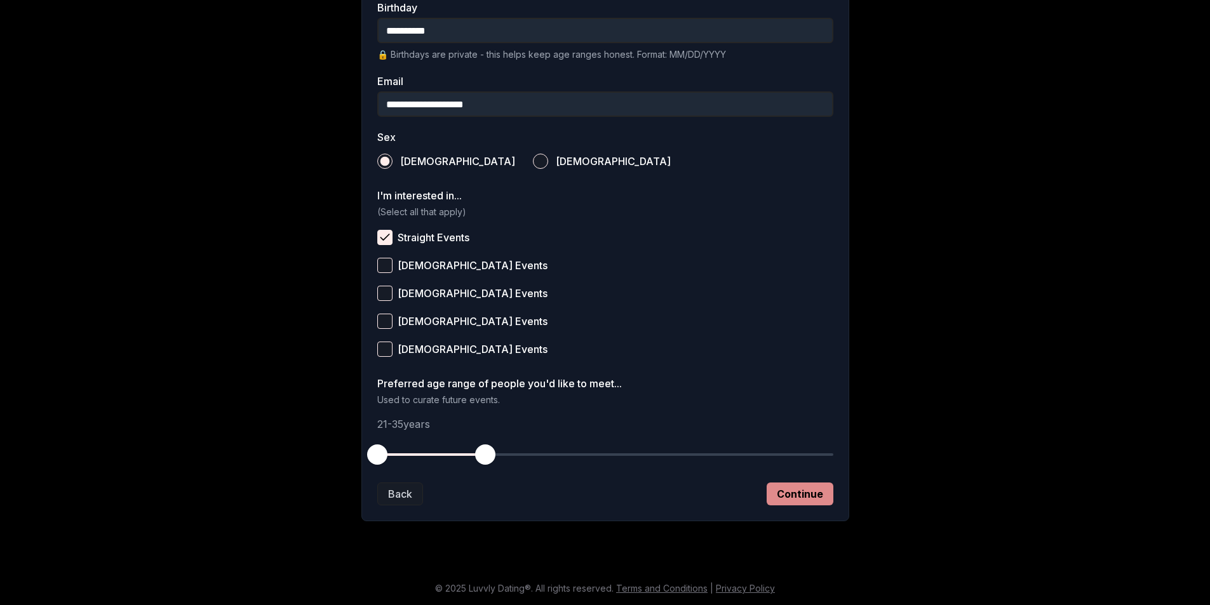
click at [794, 497] on button "Continue" at bounding box center [800, 494] width 67 height 23
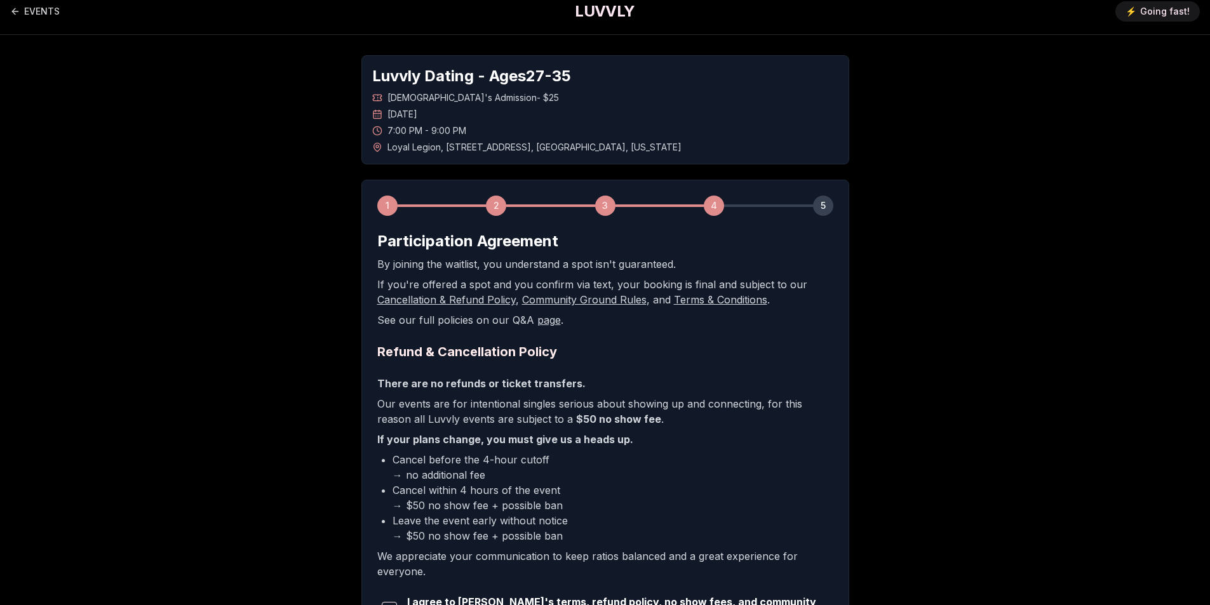
scroll to position [166, 0]
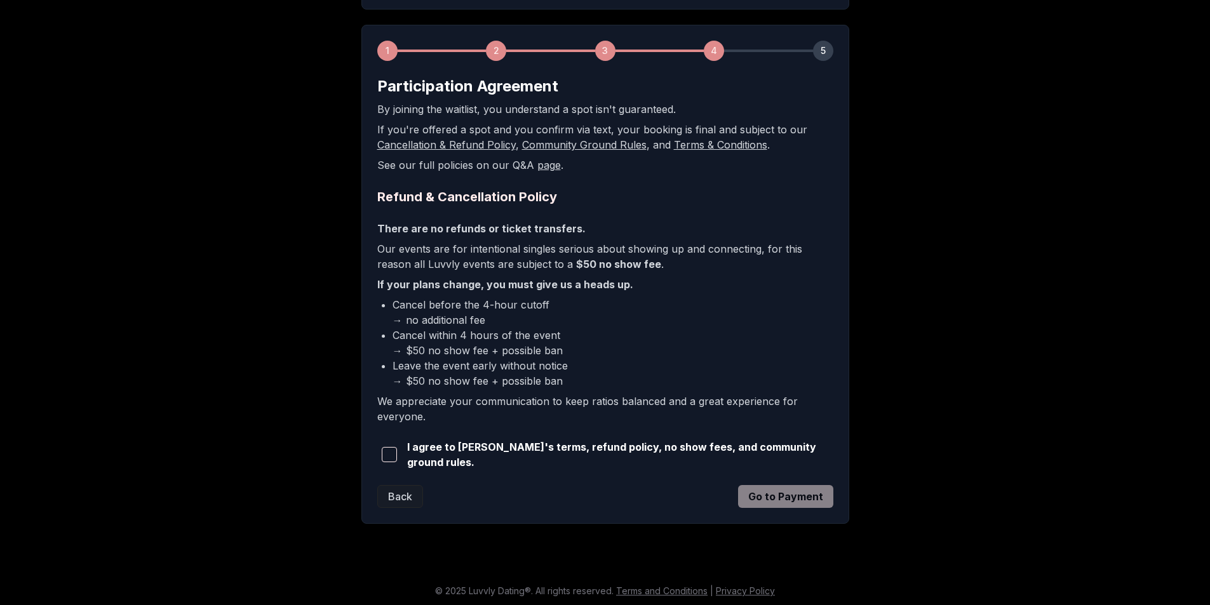
click at [392, 456] on span "button" at bounding box center [389, 454] width 15 height 15
click at [778, 490] on button "Go to Payment" at bounding box center [785, 496] width 95 height 23
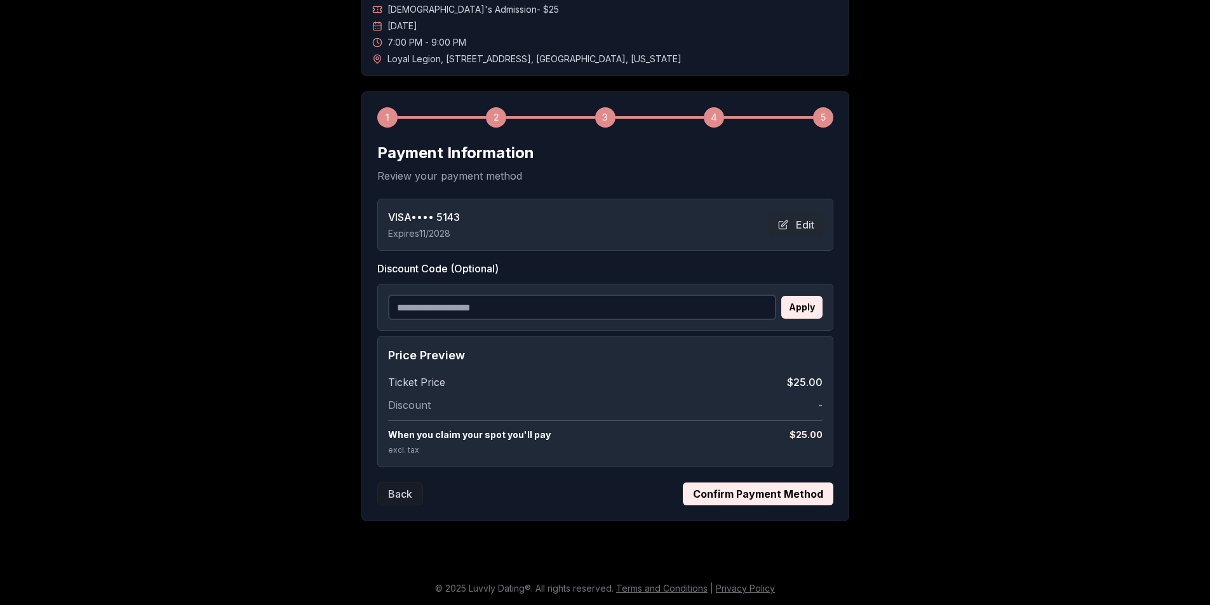
click at [737, 498] on button "Confirm Payment Method" at bounding box center [758, 494] width 151 height 23
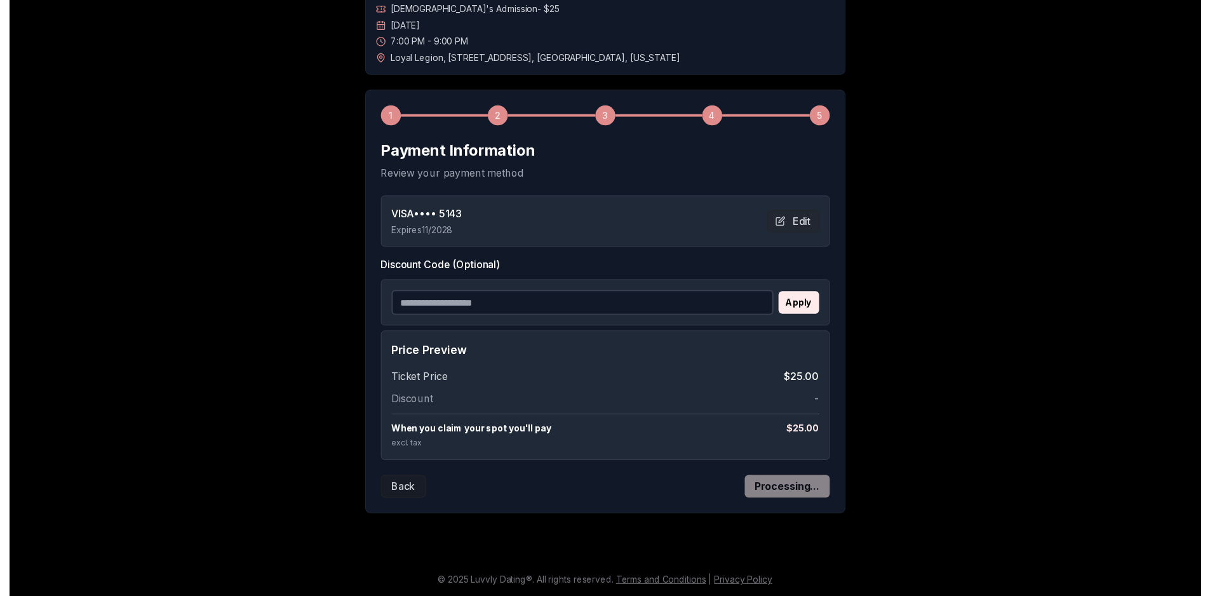
scroll to position [0, 0]
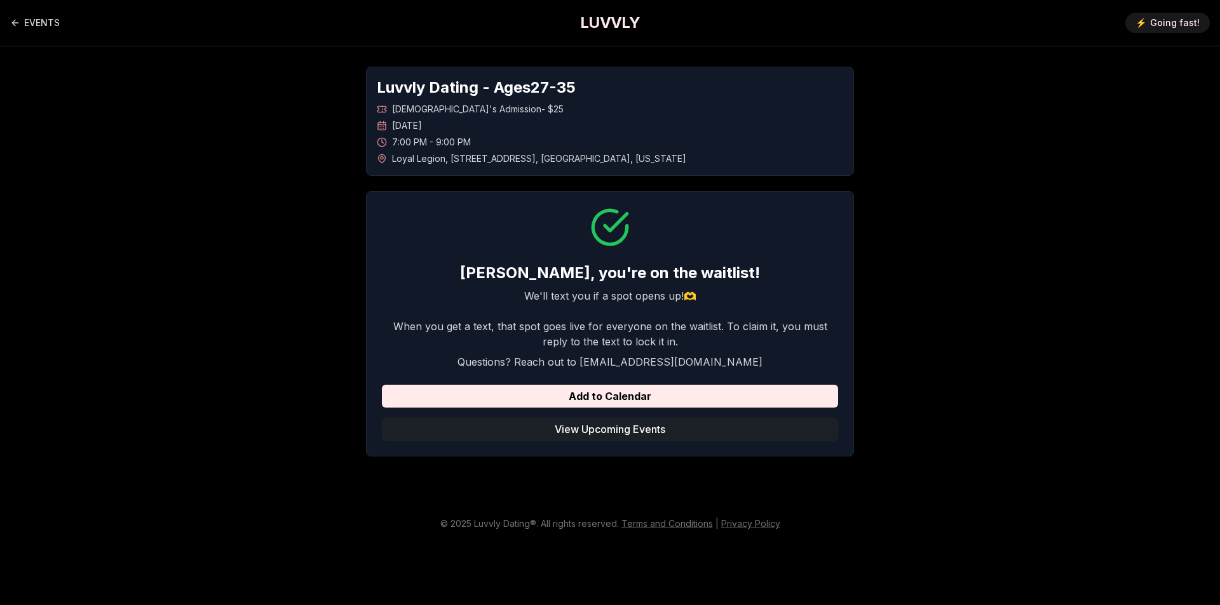
click at [685, 431] on button "View Upcoming Events" at bounding box center [610, 429] width 456 height 23
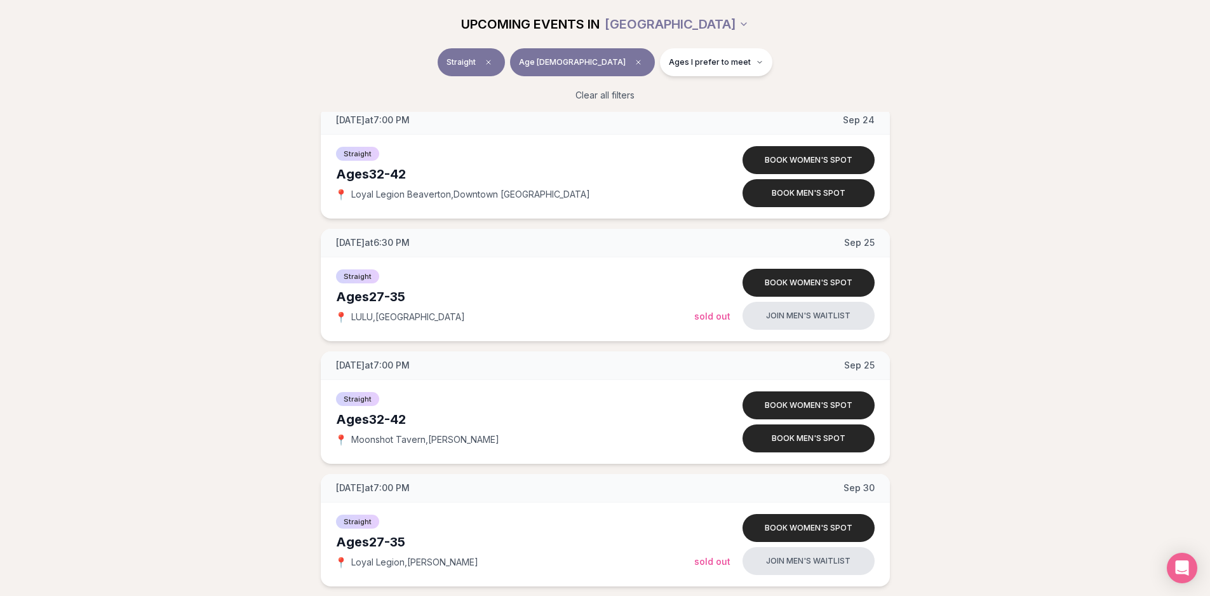
scroll to position [2668, 0]
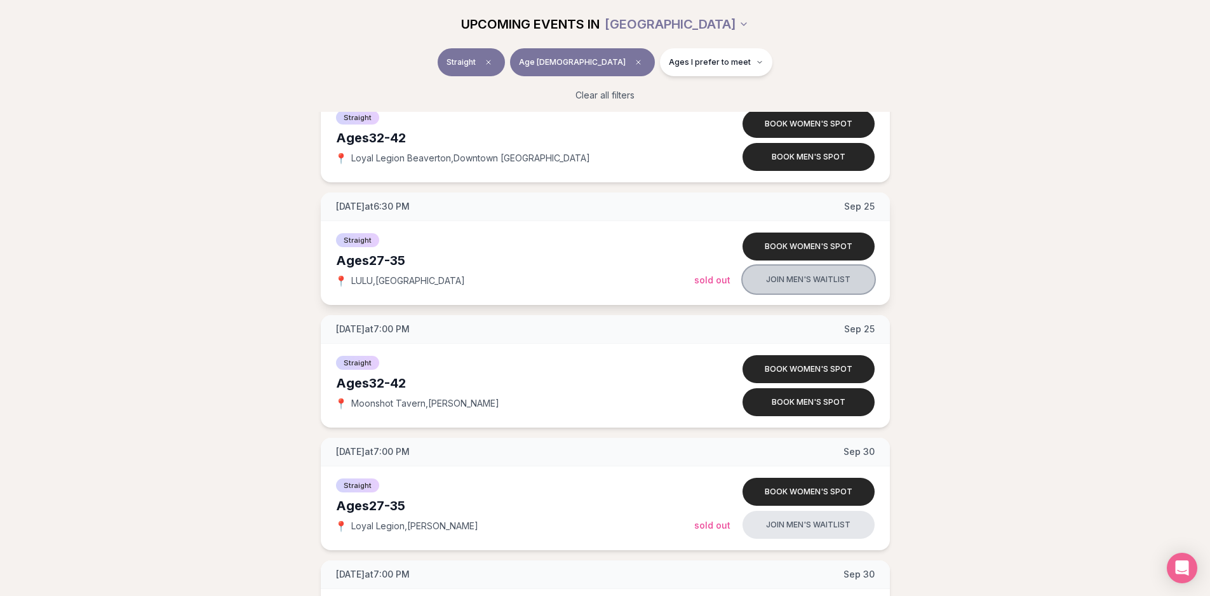
click at [798, 286] on button "Join men's waitlist" at bounding box center [809, 280] width 132 height 28
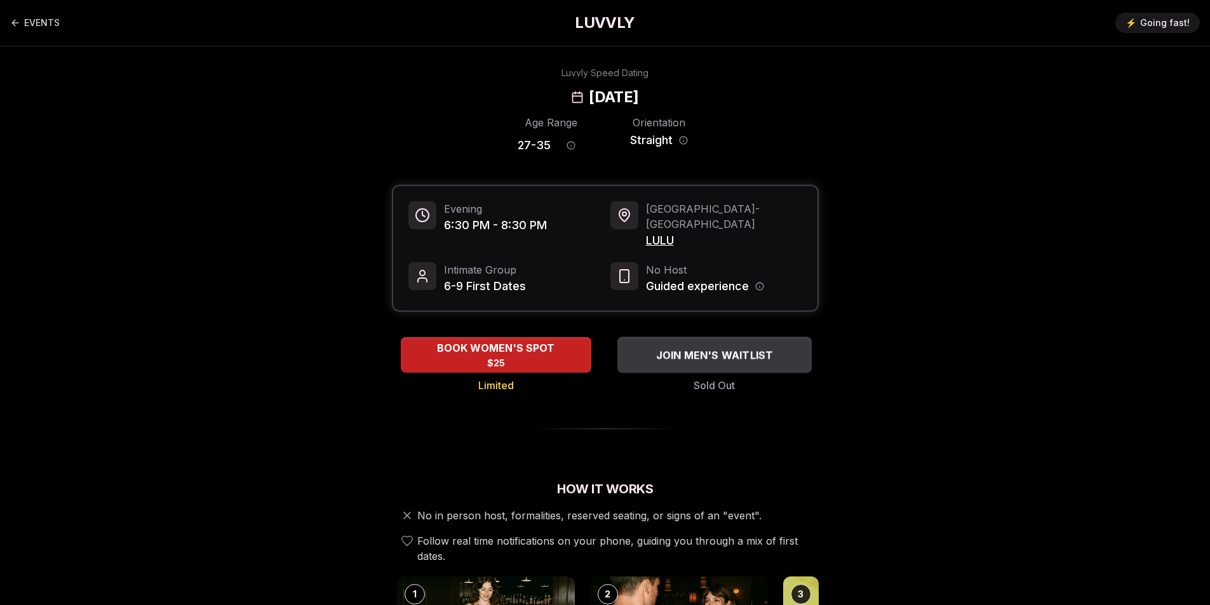
click at [688, 348] on span "JOIN MEN'S WAITLIST" at bounding box center [714, 355] width 123 height 15
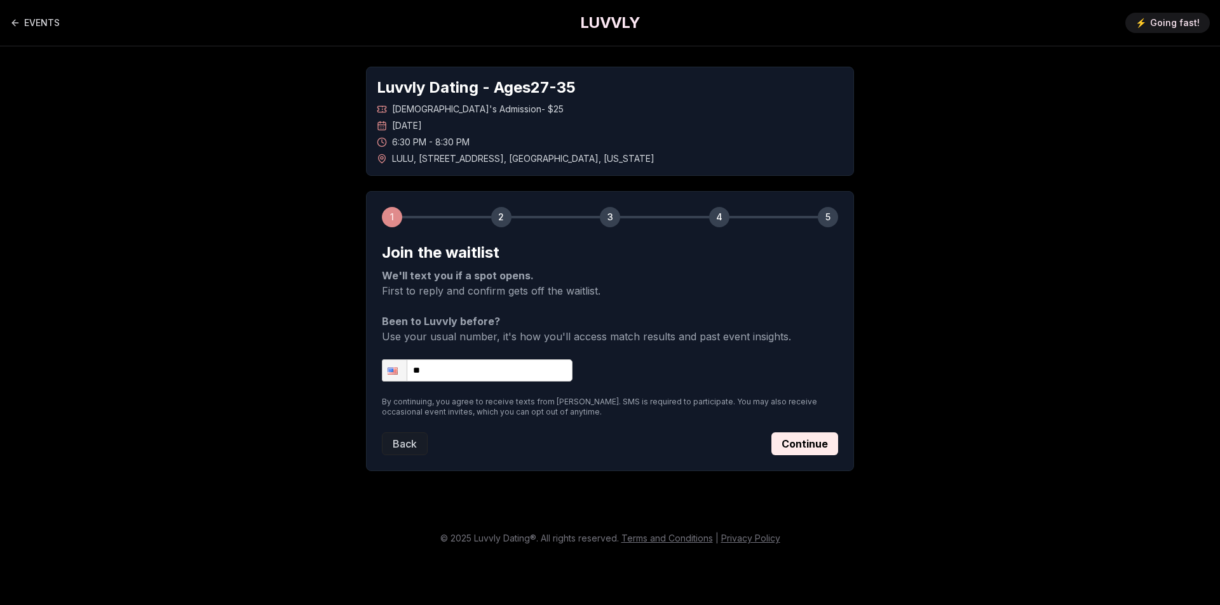
click at [522, 361] on input "**" at bounding box center [477, 371] width 191 height 22
type input "**********"
click at [823, 452] on button "Continue" at bounding box center [804, 444] width 67 height 23
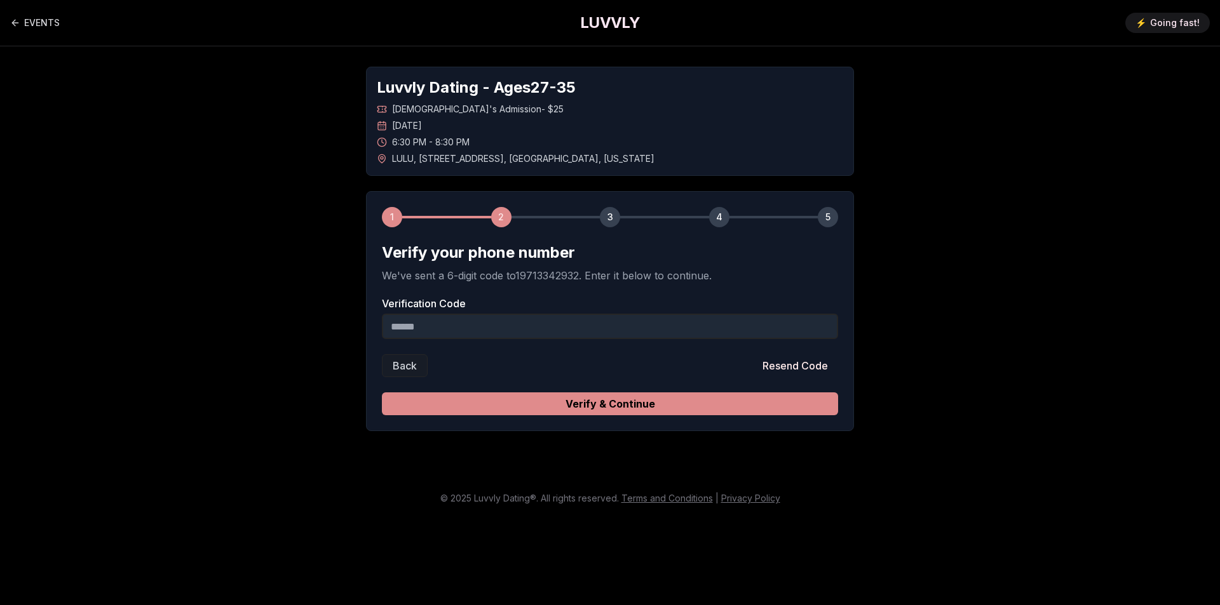
click at [677, 402] on button "Verify & Continue" at bounding box center [610, 404] width 456 height 23
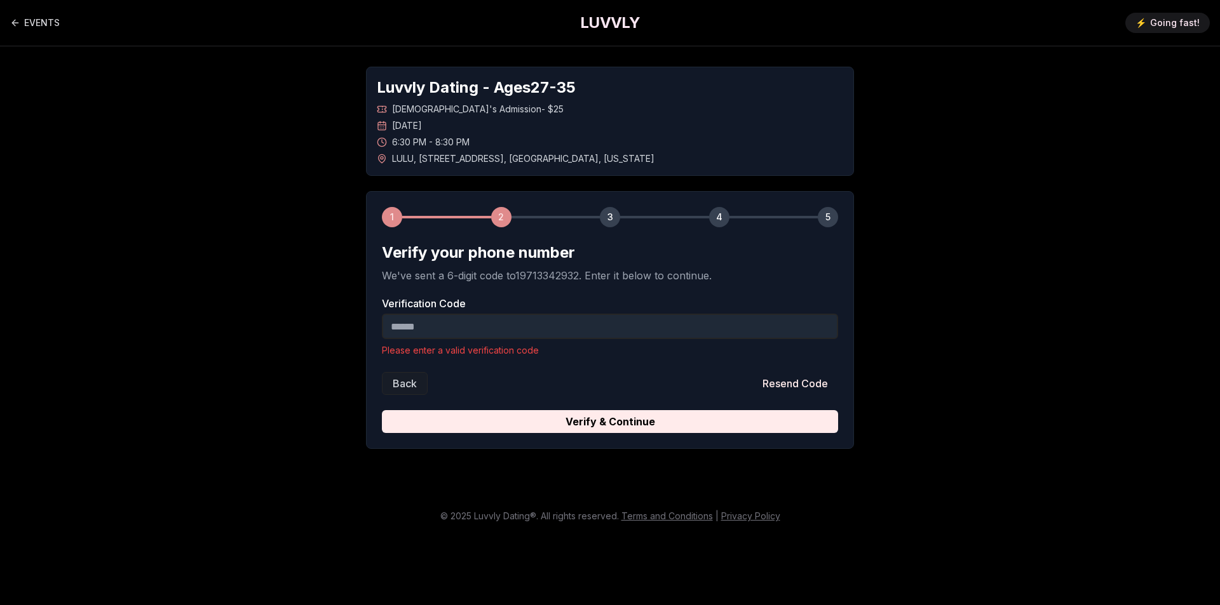
click at [576, 326] on input "Verification Code" at bounding box center [610, 326] width 456 height 25
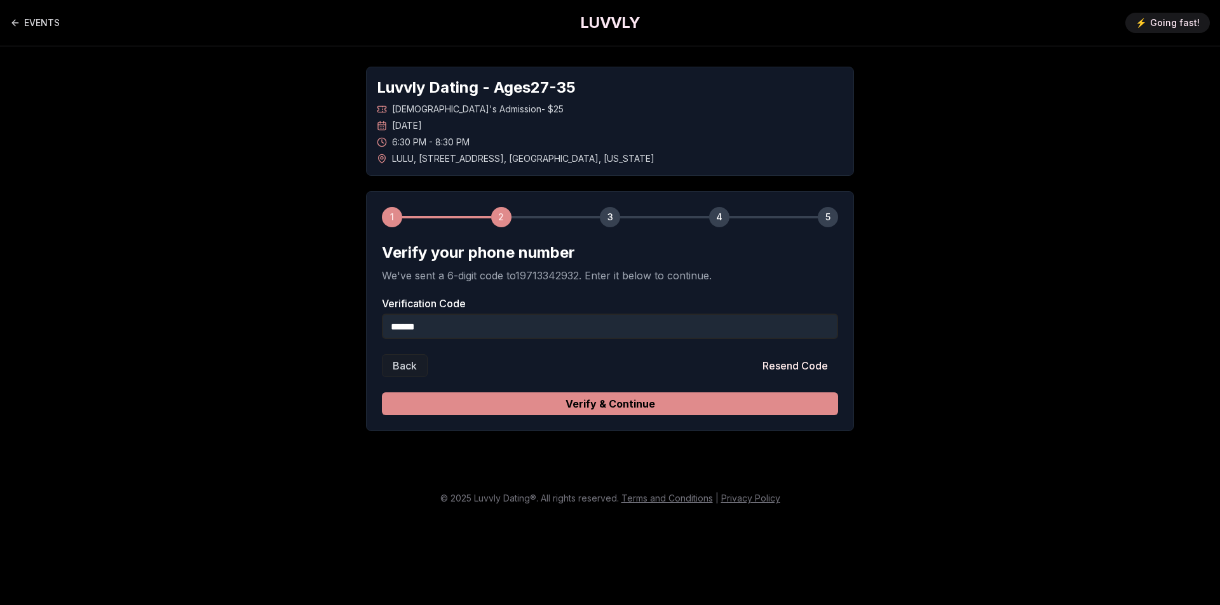
type input "******"
click at [618, 408] on button "Verify & Continue" at bounding box center [610, 404] width 456 height 23
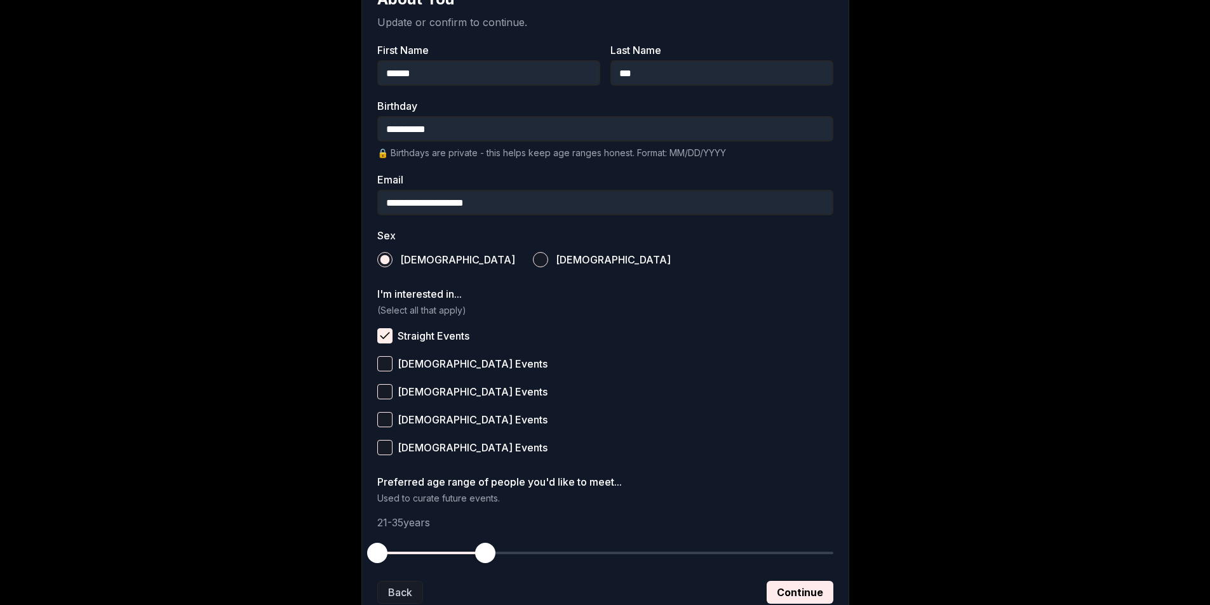
scroll to position [352, 0]
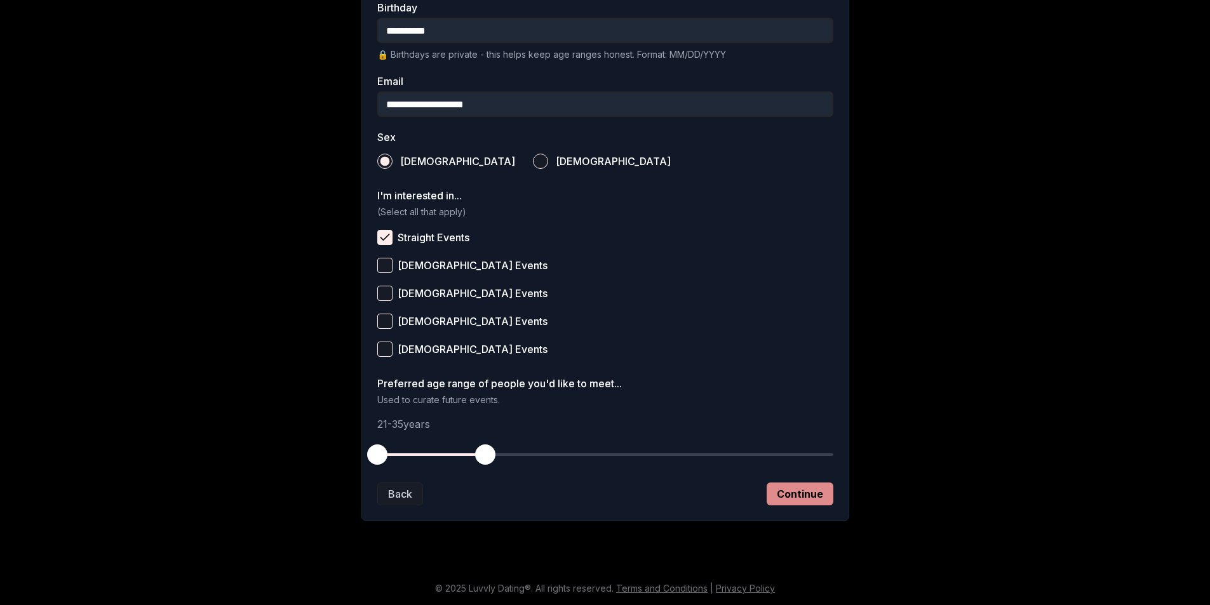
click at [798, 497] on button "Continue" at bounding box center [800, 494] width 67 height 23
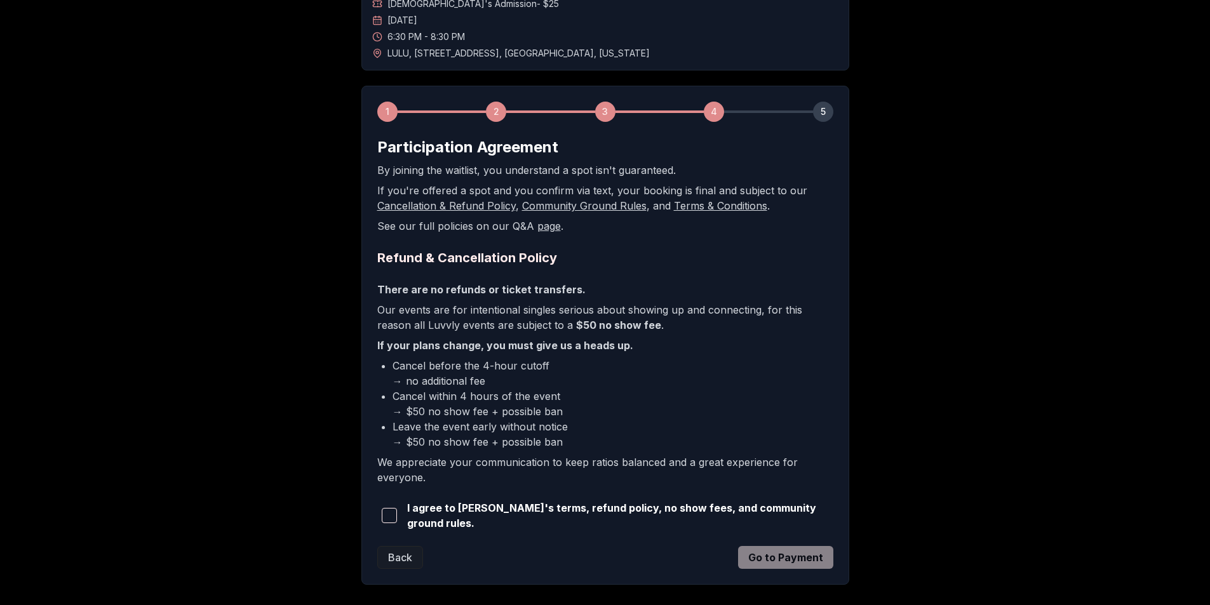
scroll to position [166, 0]
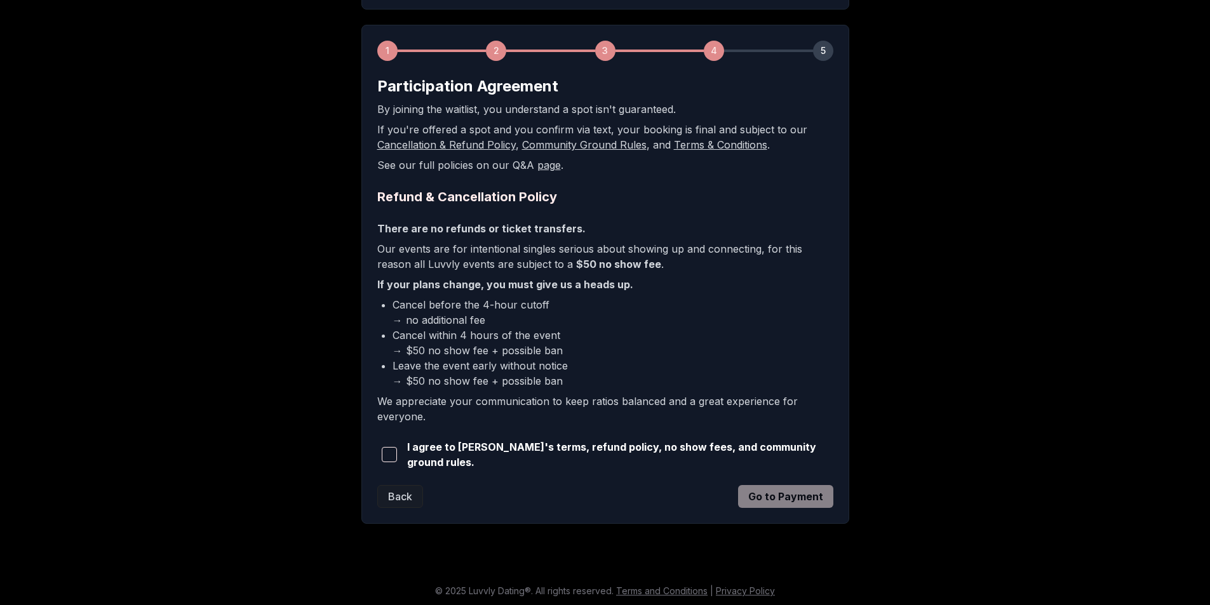
click at [390, 455] on span "button" at bounding box center [389, 454] width 15 height 15
click at [797, 490] on button "Go to Payment" at bounding box center [785, 496] width 95 height 23
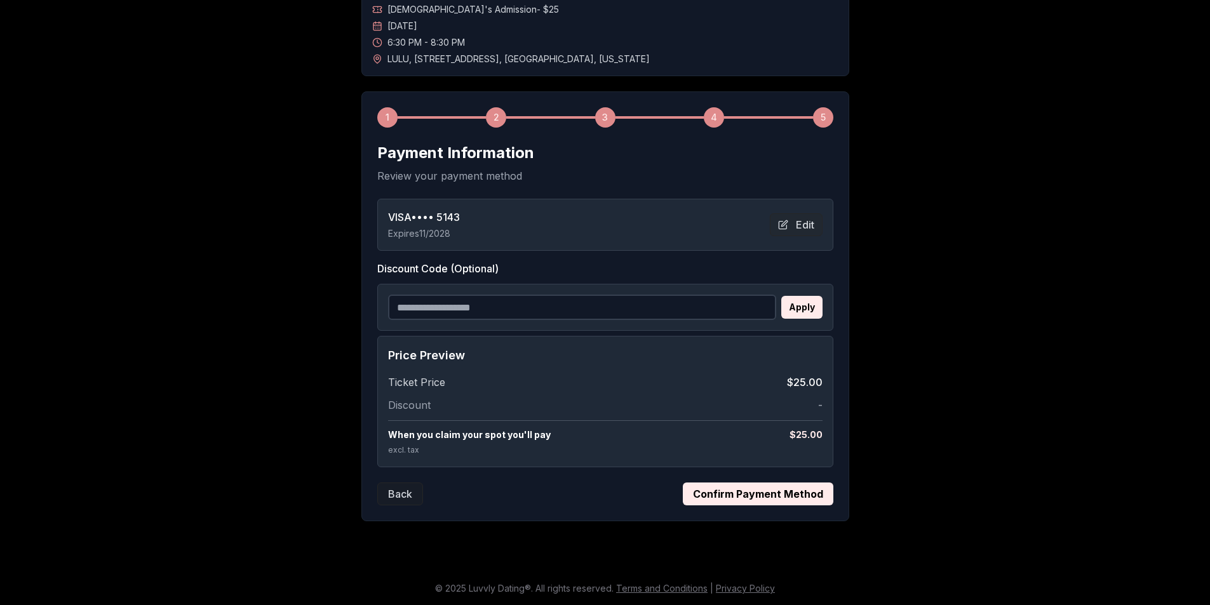
scroll to position [100, 0]
click at [781, 497] on button "Confirm Payment Method" at bounding box center [758, 494] width 151 height 23
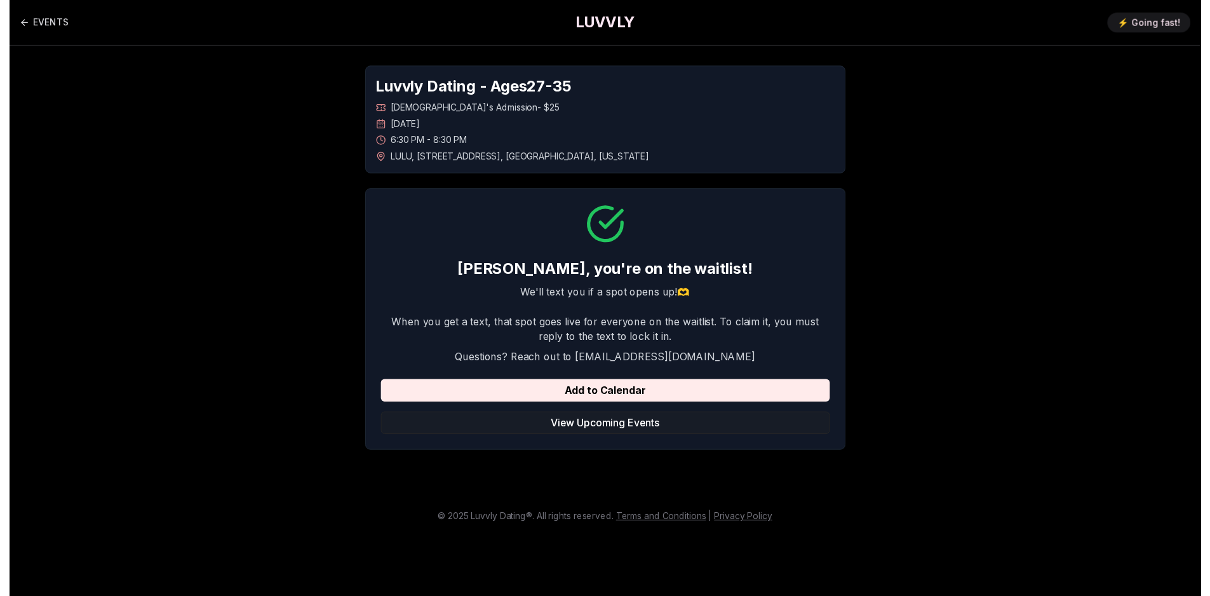
scroll to position [0, 0]
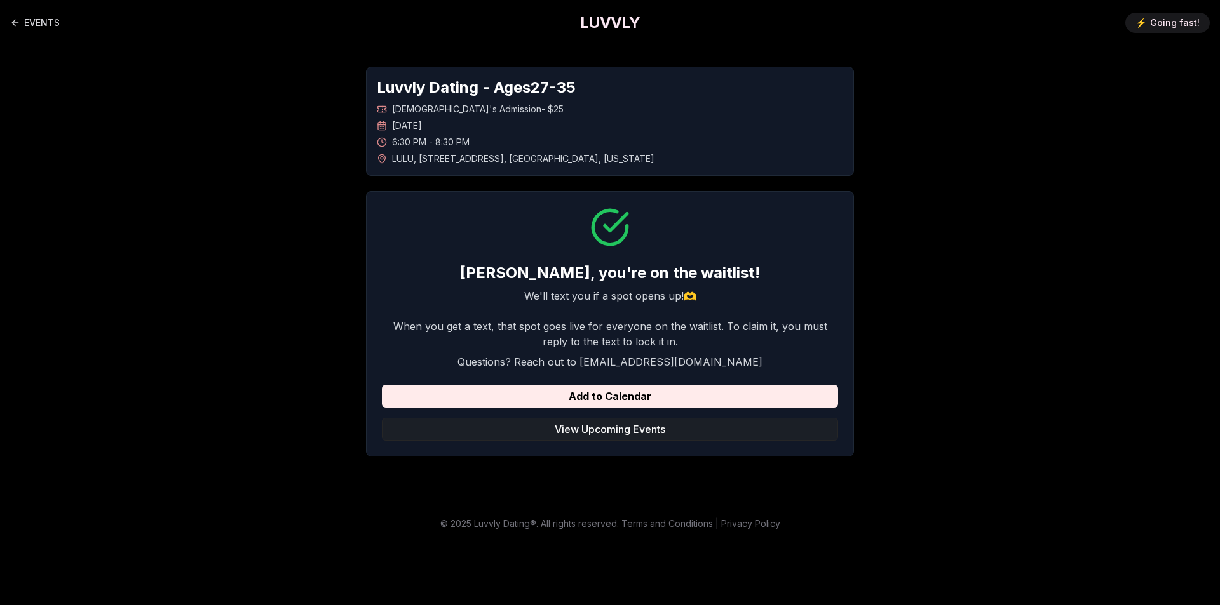
click at [647, 429] on button "View Upcoming Events" at bounding box center [610, 429] width 456 height 23
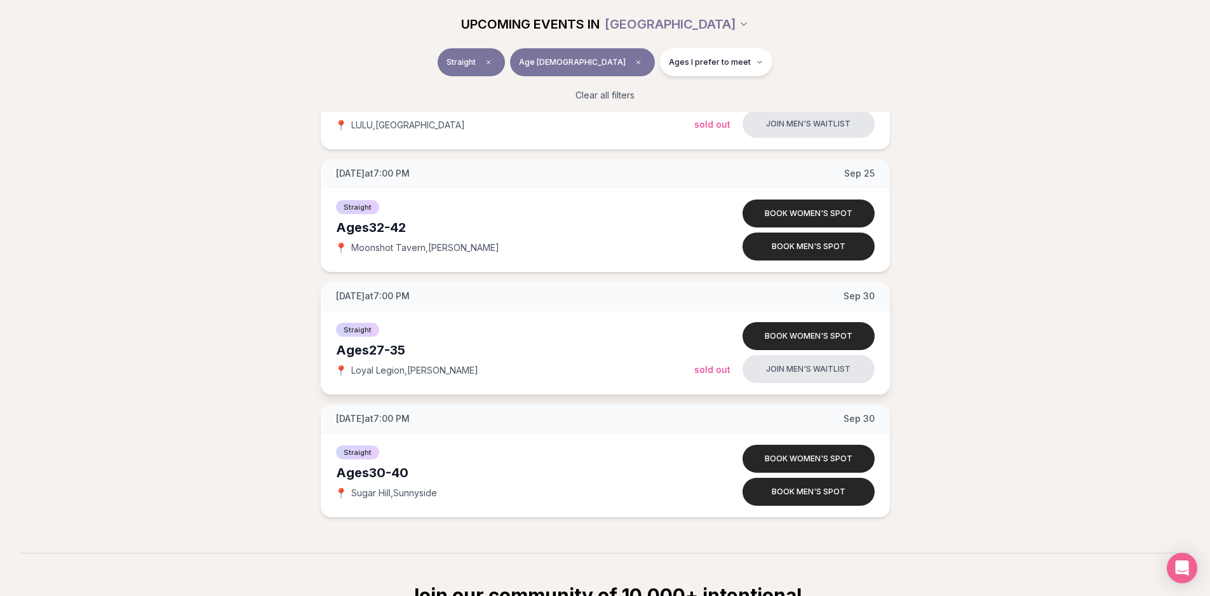
scroll to position [2859, 0]
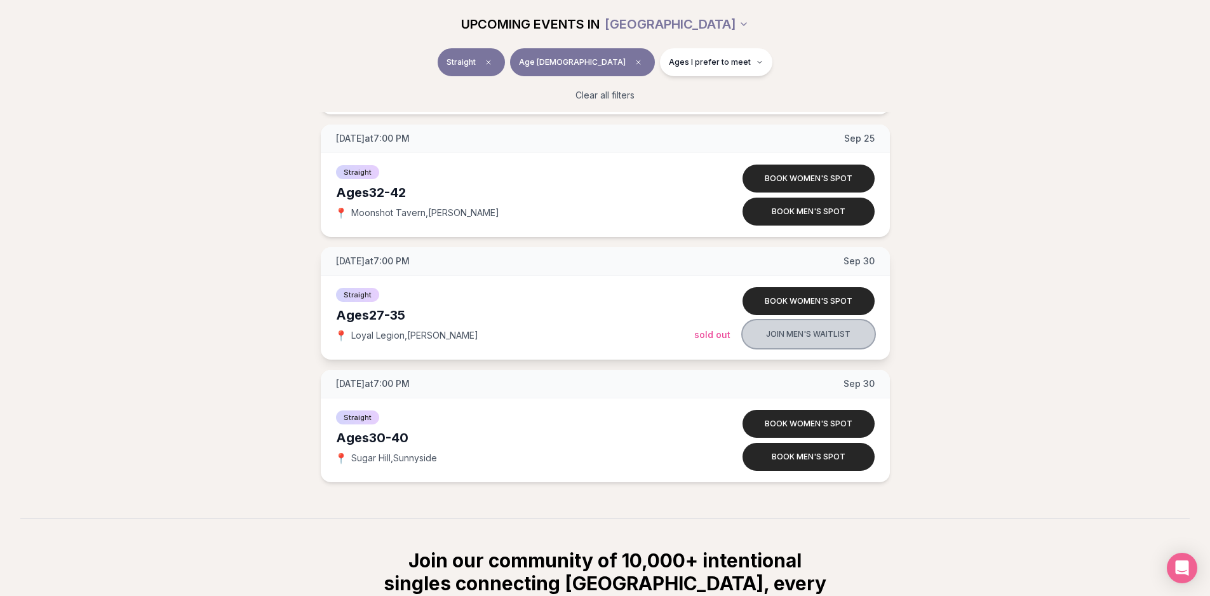
click at [782, 341] on button "Join men's waitlist" at bounding box center [809, 334] width 132 height 28
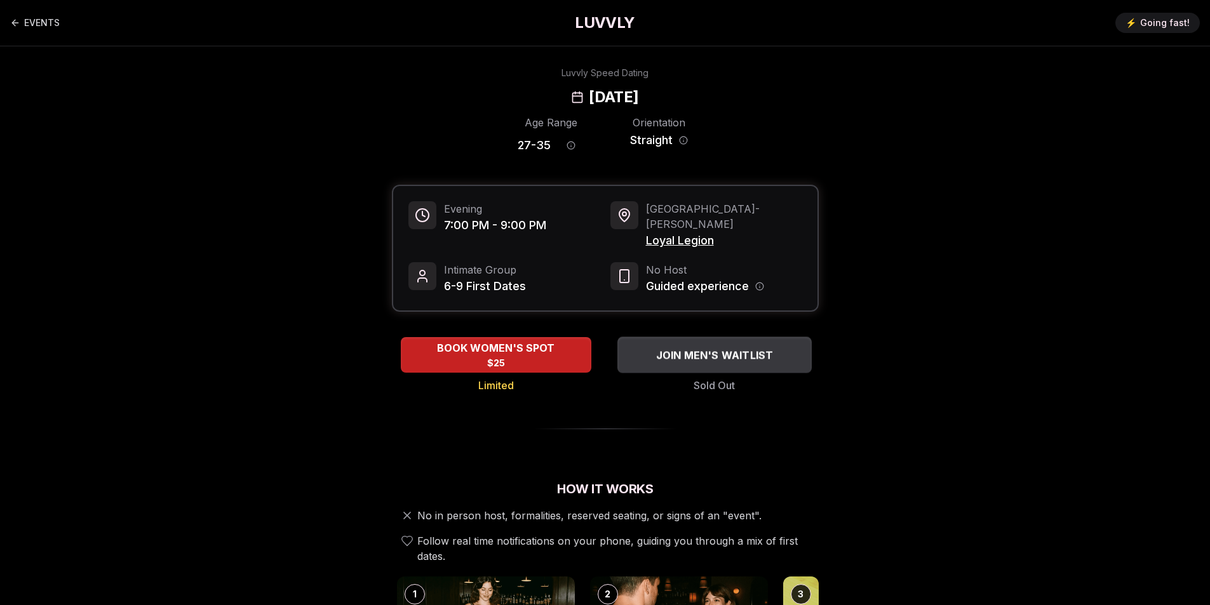
click at [713, 351] on button "JOIN MEN'S WAITLIST" at bounding box center [715, 355] width 194 height 36
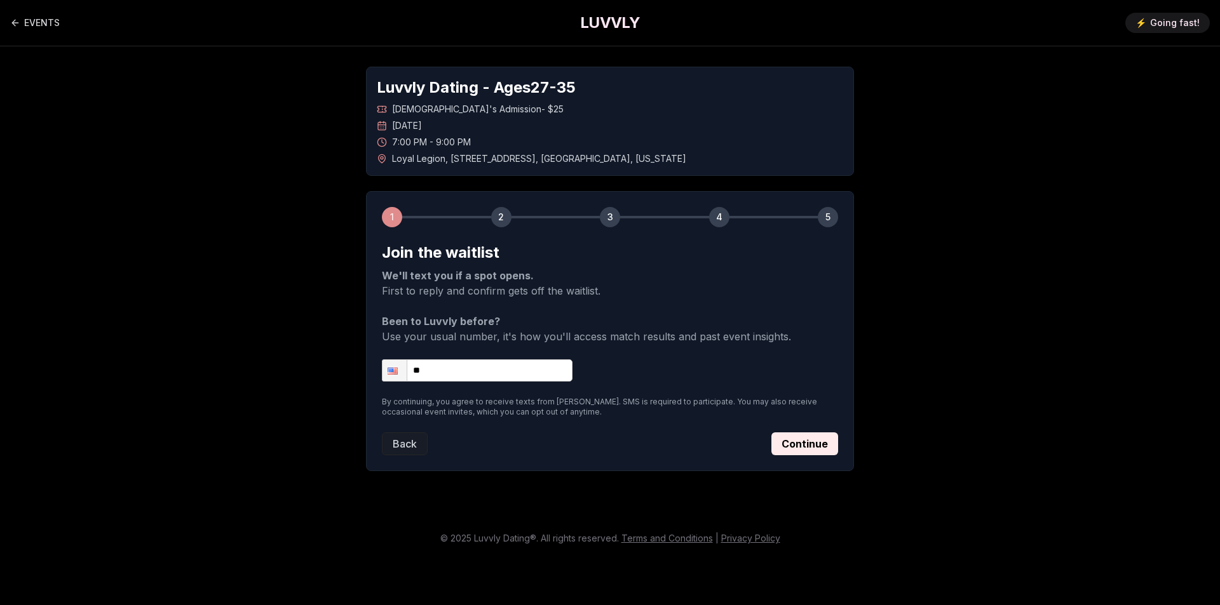
click at [486, 372] on input "**" at bounding box center [477, 371] width 191 height 22
type input "**********"
click at [816, 444] on button "Continue" at bounding box center [804, 444] width 67 height 23
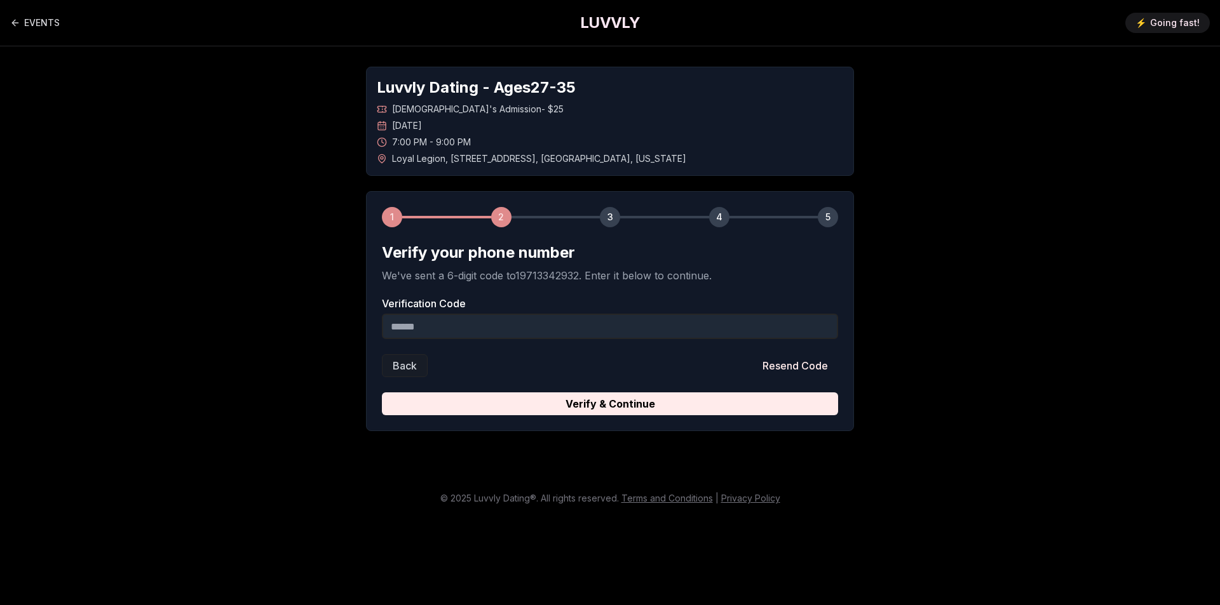
click at [459, 327] on input "Verification Code" at bounding box center [610, 326] width 456 height 25
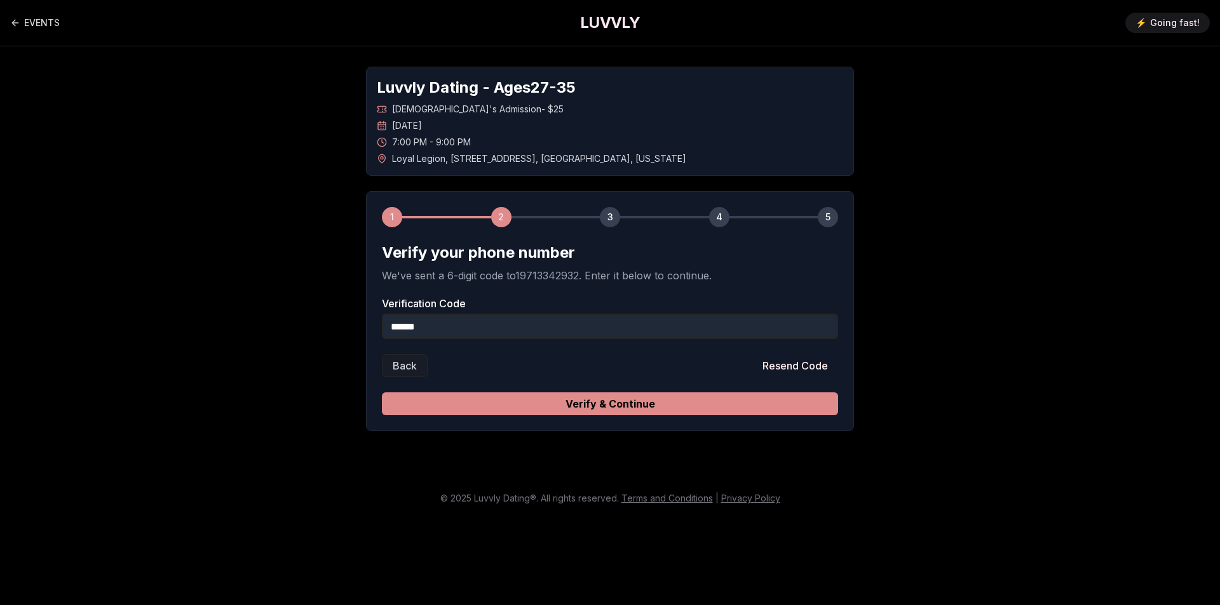
type input "******"
click at [536, 412] on button "Verify & Continue" at bounding box center [610, 404] width 456 height 23
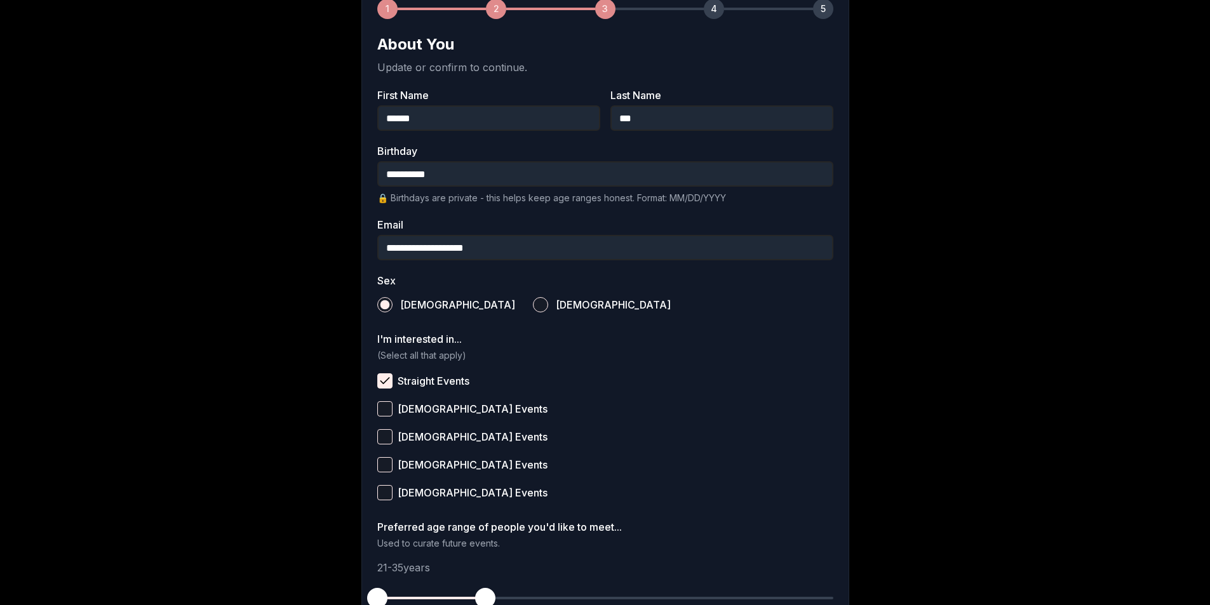
scroll to position [352, 0]
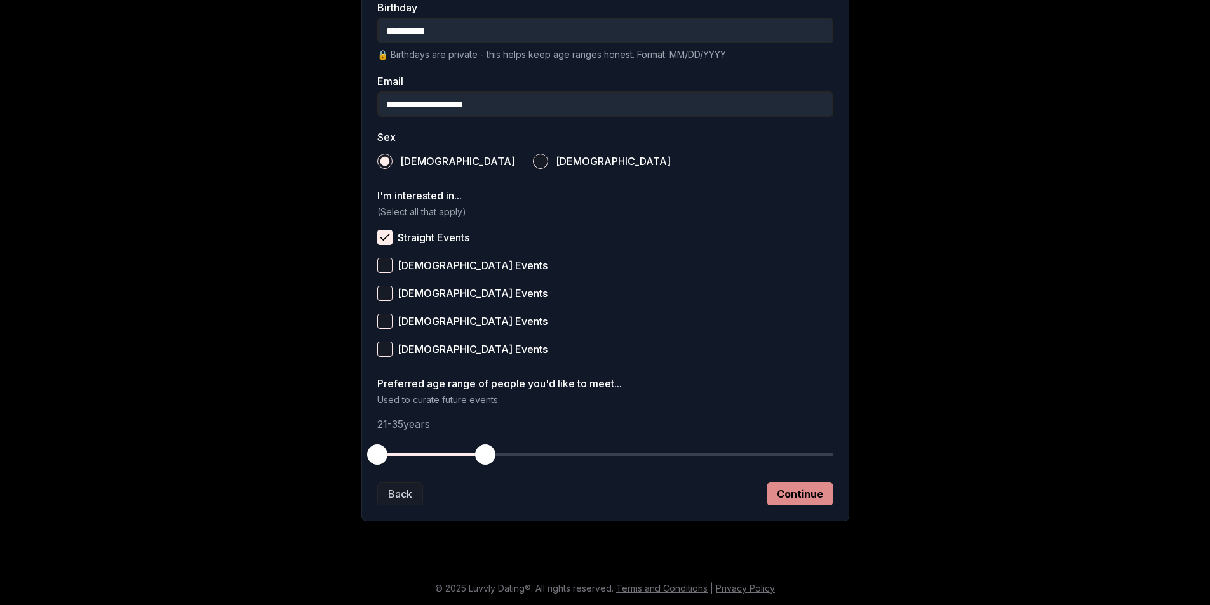
click at [792, 501] on button "Continue" at bounding box center [800, 494] width 67 height 23
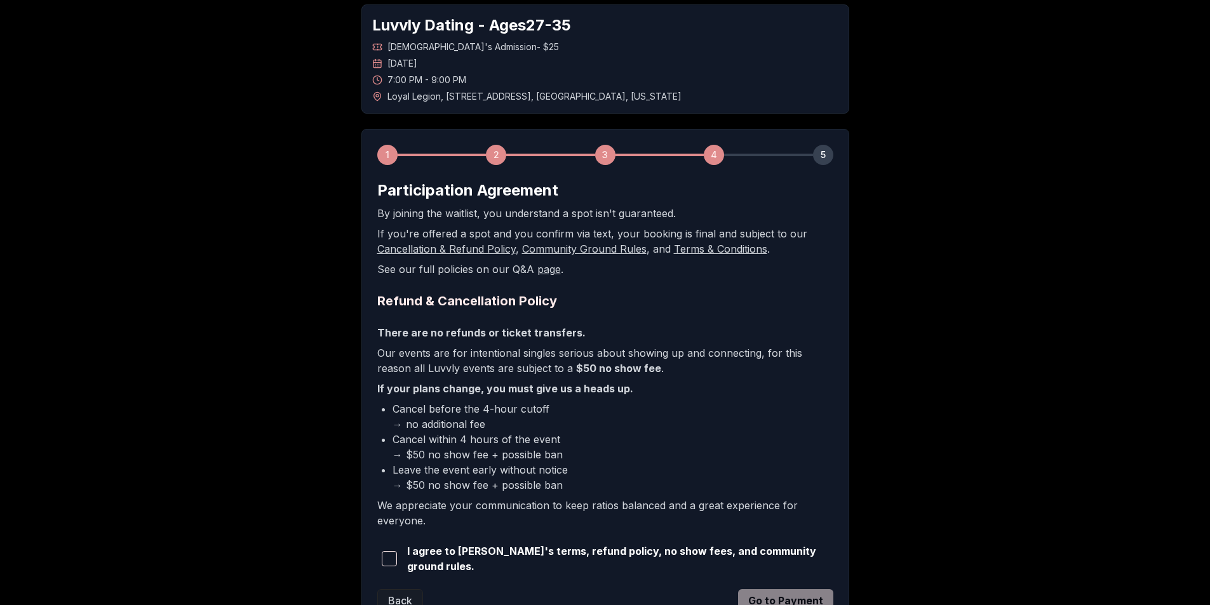
scroll to position [166, 0]
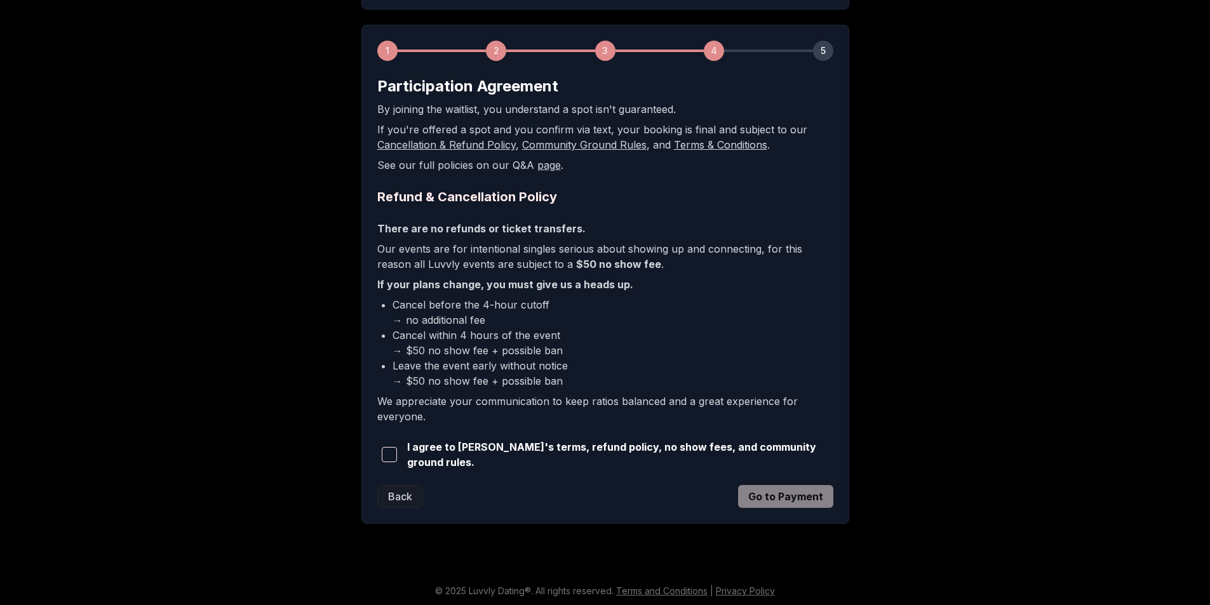
click at [396, 453] on span "button" at bounding box center [389, 454] width 15 height 15
click at [793, 487] on button "Go to Payment" at bounding box center [785, 496] width 95 height 23
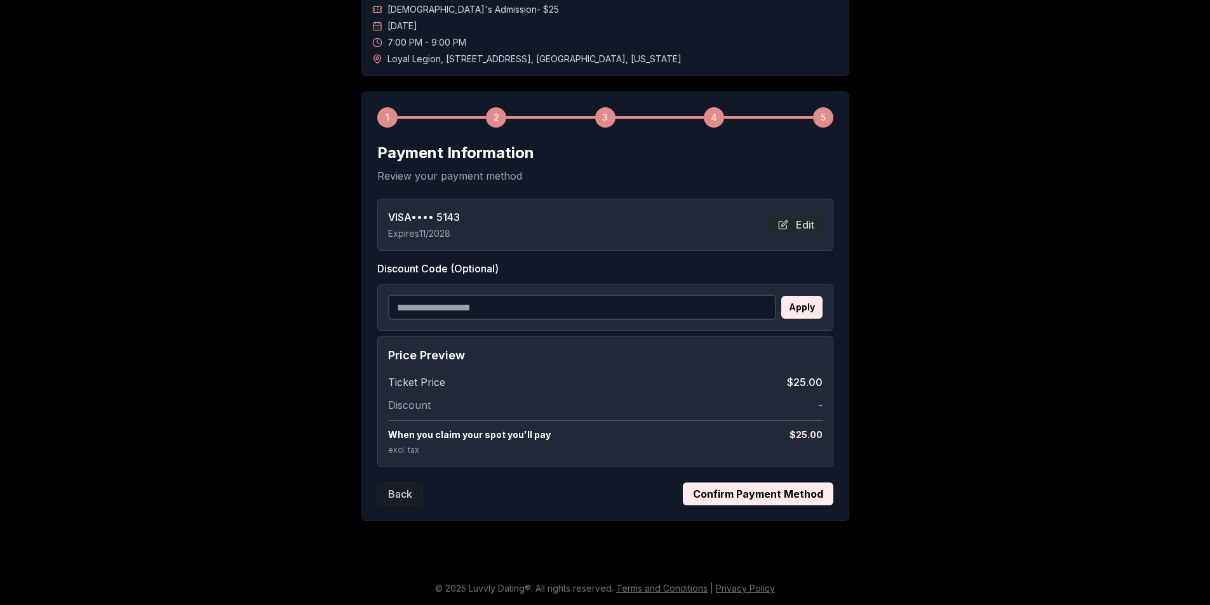
scroll to position [100, 0]
click at [728, 497] on button "Confirm Payment Method" at bounding box center [758, 494] width 151 height 23
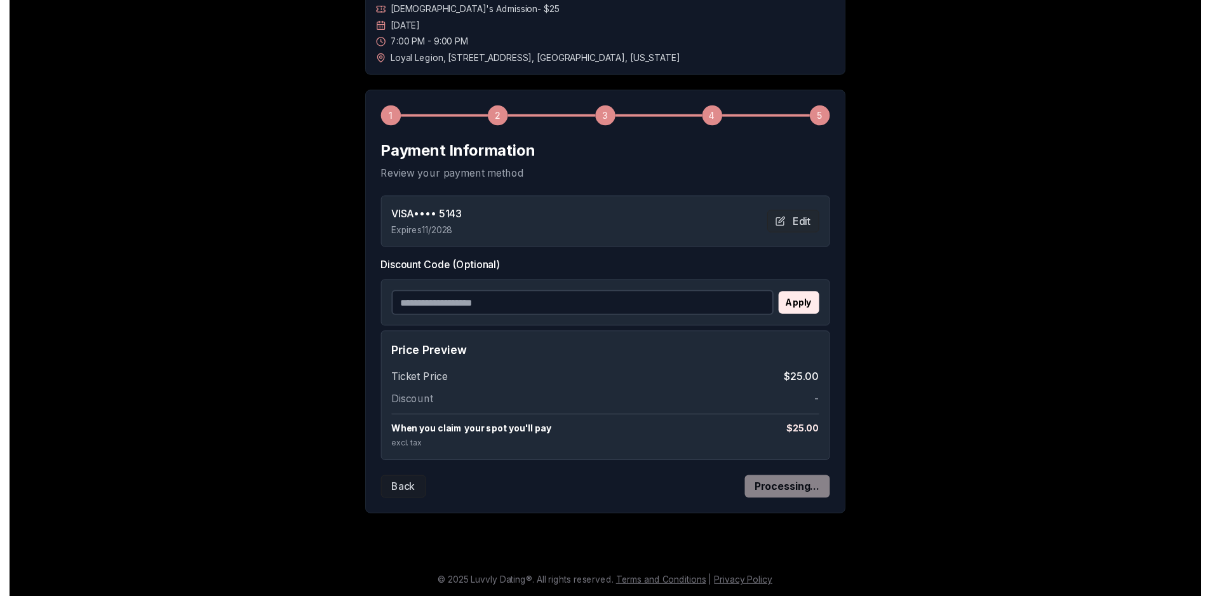
scroll to position [0, 0]
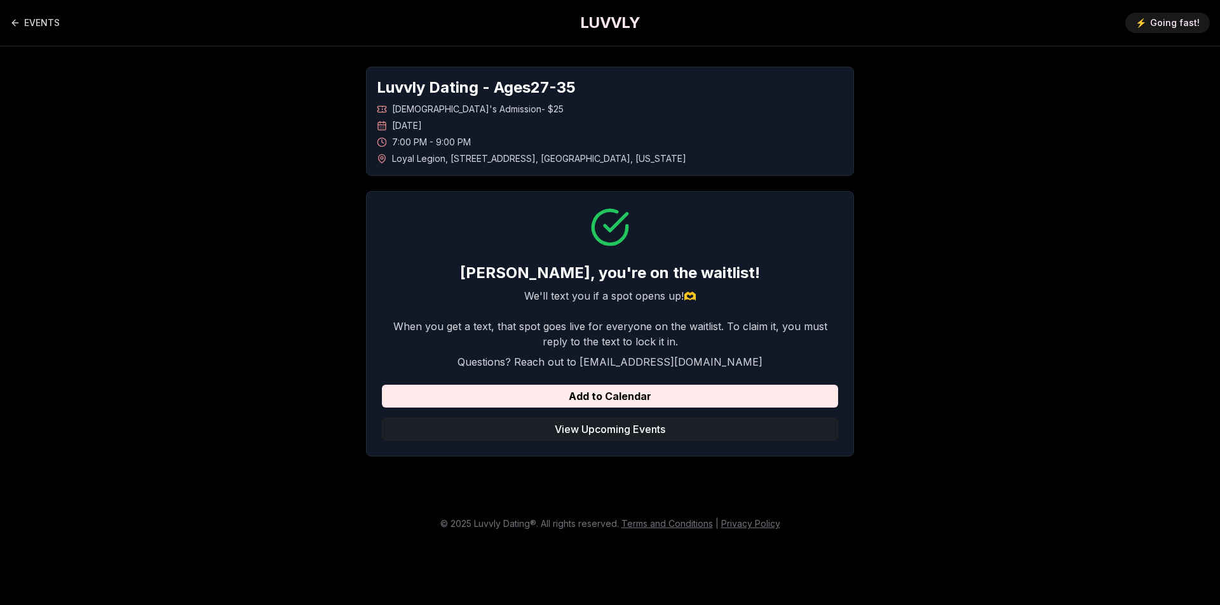
click at [690, 430] on button "View Upcoming Events" at bounding box center [610, 429] width 456 height 23
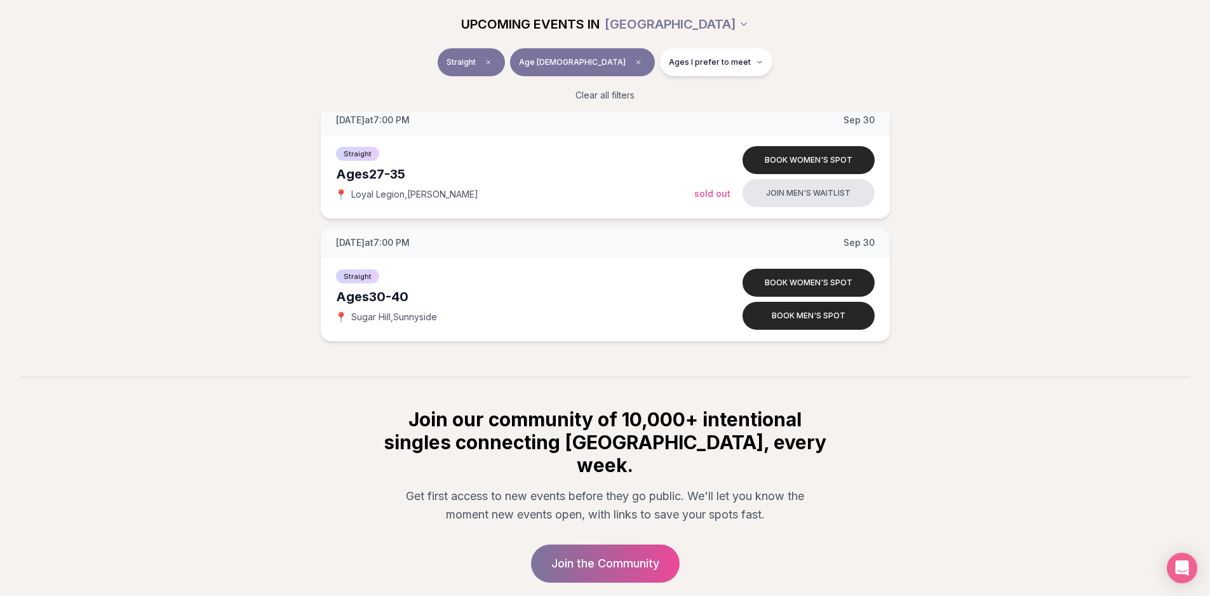
scroll to position [2885, 0]
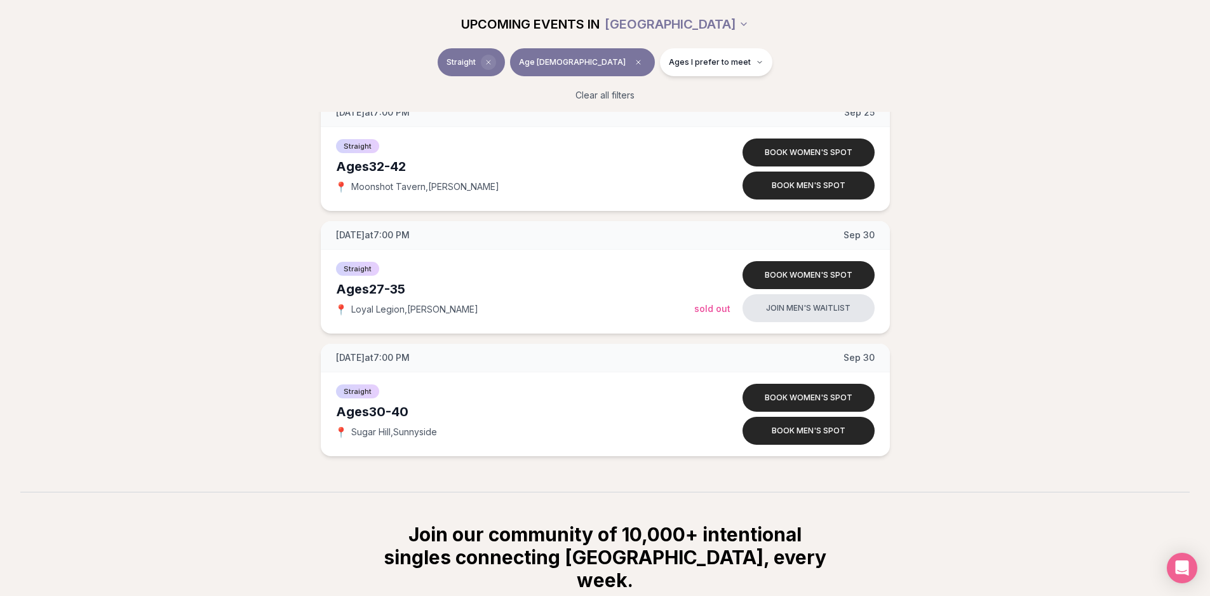
click at [492, 59] on icon "Clear event type filter" at bounding box center [489, 62] width 8 height 8
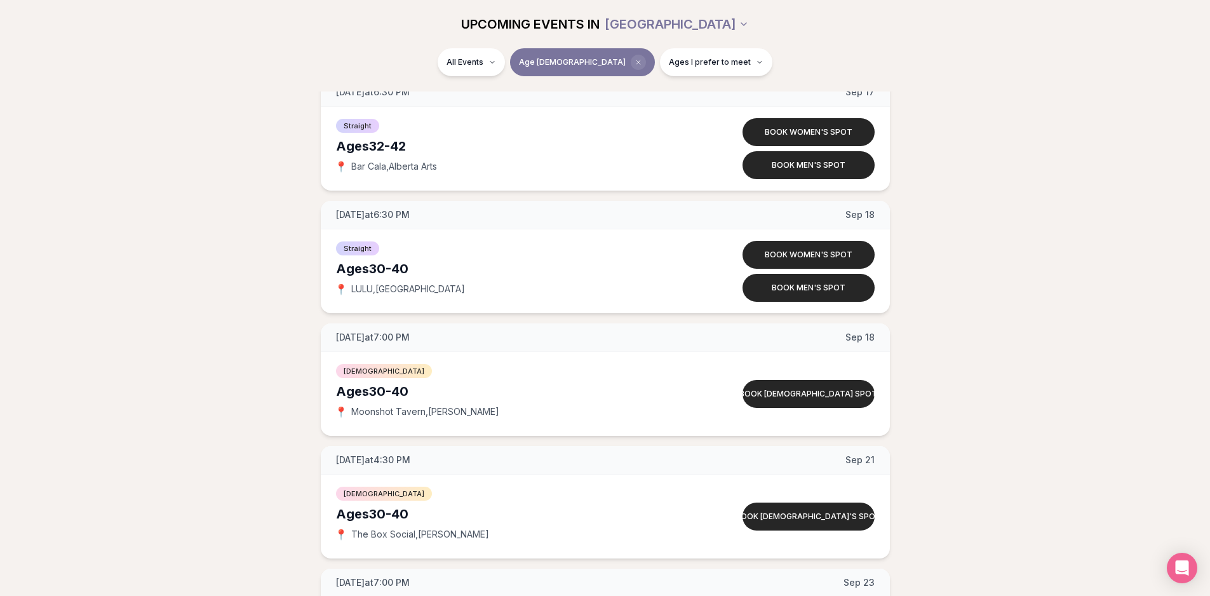
click at [635, 65] on icon "Clear age" at bounding box center [639, 62] width 8 height 8
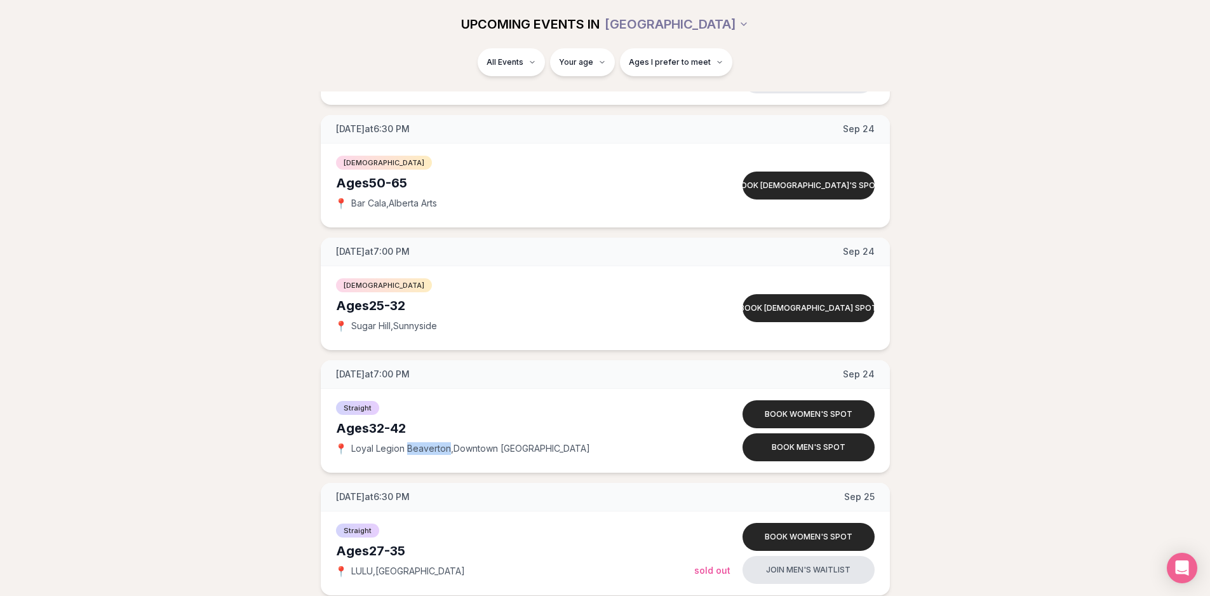
scroll to position [4925, 0]
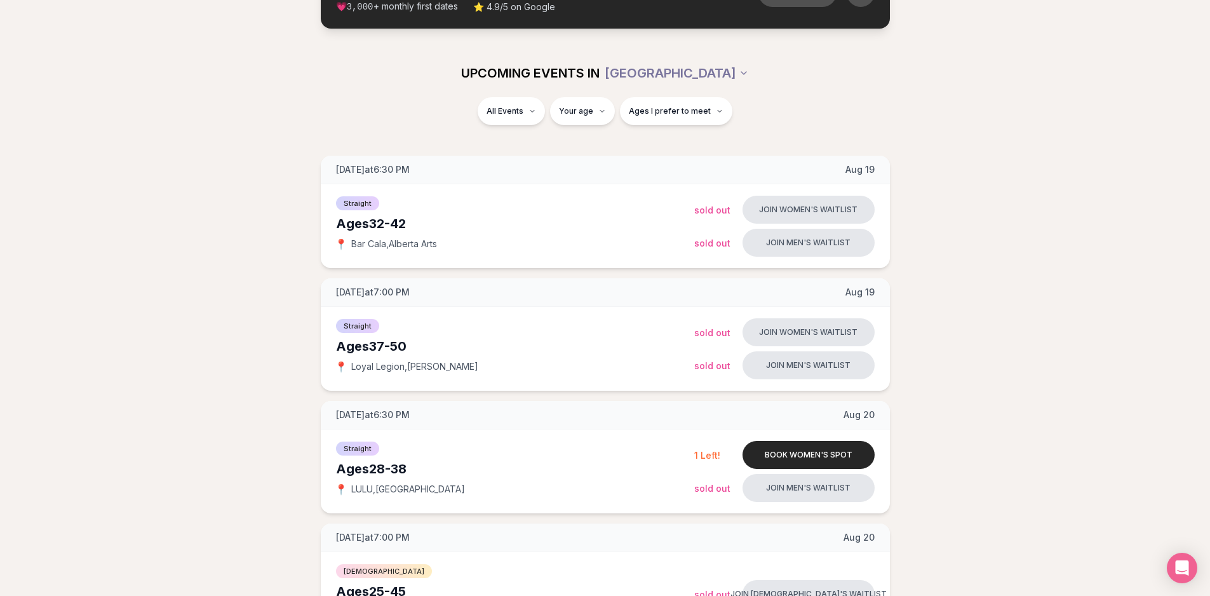
scroll to position [0, 0]
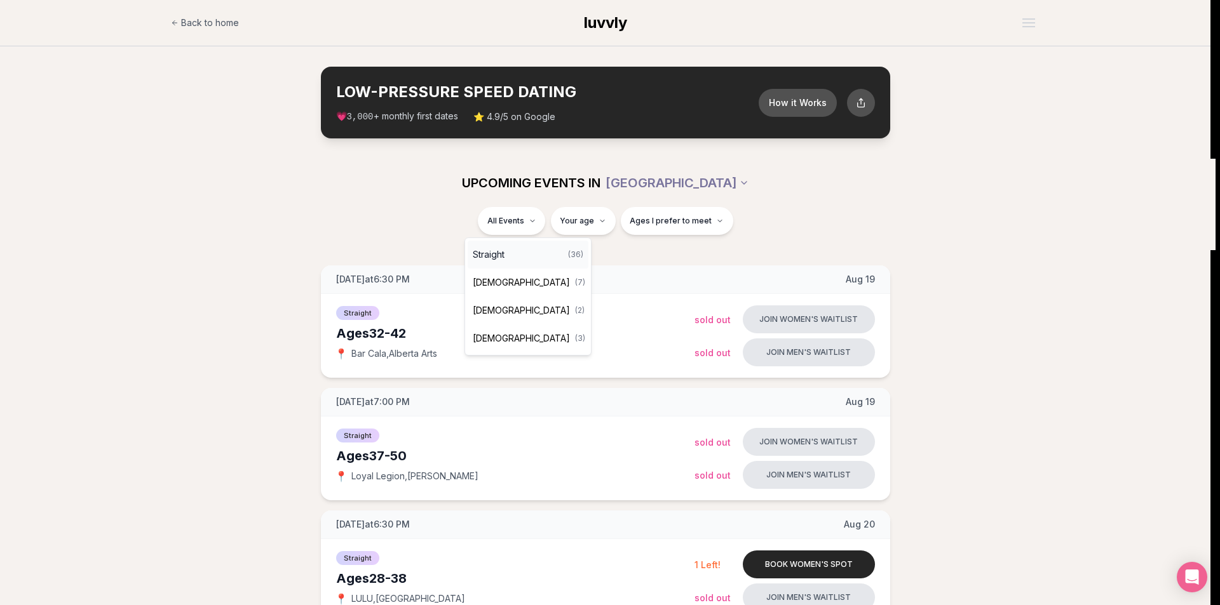
click at [516, 258] on div "Straight ( 36 )" at bounding box center [528, 255] width 121 height 28
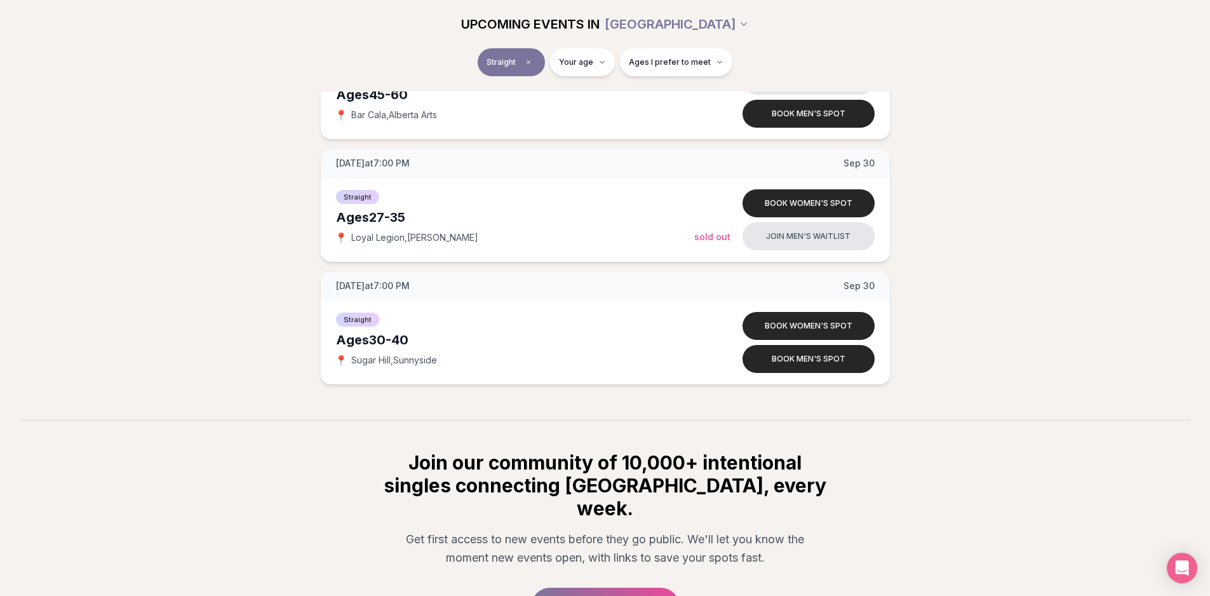
scroll to position [4320, 0]
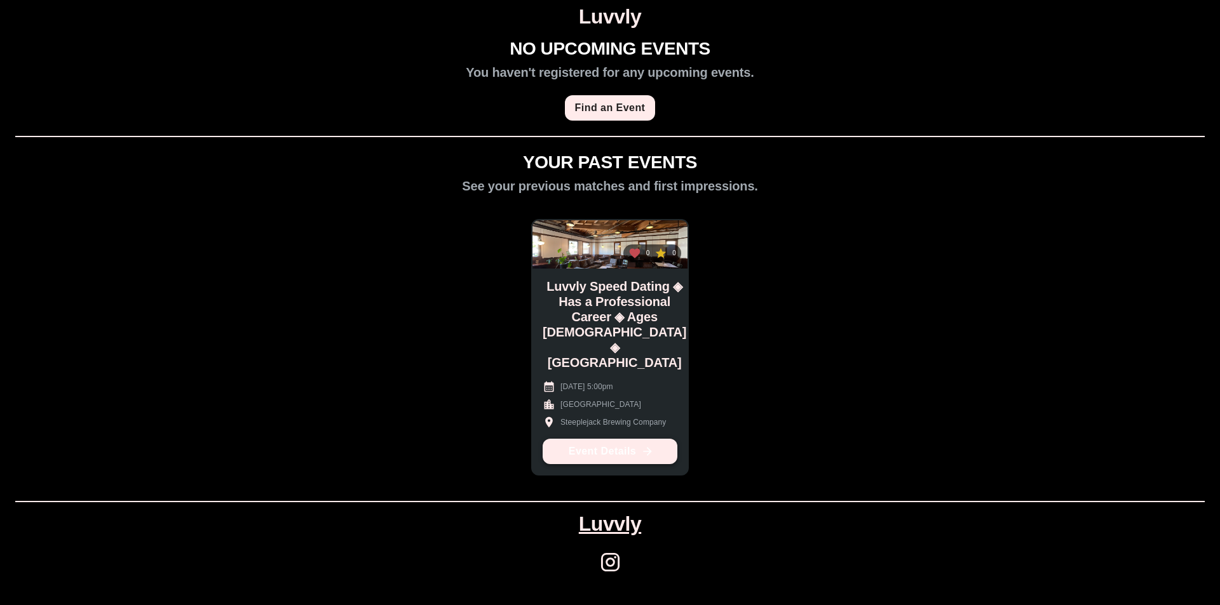
click at [631, 452] on link "Event Details" at bounding box center [610, 451] width 135 height 25
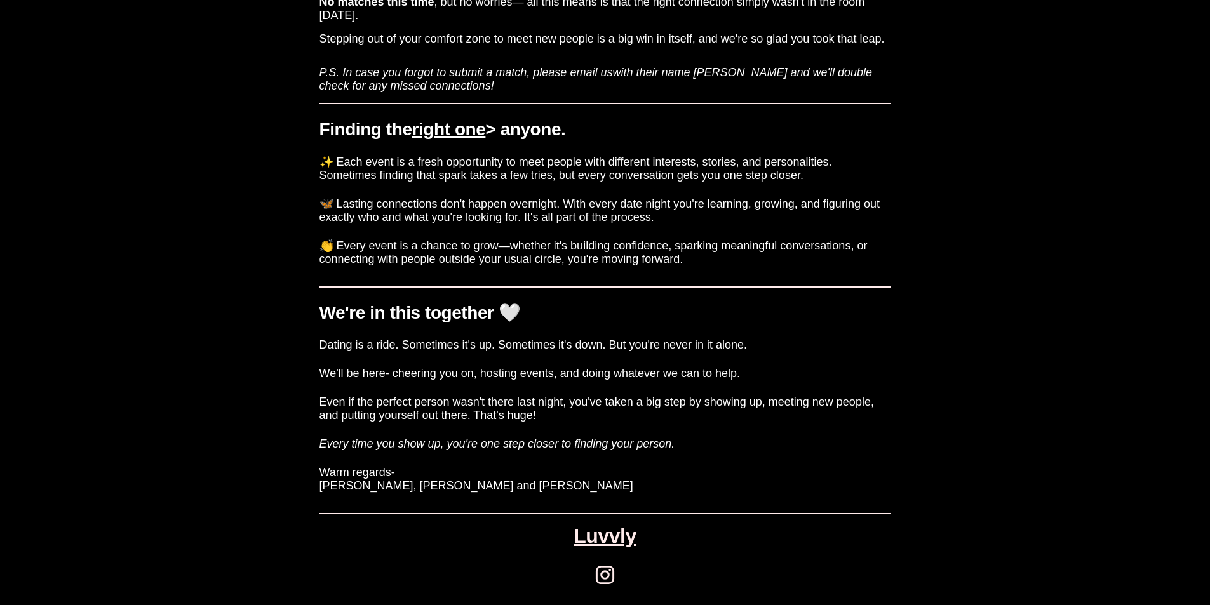
scroll to position [99, 0]
